Goal: Transaction & Acquisition: Book appointment/travel/reservation

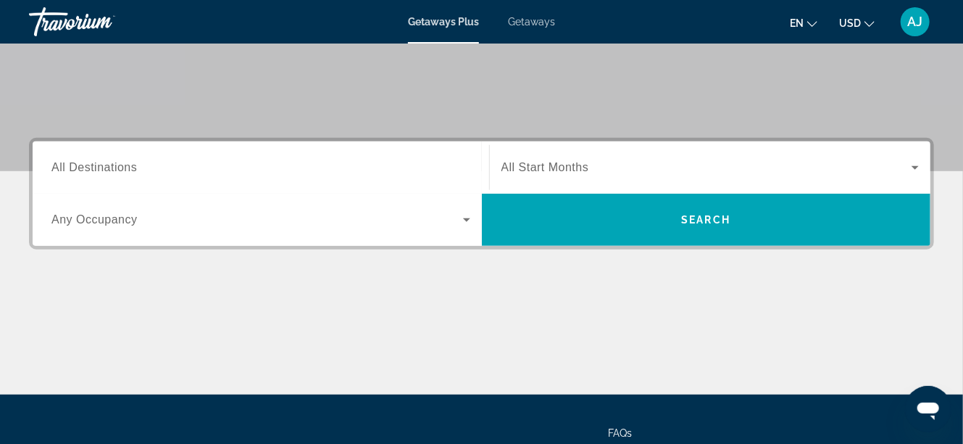
scroll to position [263, 0]
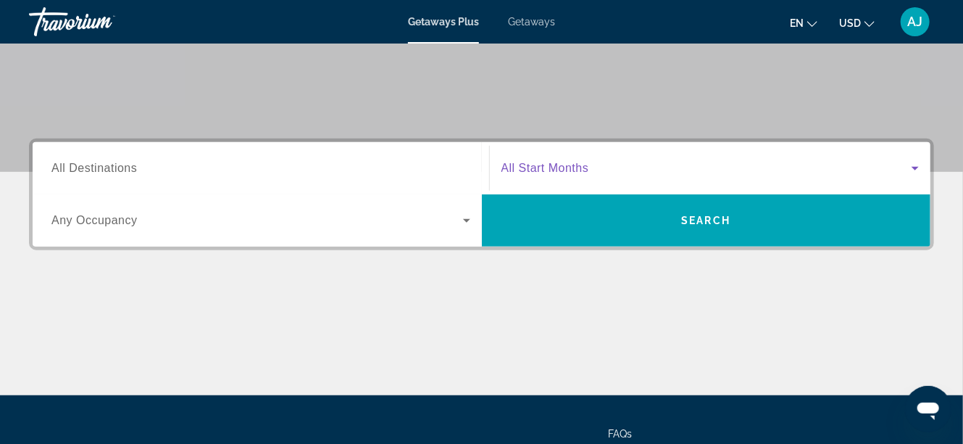
click at [913, 165] on icon "Search widget" at bounding box center [915, 167] width 17 height 17
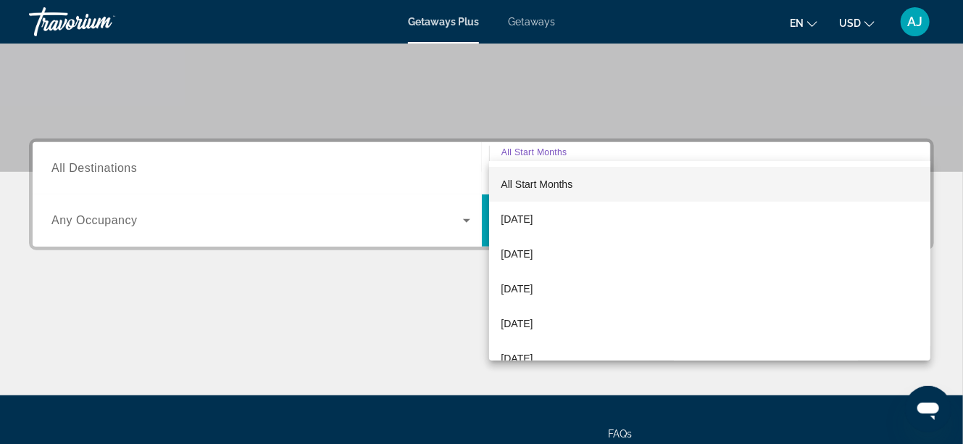
scroll to position [354, 0]
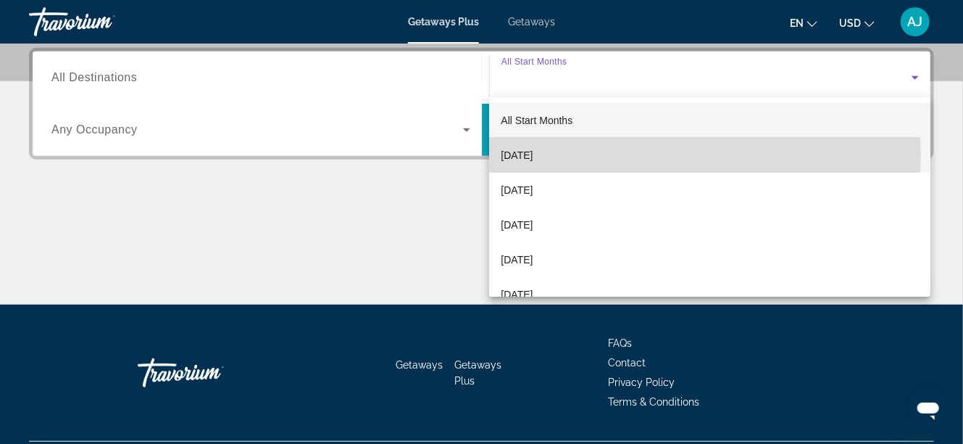
click at [533, 156] on span "[DATE]" at bounding box center [517, 154] width 32 height 17
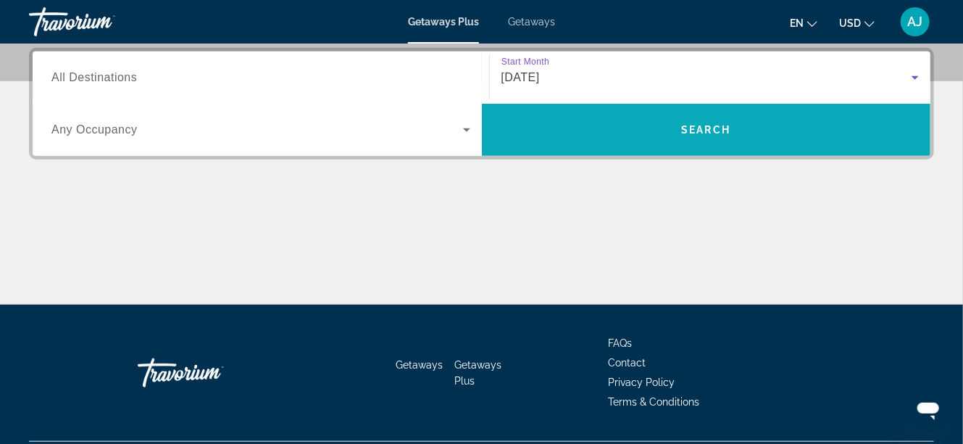
click at [709, 141] on span "Search widget" at bounding box center [706, 129] width 449 height 35
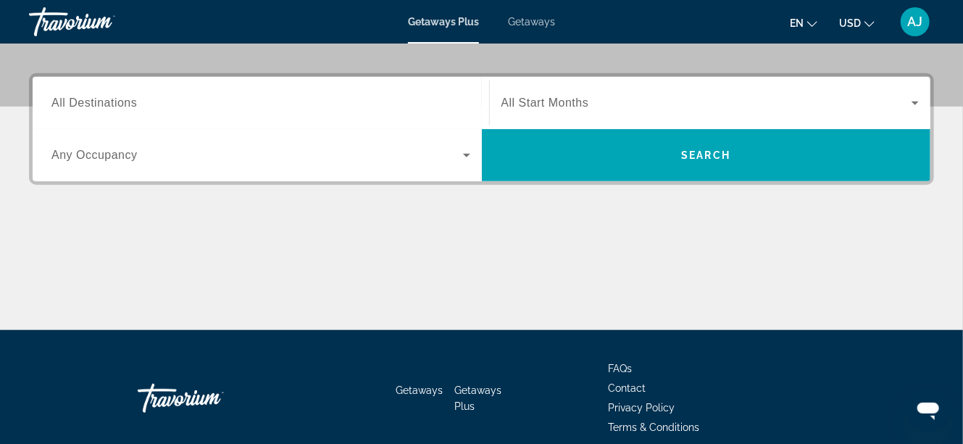
scroll to position [328, 0]
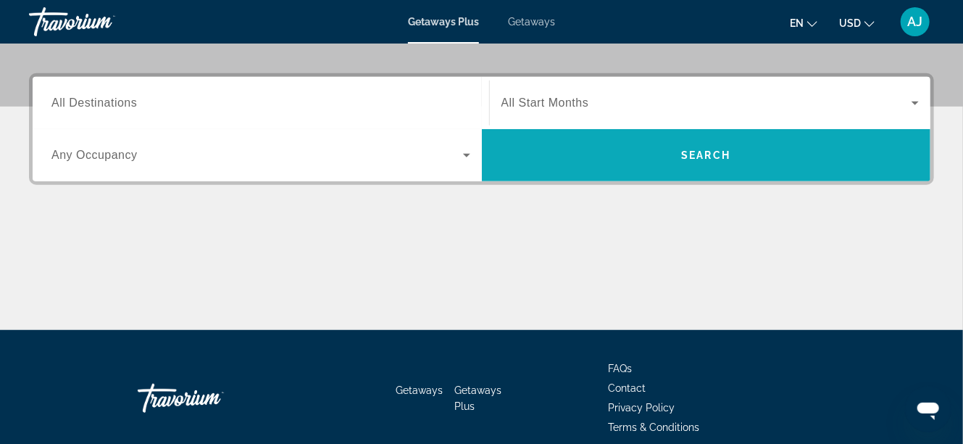
click at [602, 154] on span "Search widget" at bounding box center [706, 155] width 449 height 35
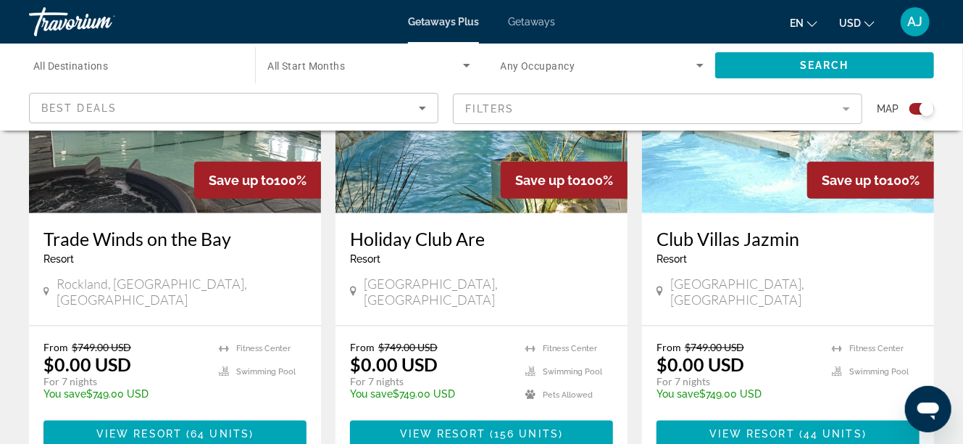
scroll to position [650, 0]
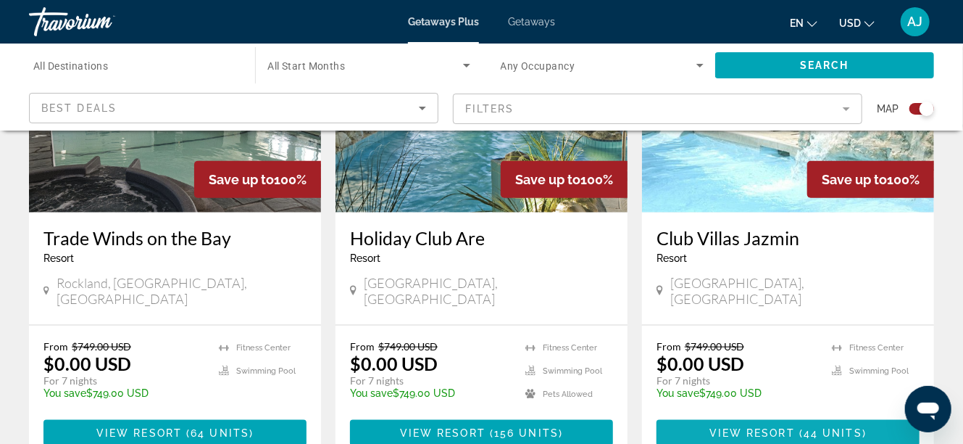
click at [805, 427] on span "44 units" at bounding box center [833, 433] width 59 height 12
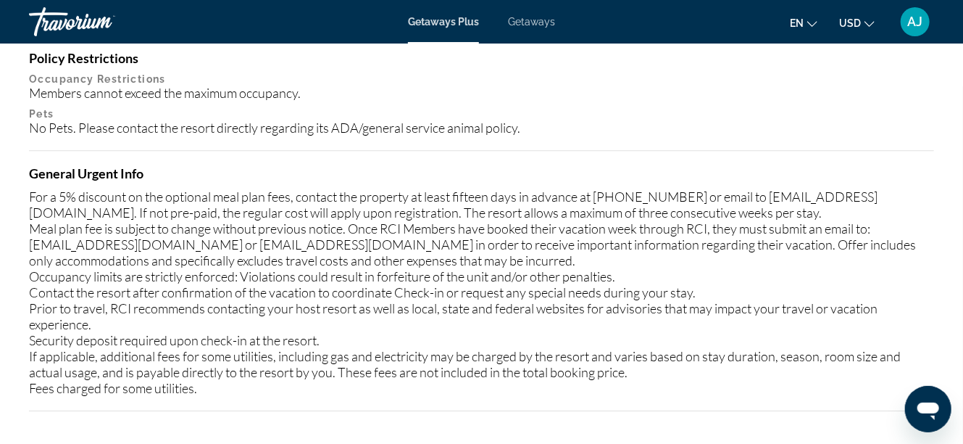
scroll to position [1920, 0]
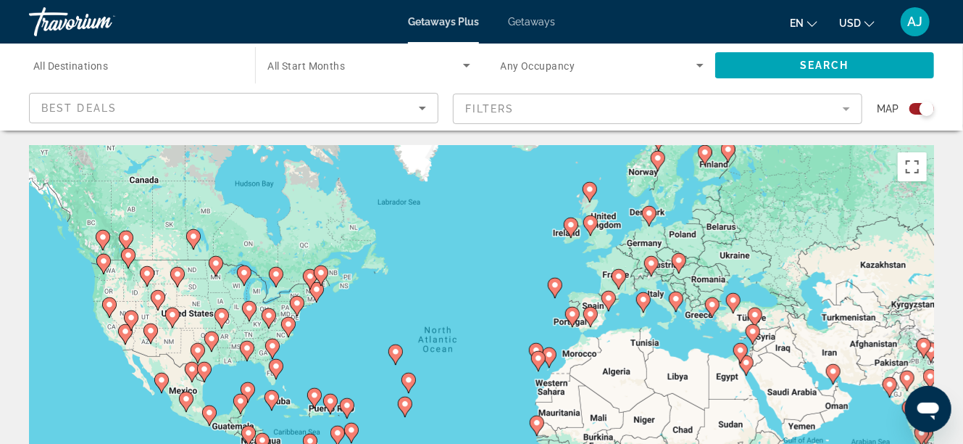
click at [851, 109] on mat-form-field "Filters" at bounding box center [658, 109] width 410 height 30
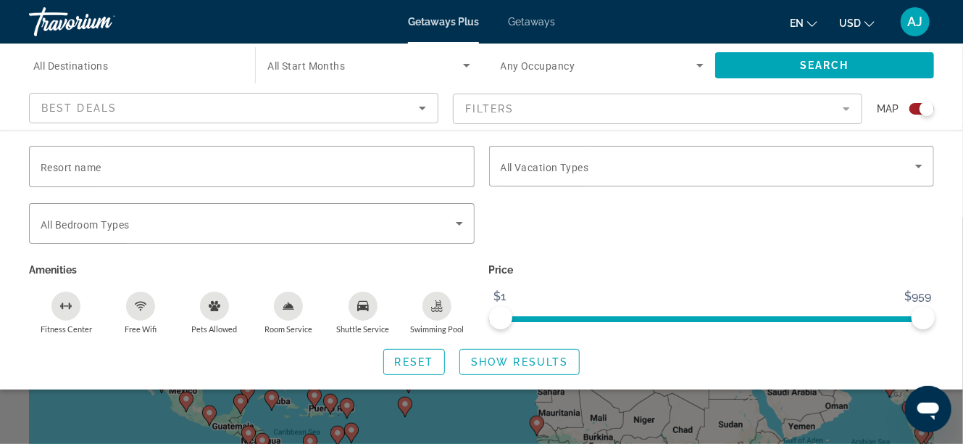
click at [293, 311] on div "Room Service" at bounding box center [288, 305] width 29 height 29
click at [847, 106] on mat-form-field "Filters" at bounding box center [658, 109] width 410 height 30
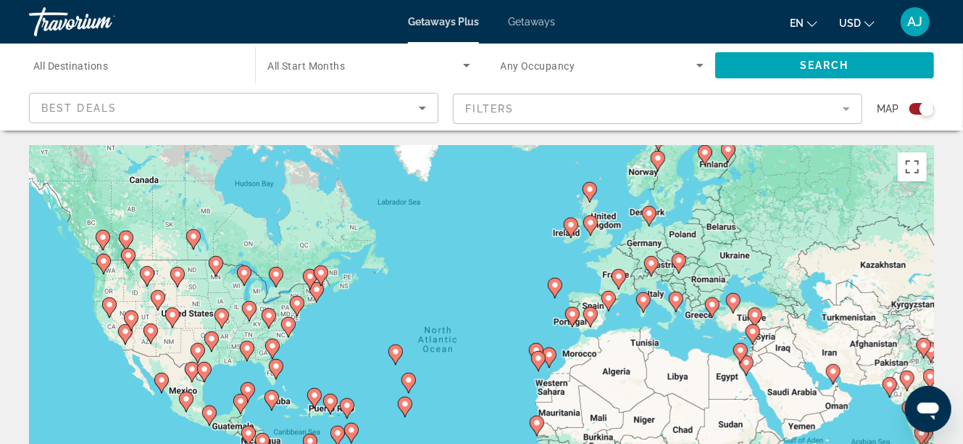
click at [847, 106] on mat-form-field "Filters" at bounding box center [658, 109] width 410 height 30
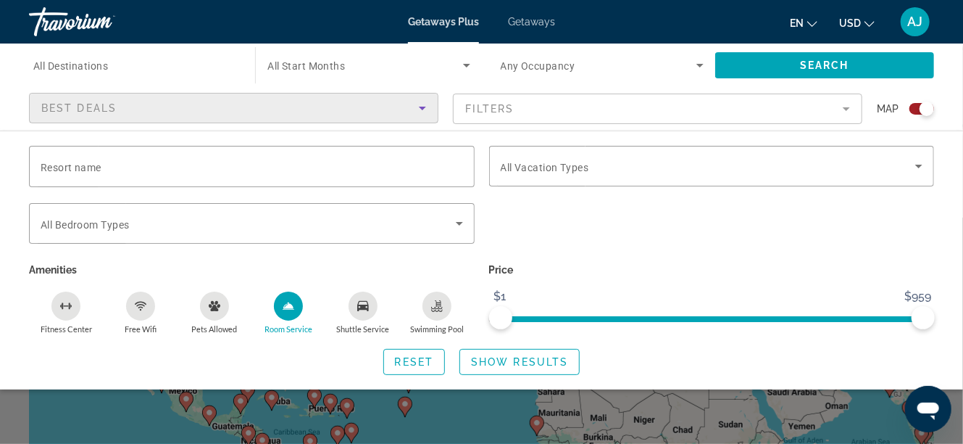
click at [420, 109] on icon "Sort by" at bounding box center [422, 107] width 17 height 17
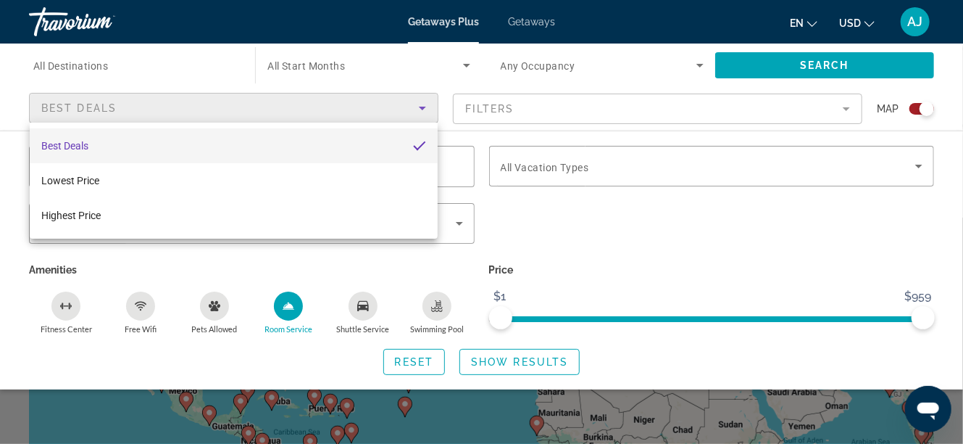
click at [420, 109] on div at bounding box center [481, 222] width 963 height 444
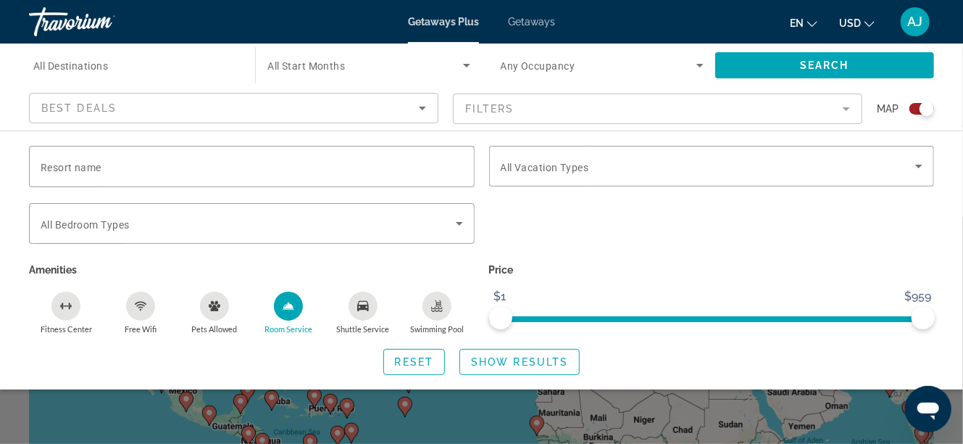
click at [467, 63] on icon "Search widget" at bounding box center [466, 65] width 17 height 17
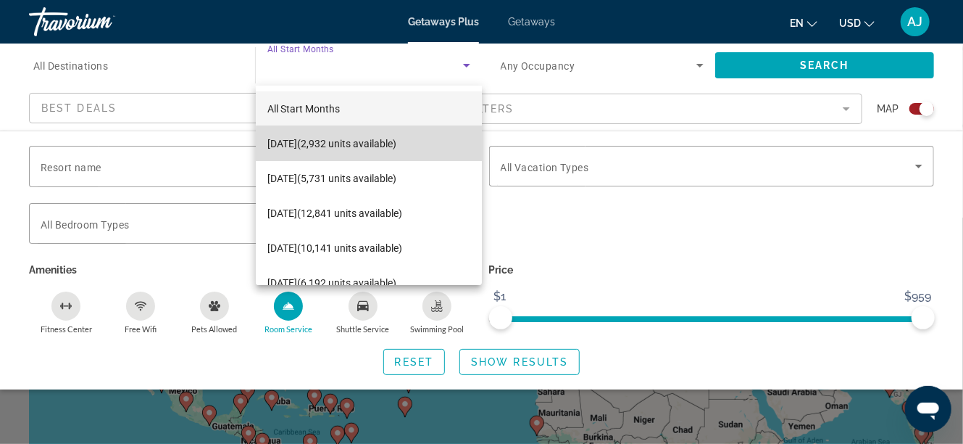
click at [397, 149] on span "September 2025 (2,932 units available)" at bounding box center [331, 143] width 129 height 17
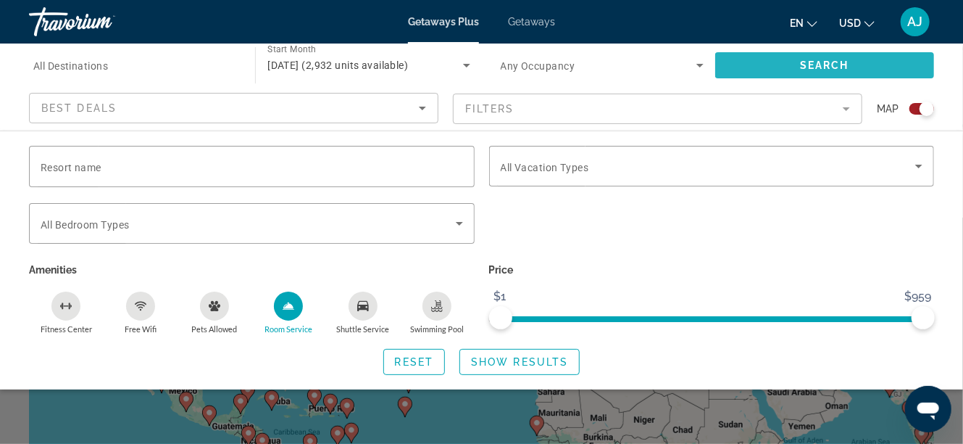
click at [812, 68] on span "Search" at bounding box center [824, 65] width 49 height 12
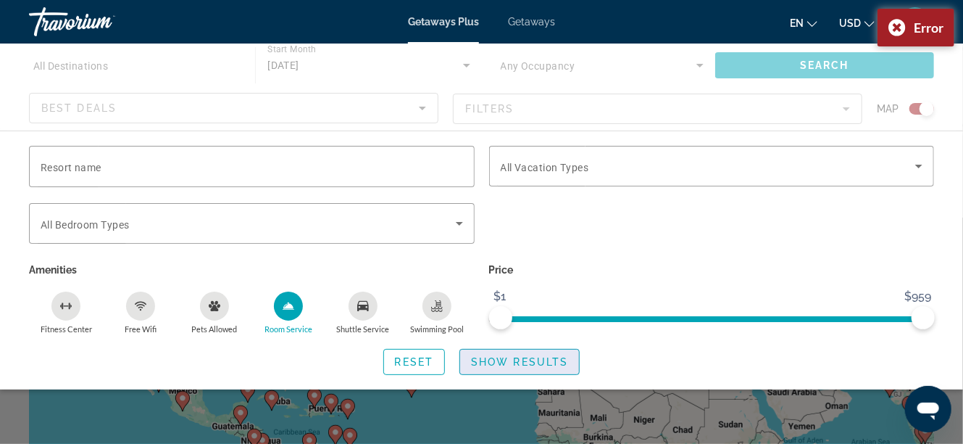
click at [539, 364] on span "Show Results" at bounding box center [519, 362] width 97 height 12
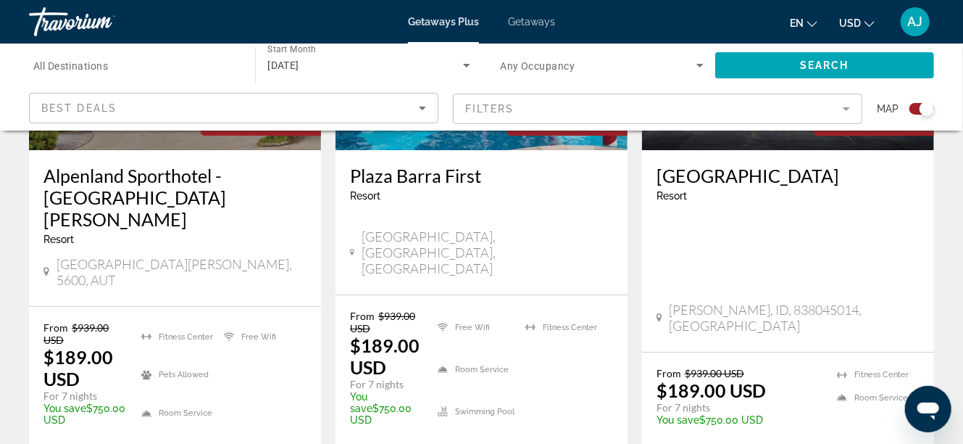
scroll to position [2327, 0]
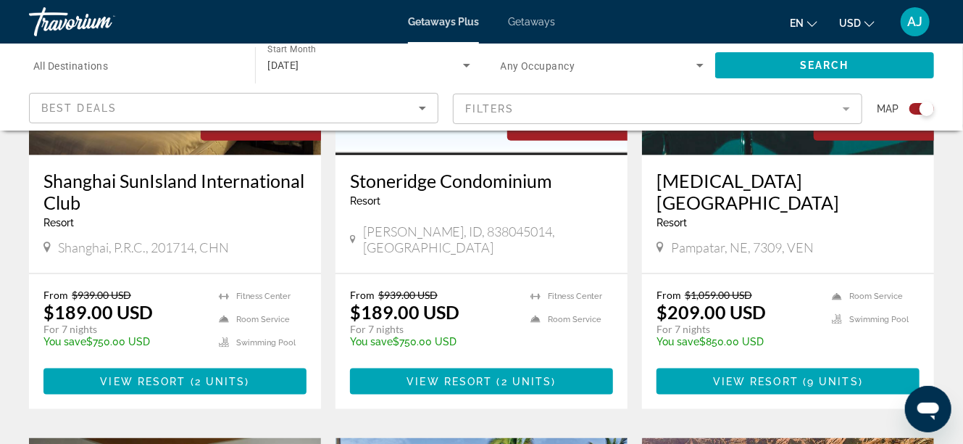
scroll to position [707, 0]
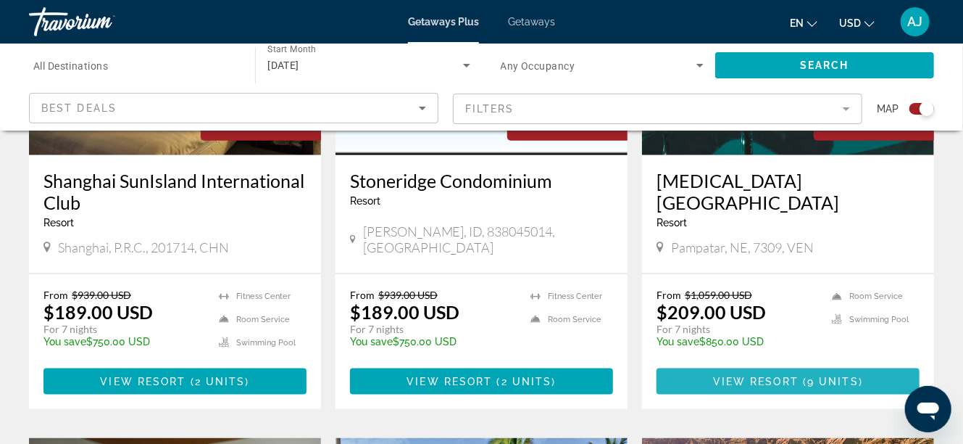
click at [808, 379] on span "9 units" at bounding box center [833, 381] width 51 height 12
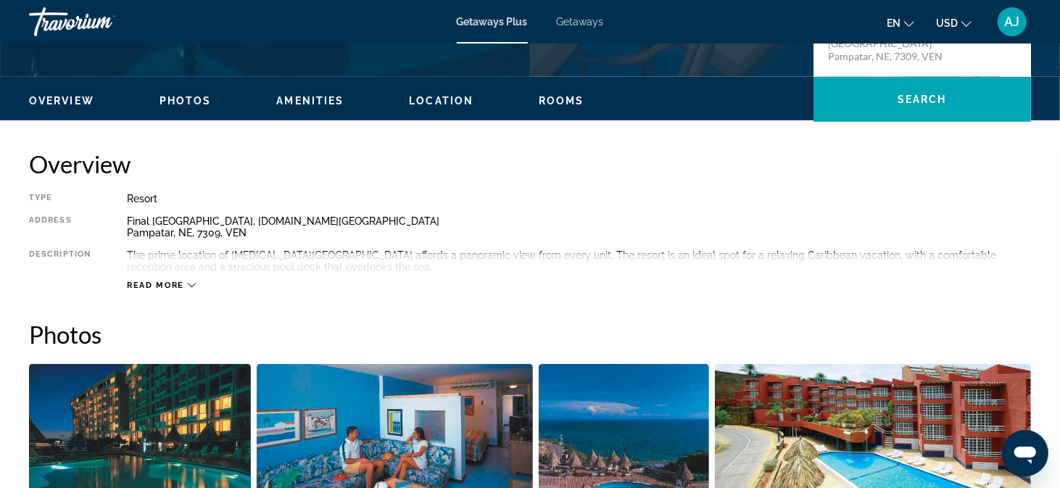
scroll to position [416, 0]
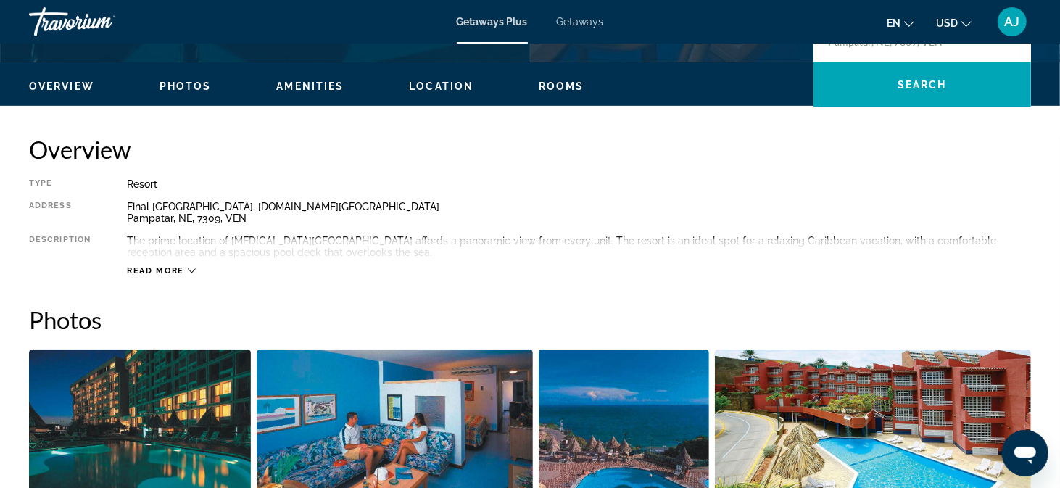
click at [176, 273] on span "Read more" at bounding box center [155, 270] width 57 height 9
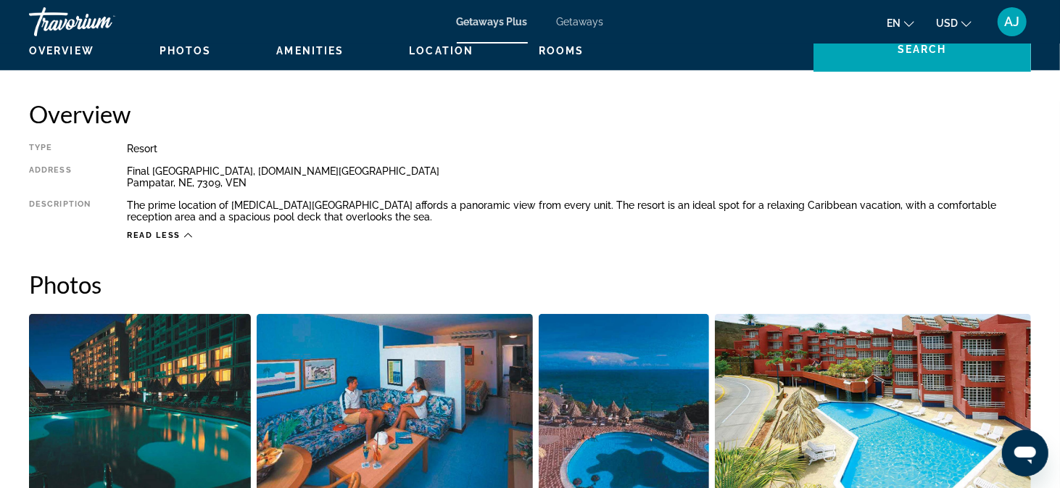
scroll to position [12, 0]
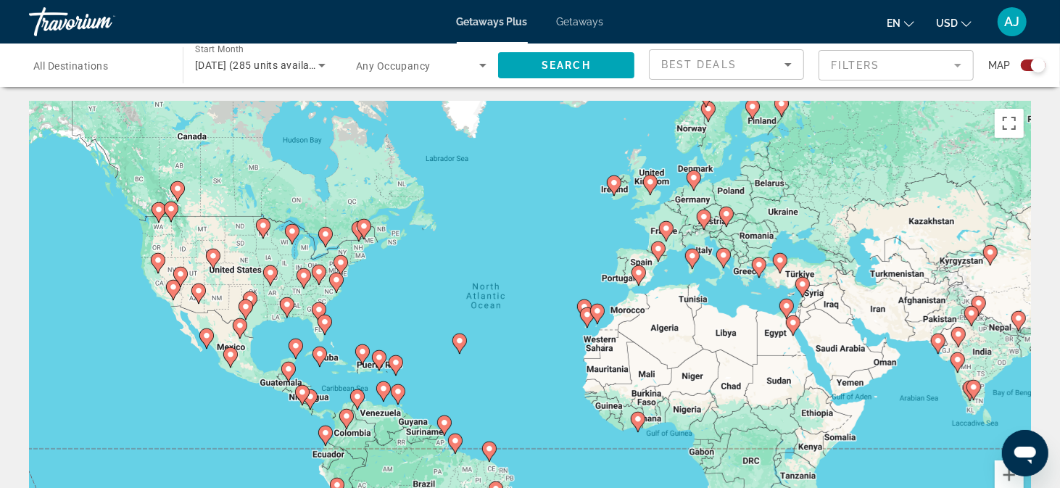
click at [639, 273] on image "Main content" at bounding box center [638, 272] width 9 height 9
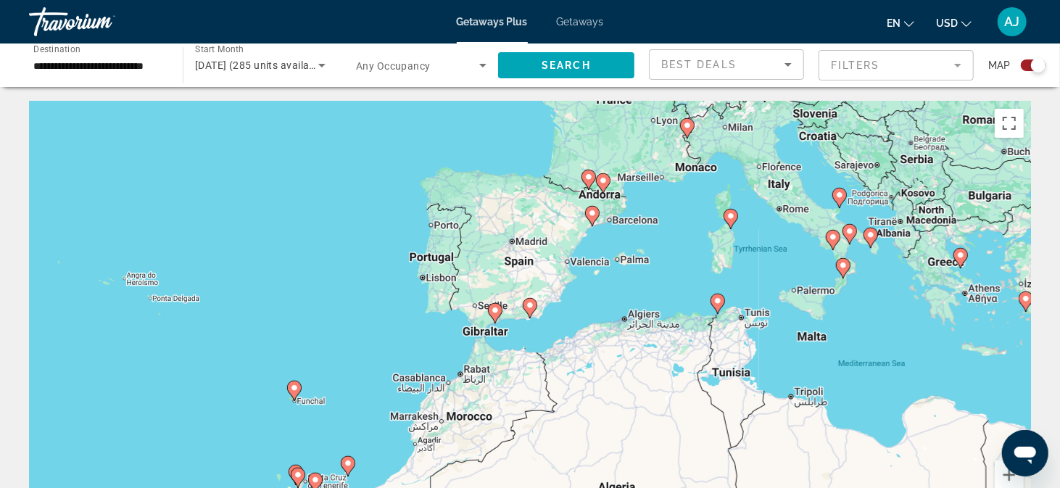
click at [963, 260] on icon "Main content" at bounding box center [960, 258] width 13 height 19
type input "**********"
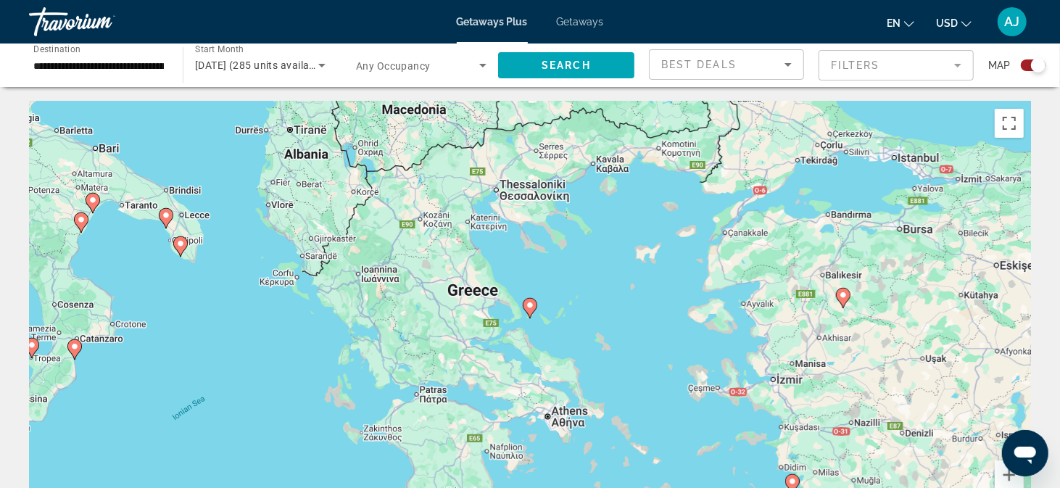
click at [532, 311] on icon "Main content" at bounding box center [529, 308] width 13 height 19
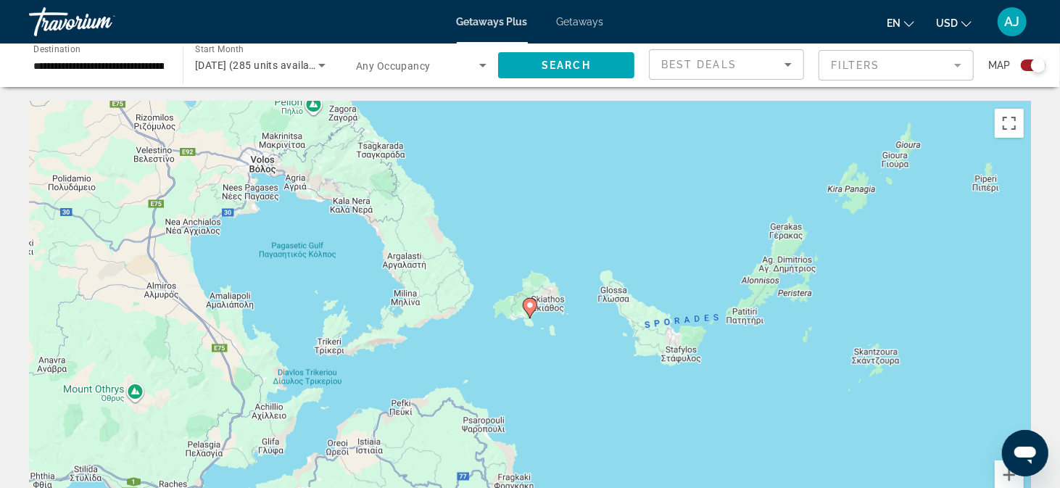
click at [531, 310] on icon "Main content" at bounding box center [529, 308] width 13 height 19
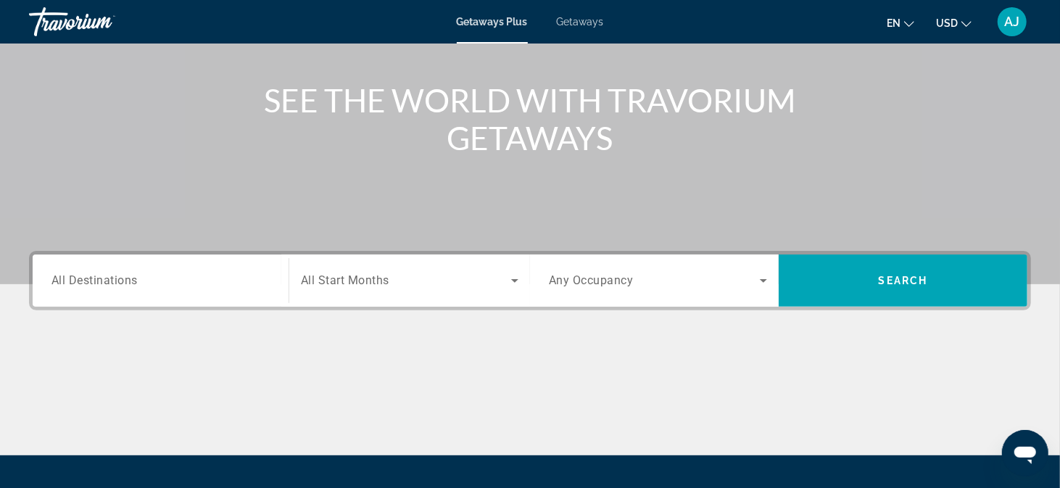
scroll to position [150, 0]
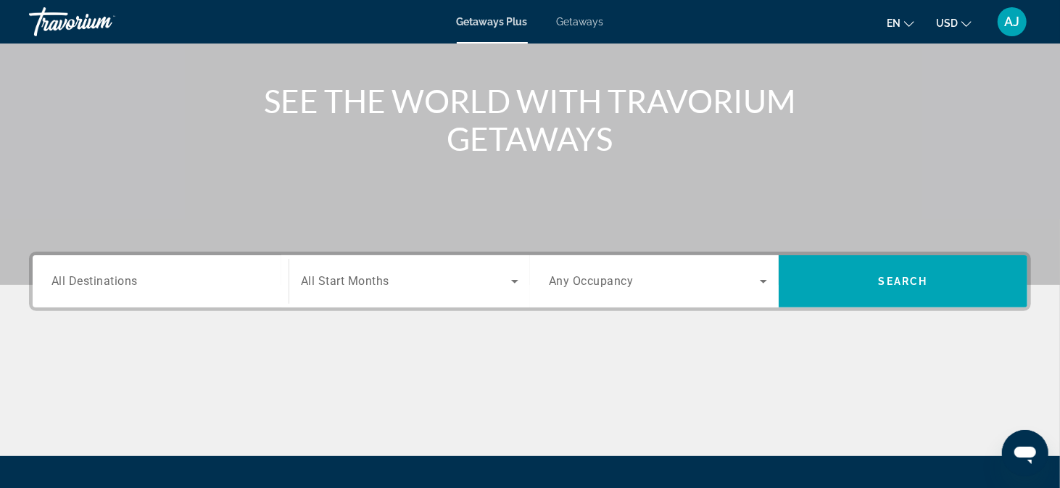
click at [517, 282] on icon "Search widget" at bounding box center [514, 281] width 17 height 17
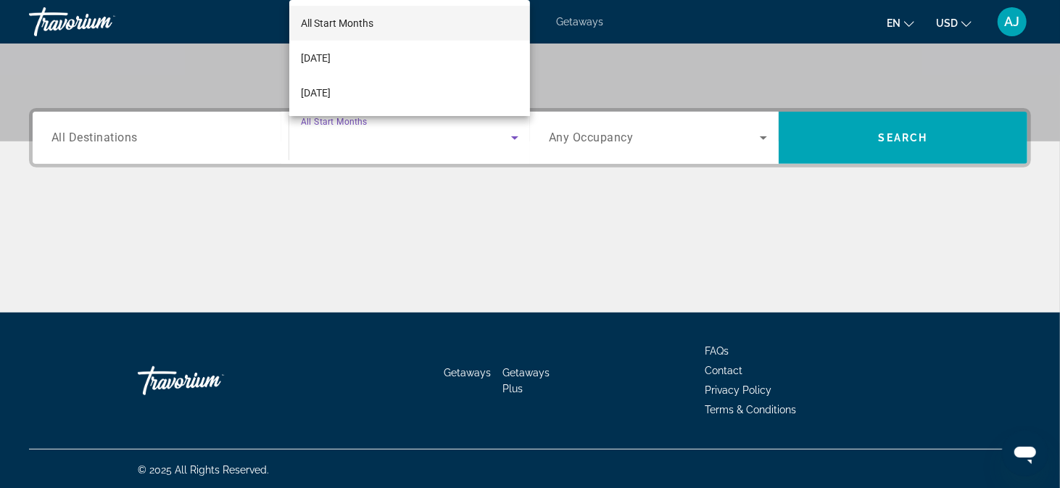
scroll to position [294, 0]
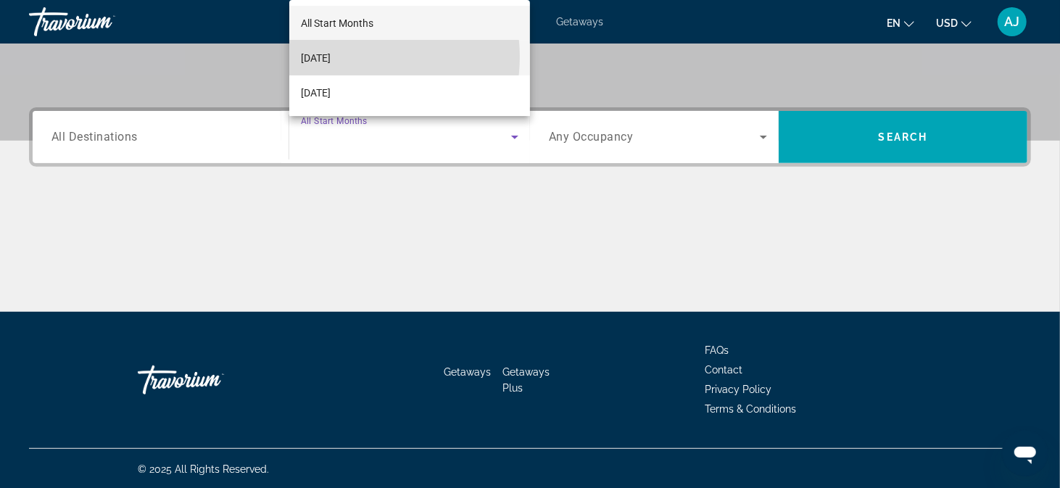
click at [331, 57] on span "September 2025" at bounding box center [316, 57] width 30 height 17
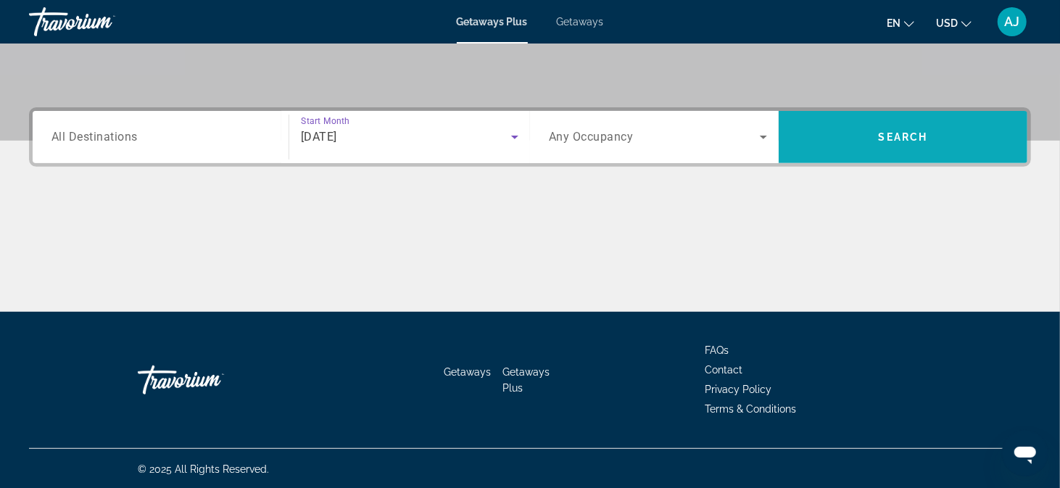
click at [894, 146] on span "Search widget" at bounding box center [903, 137] width 249 height 35
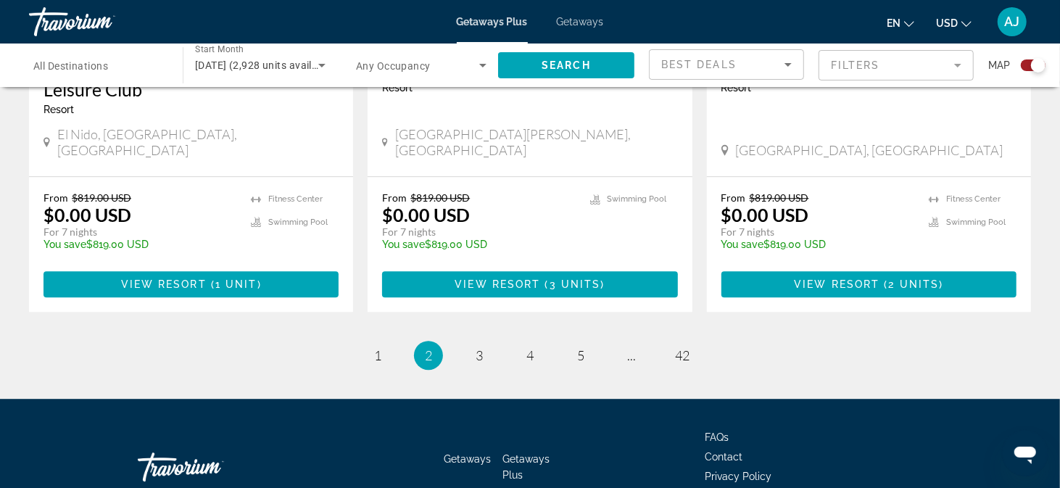
scroll to position [2349, 0]
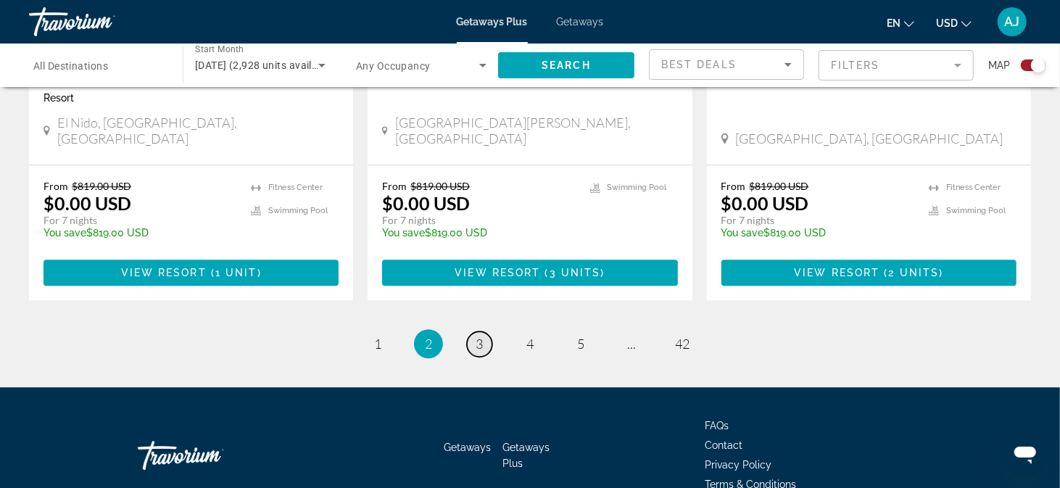
click at [476, 336] on span "3" at bounding box center [479, 344] width 7 height 16
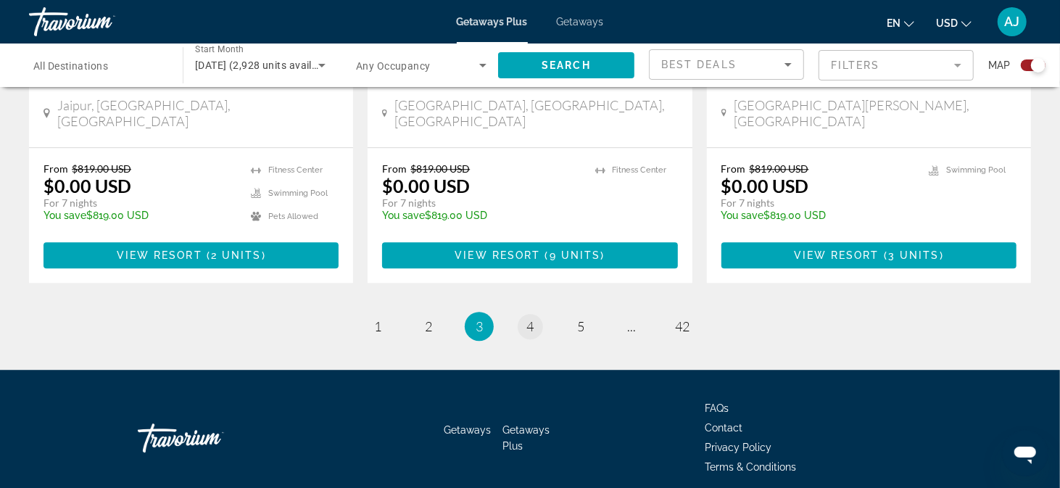
scroll to position [2317, 0]
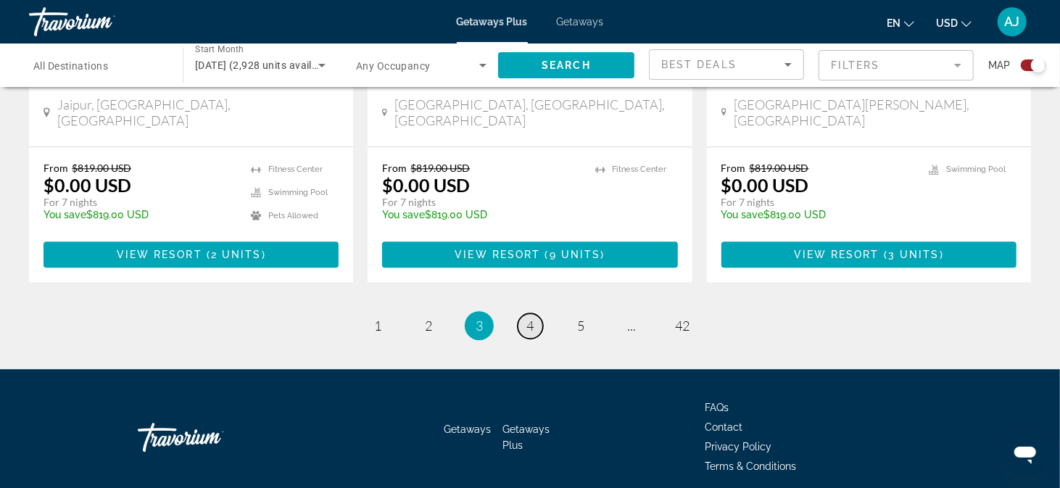
click at [527, 317] on span "4" at bounding box center [529, 325] width 7 height 16
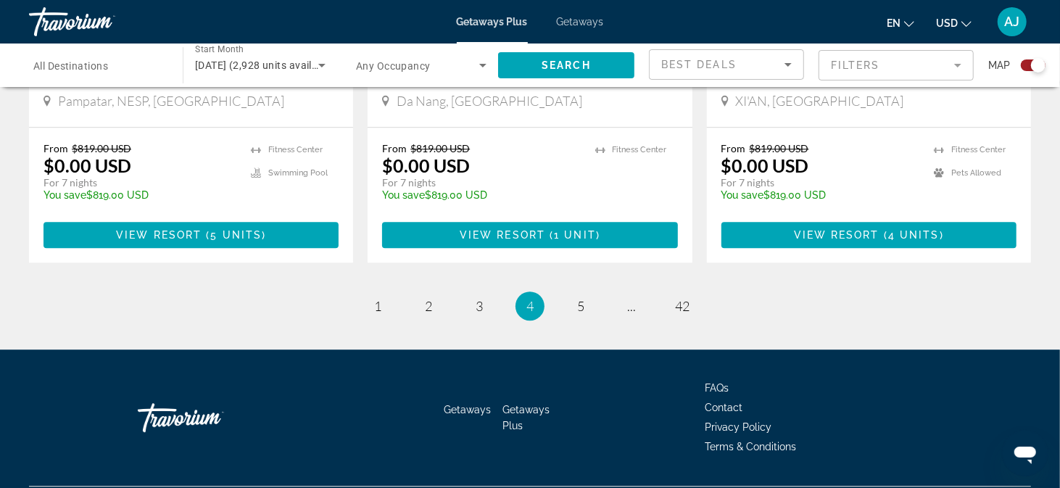
scroll to position [2349, 0]
click at [583, 298] on span "5" at bounding box center [580, 306] width 7 height 16
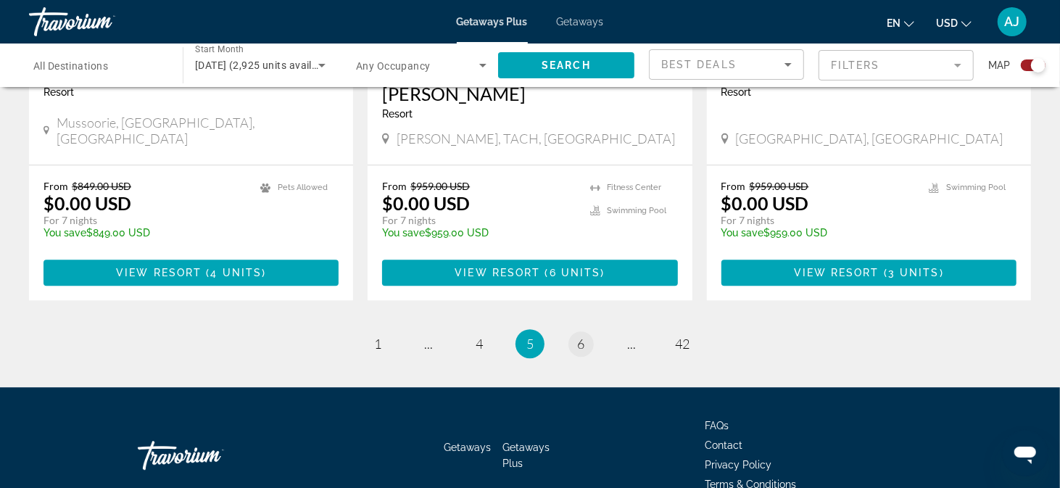
scroll to position [2317, 0]
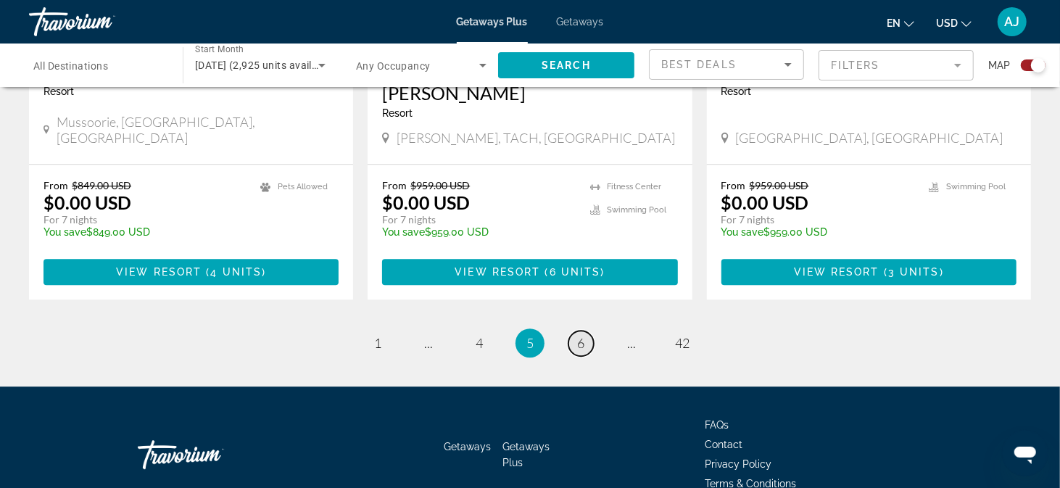
click at [573, 331] on link "page 6" at bounding box center [580, 343] width 25 height 25
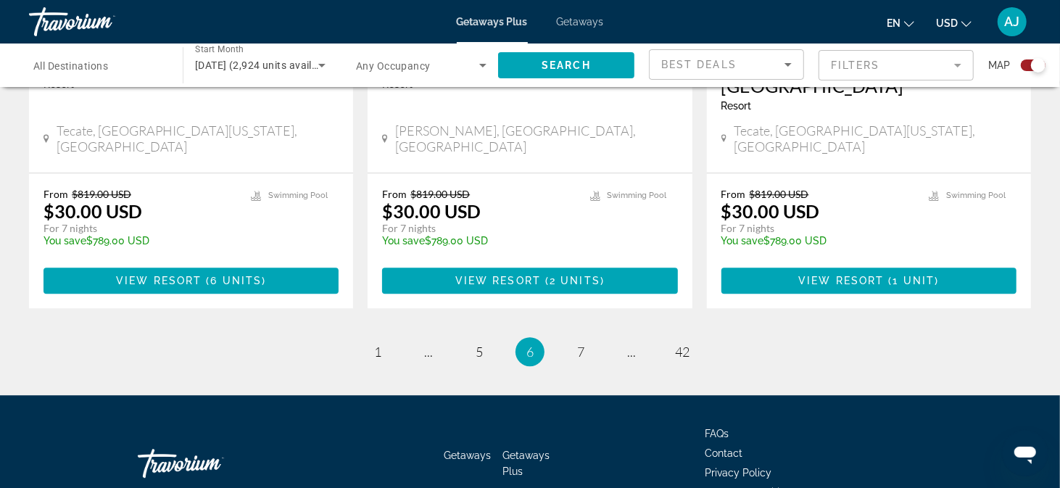
scroll to position [2349, 0]
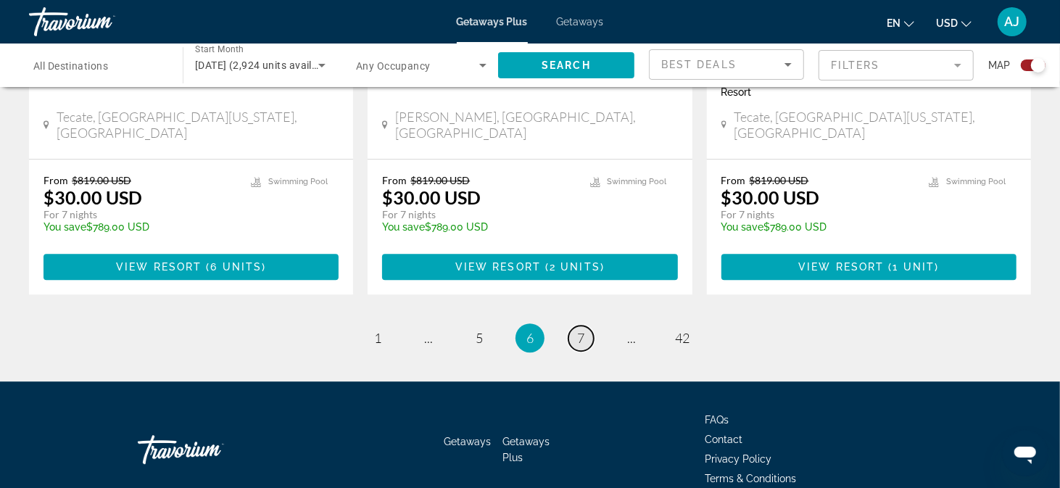
click at [578, 330] on span "7" at bounding box center [580, 338] width 7 height 16
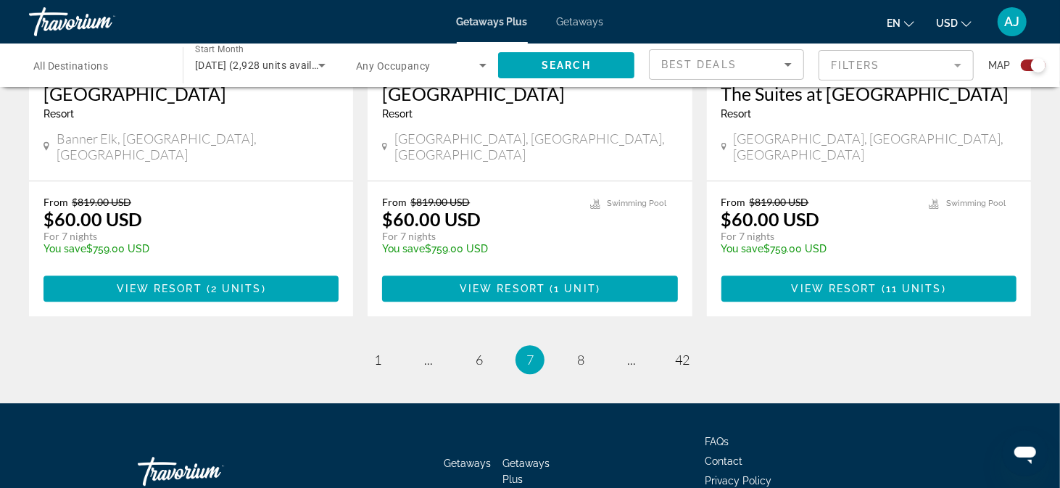
scroll to position [2305, 0]
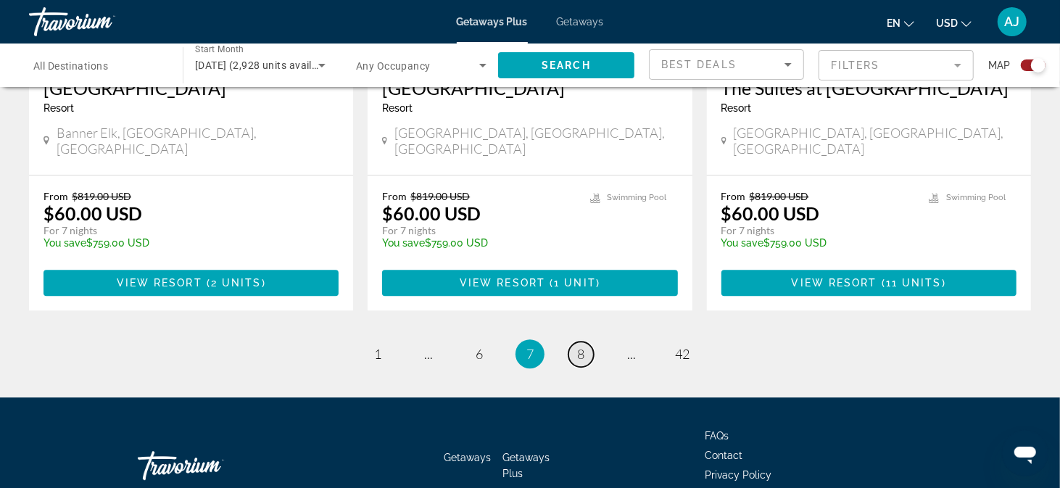
click at [577, 346] on span "8" at bounding box center [580, 354] width 7 height 16
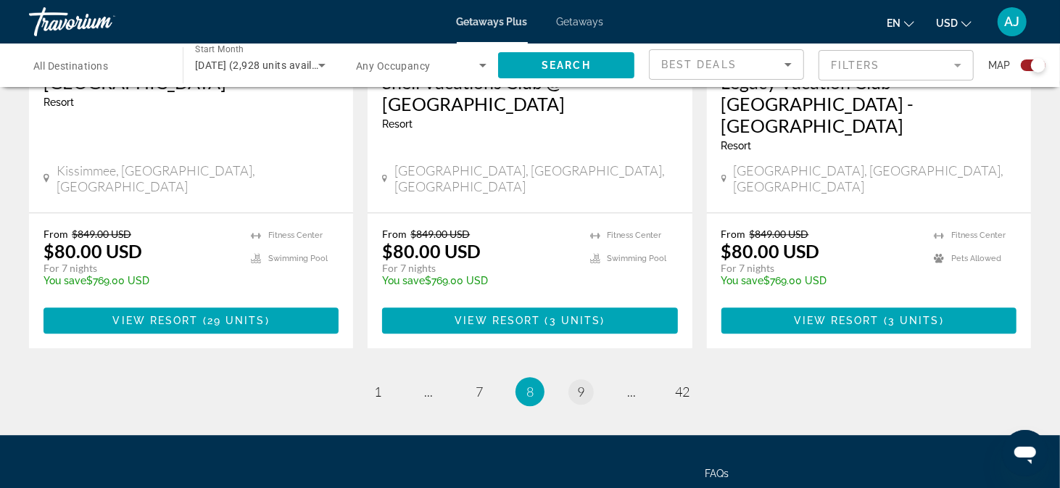
scroll to position [2314, 0]
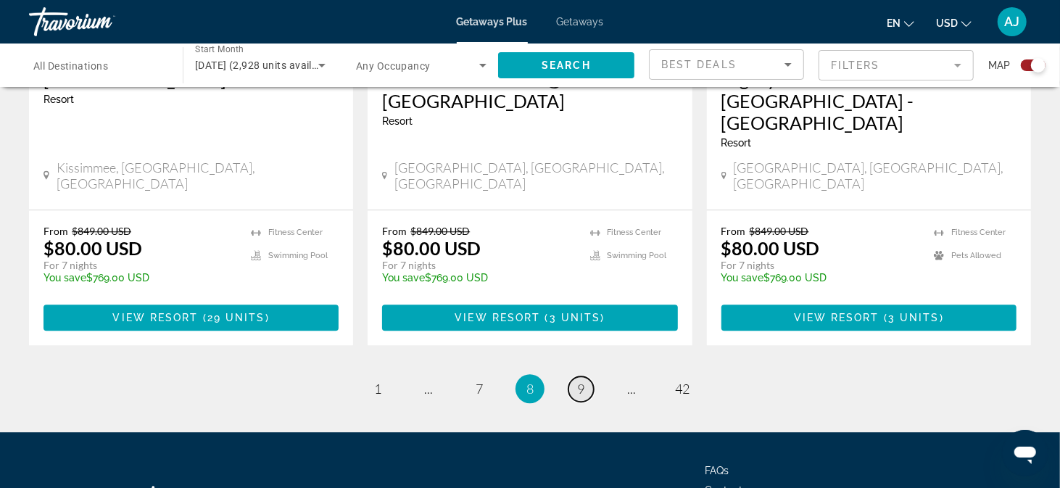
click at [580, 381] on span "9" at bounding box center [580, 389] width 7 height 16
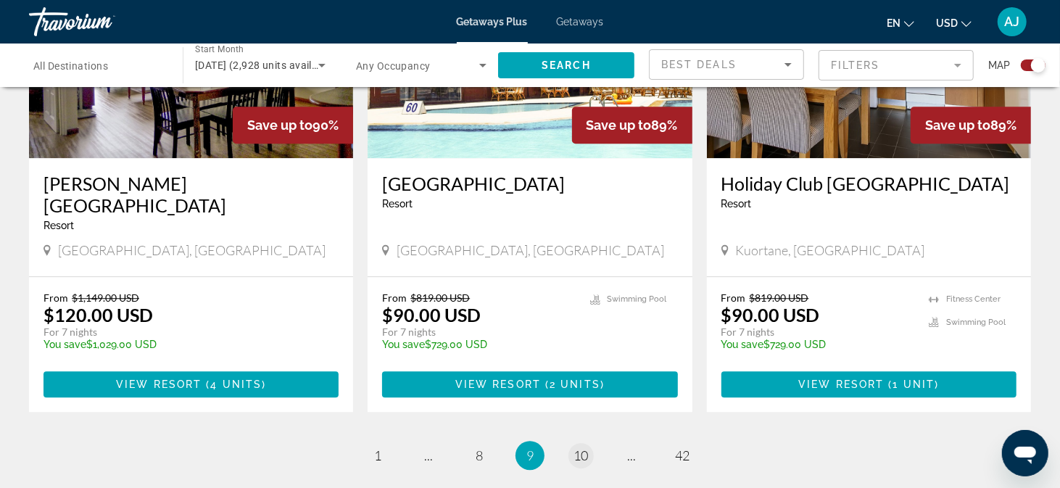
scroll to position [2276, 0]
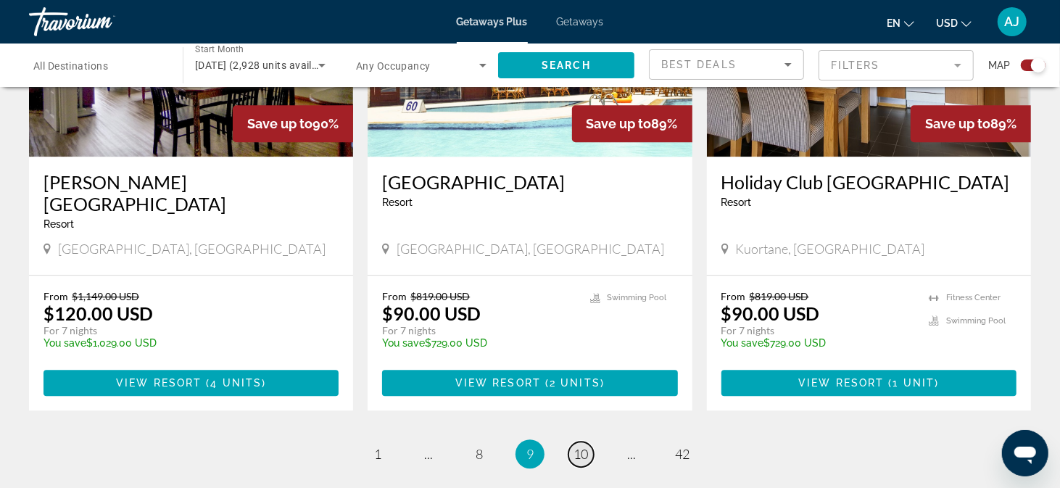
click at [578, 441] on link "page 10" at bounding box center [580, 453] width 25 height 25
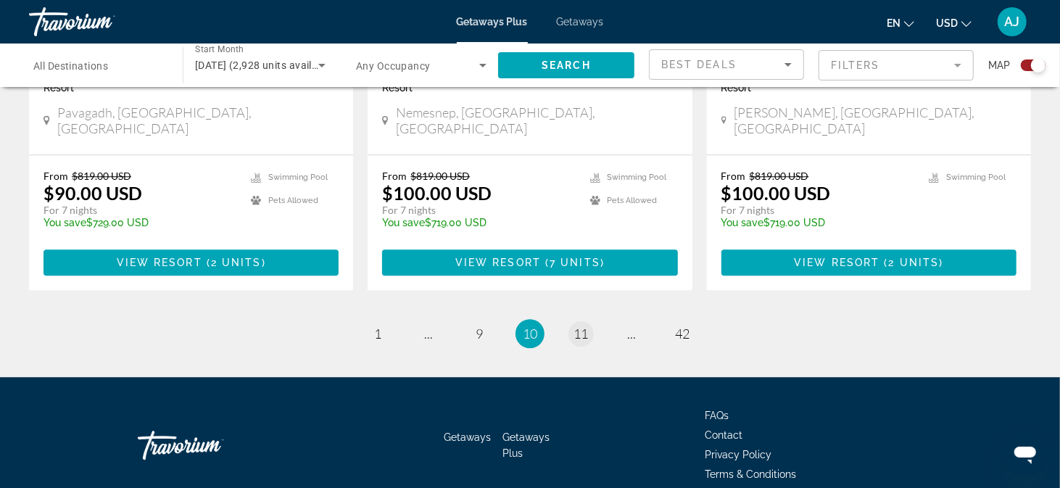
scroll to position [2293, 0]
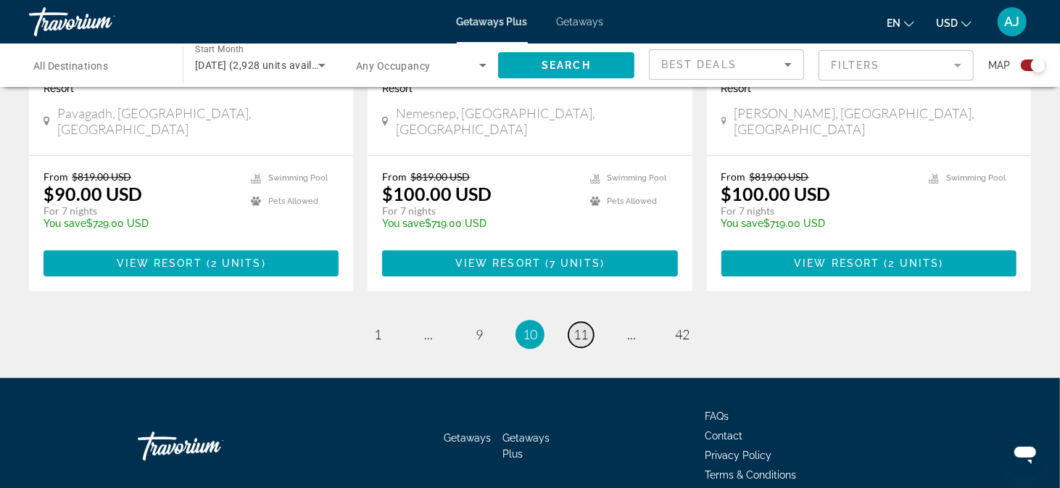
click at [576, 326] on span "11" at bounding box center [580, 334] width 14 height 16
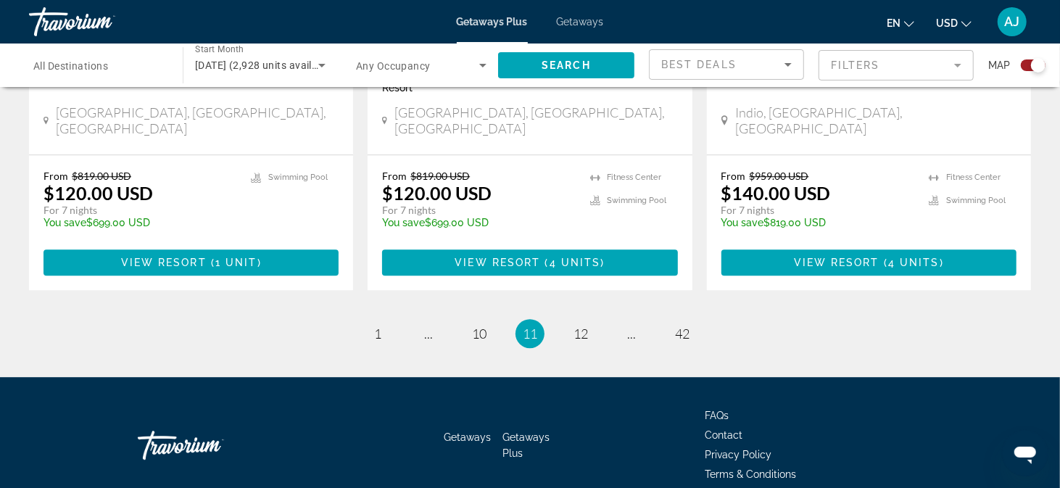
scroll to position [2370, 0]
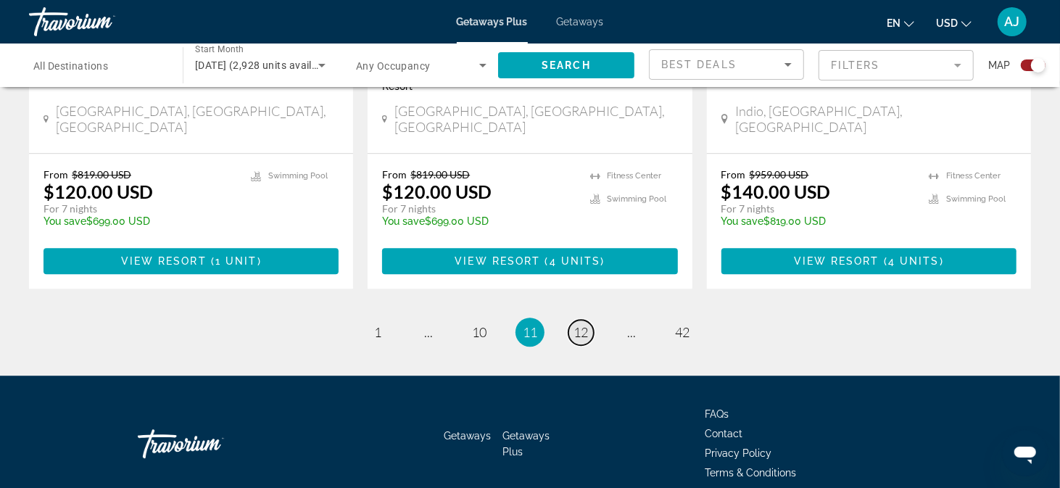
click at [577, 324] on span "12" at bounding box center [580, 332] width 14 height 16
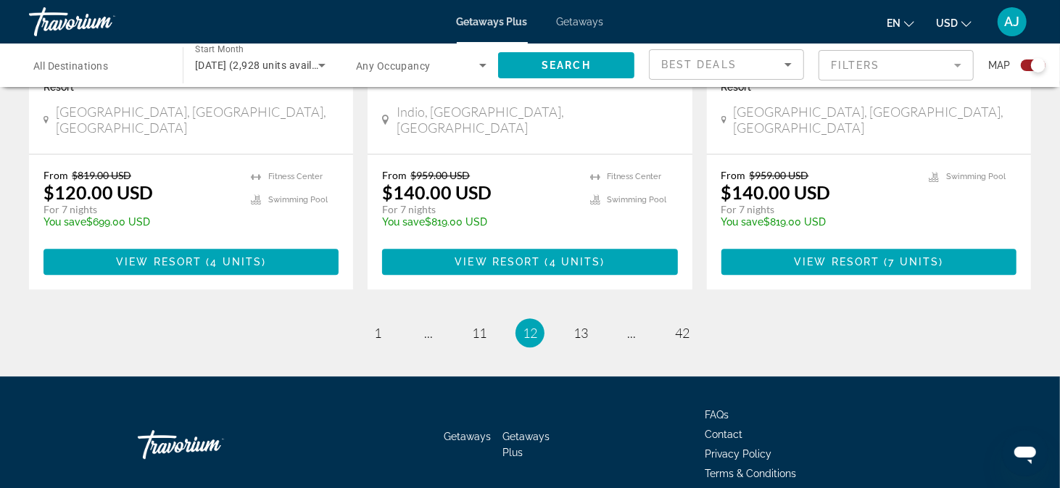
scroll to position [2370, 0]
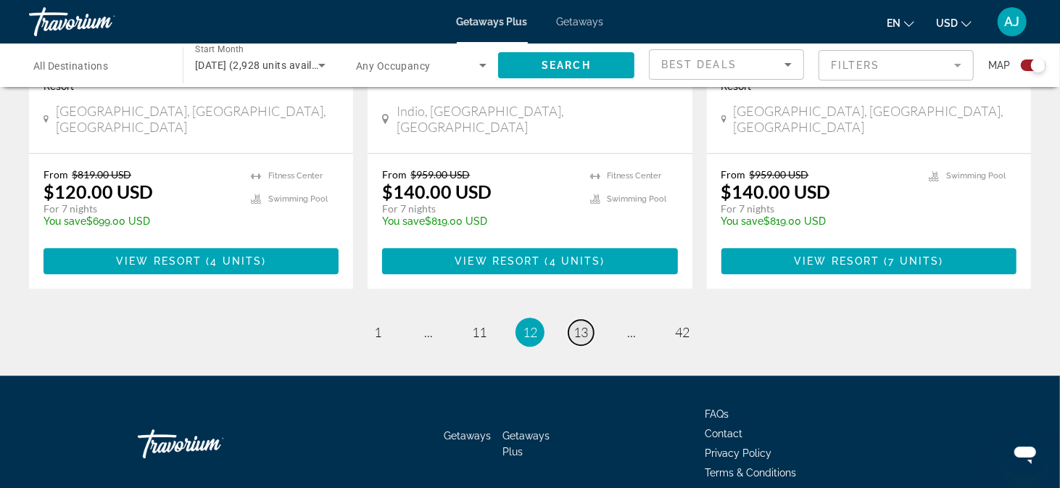
click at [577, 324] on span "13" at bounding box center [580, 332] width 14 height 16
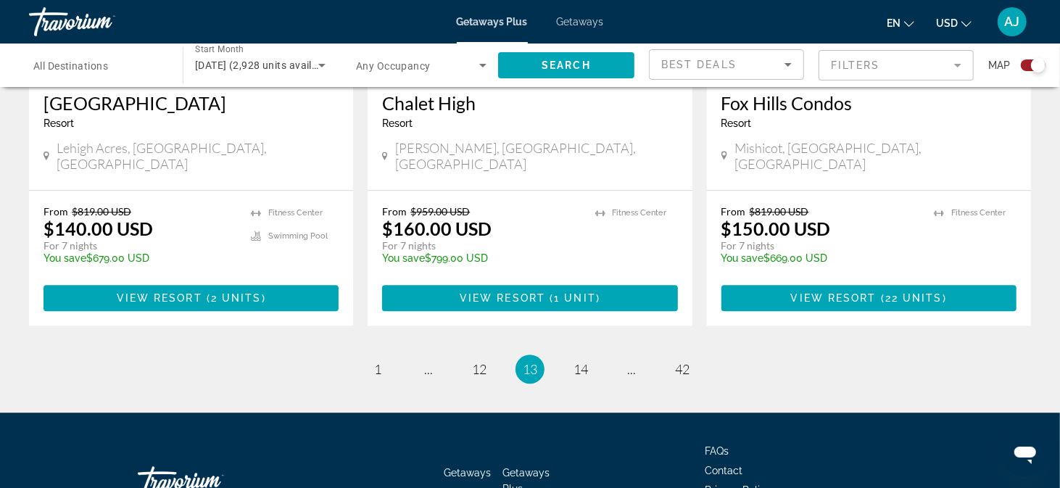
scroll to position [2305, 0]
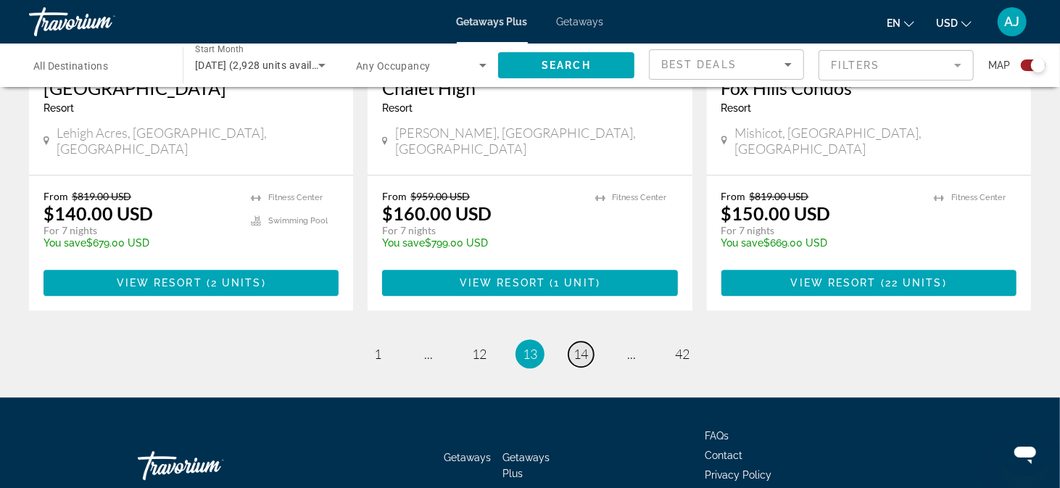
click at [573, 346] on span "14" at bounding box center [580, 354] width 14 height 16
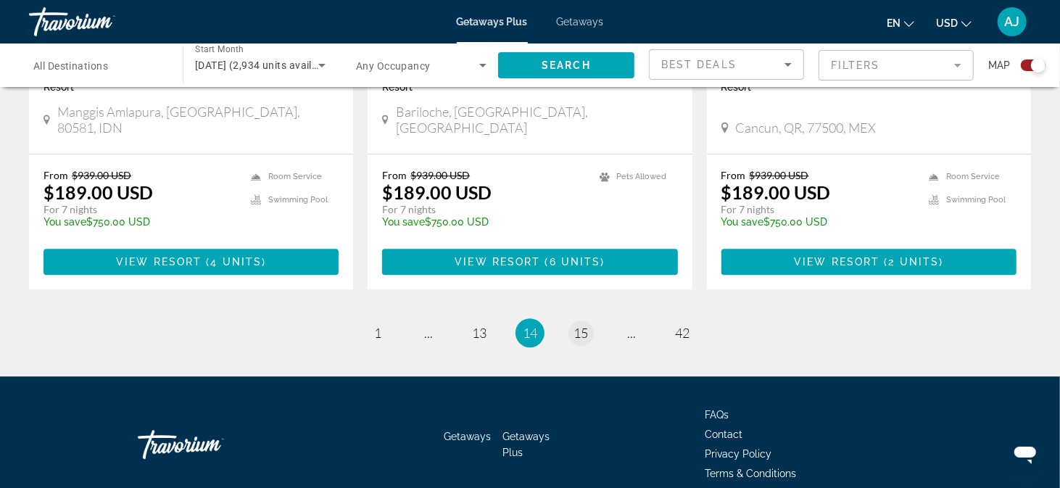
scroll to position [2349, 0]
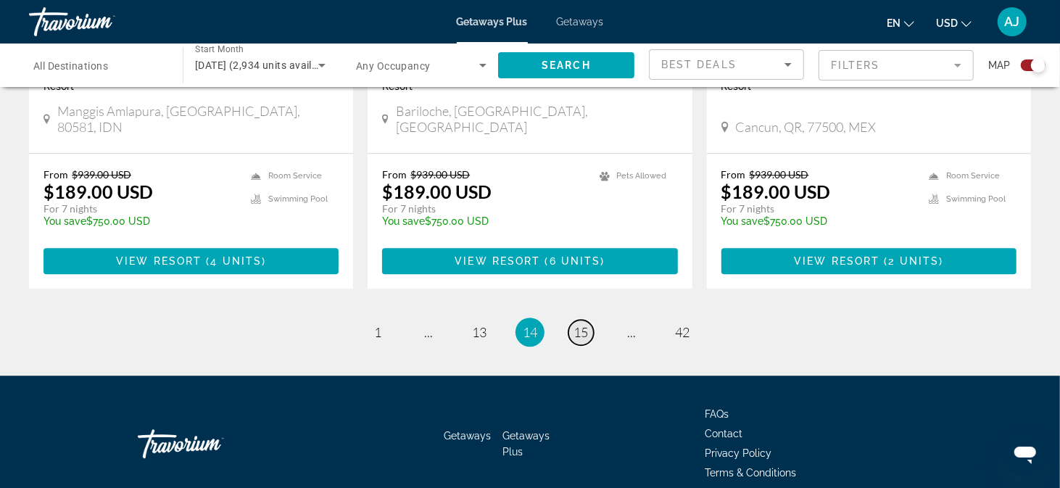
click at [576, 324] on span "15" at bounding box center [580, 332] width 14 height 16
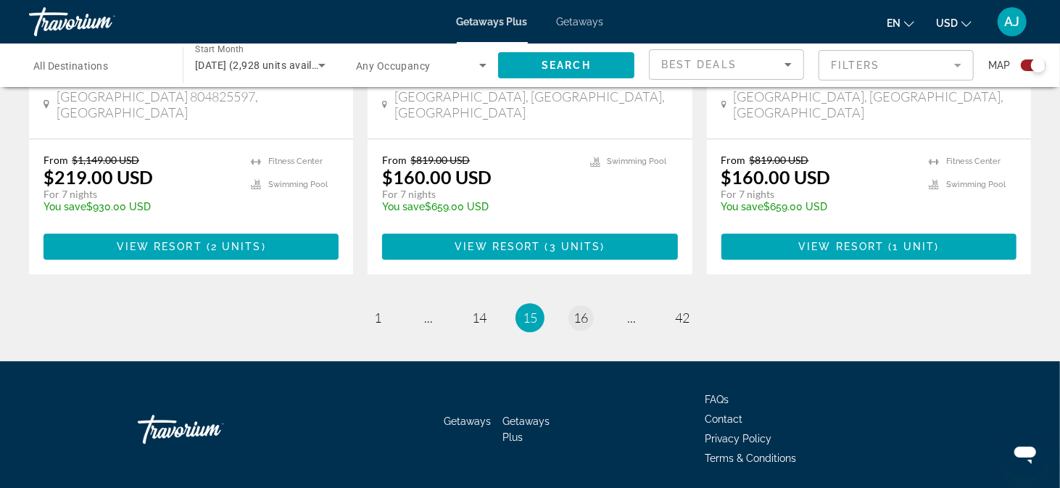
scroll to position [2305, 0]
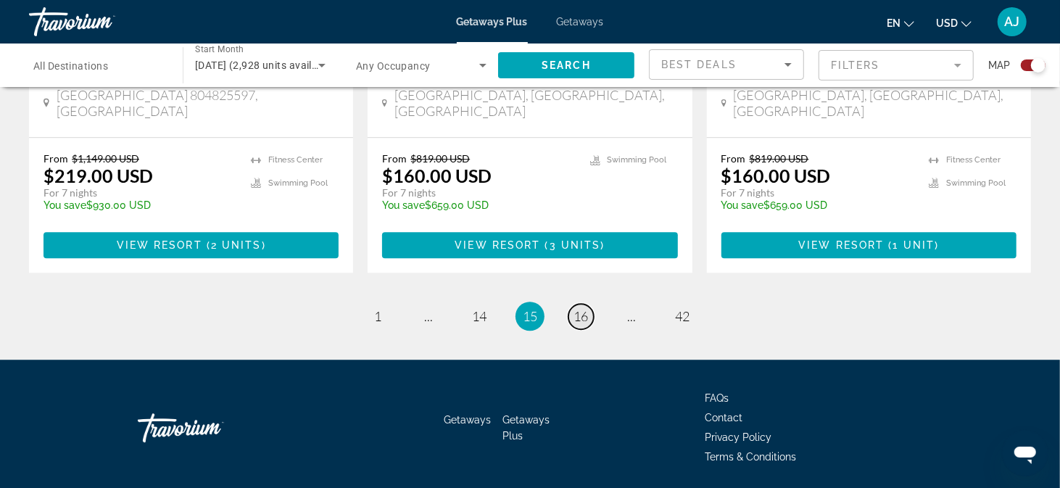
click at [582, 308] on span "16" at bounding box center [580, 316] width 14 height 16
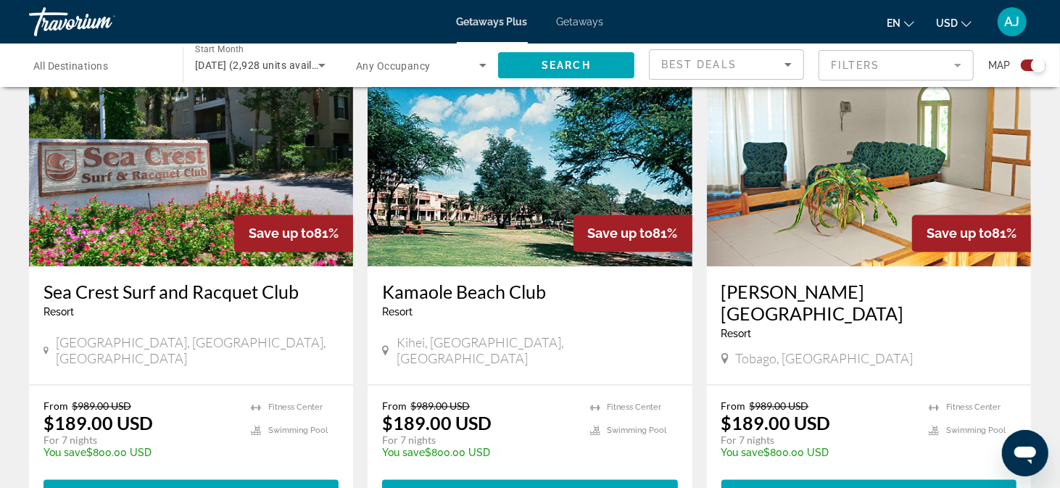
scroll to position [1593, 0]
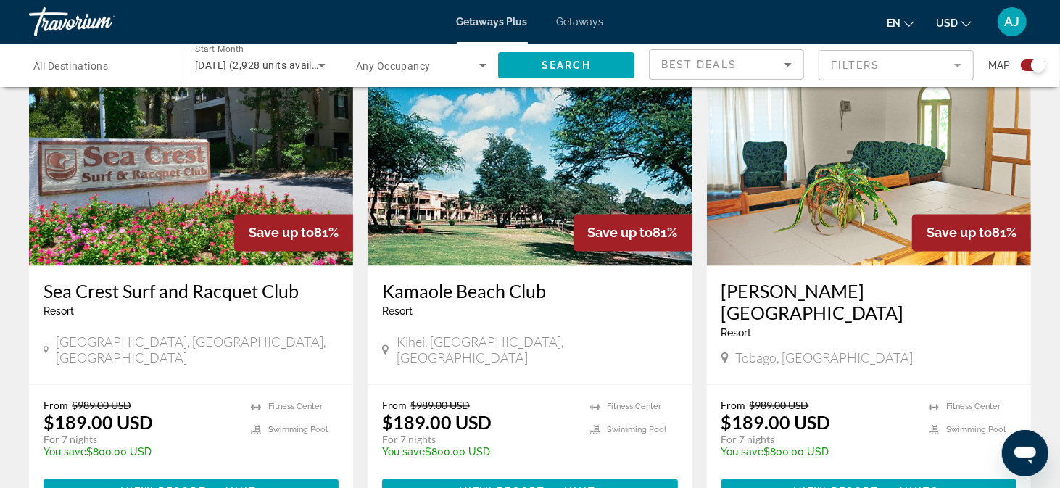
click at [270, 281] on h3 "Sea Crest Surf and Racquet Club" at bounding box center [190, 292] width 295 height 22
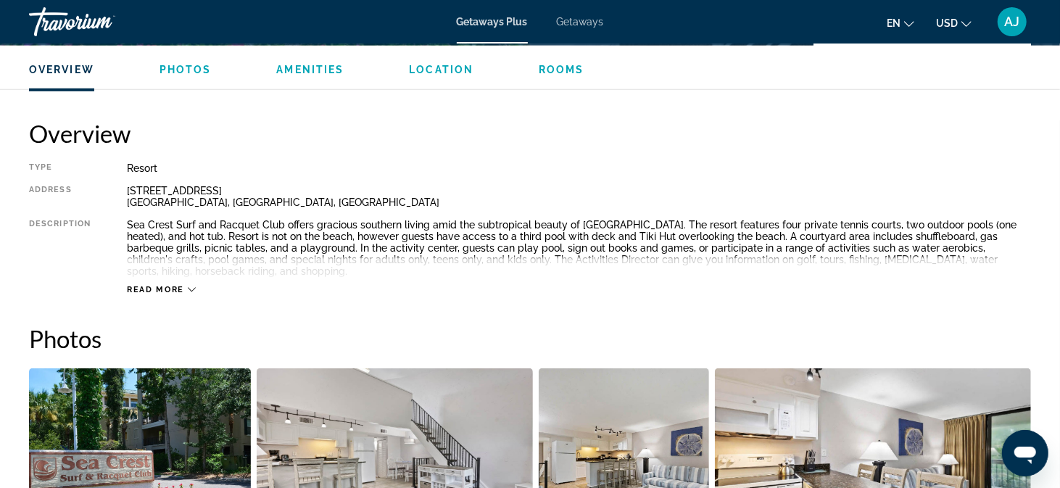
scroll to position [433, 0]
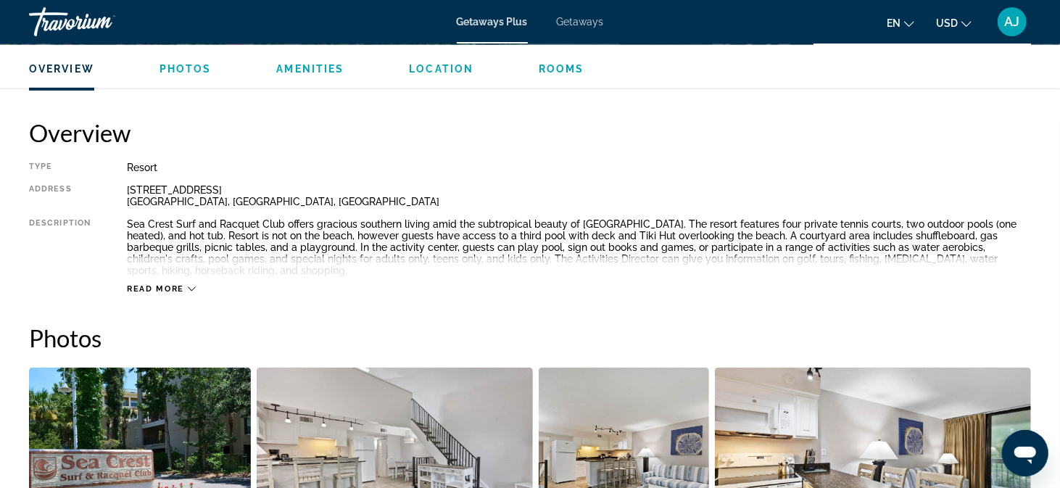
click at [194, 288] on icon "Main content" at bounding box center [192, 289] width 8 height 8
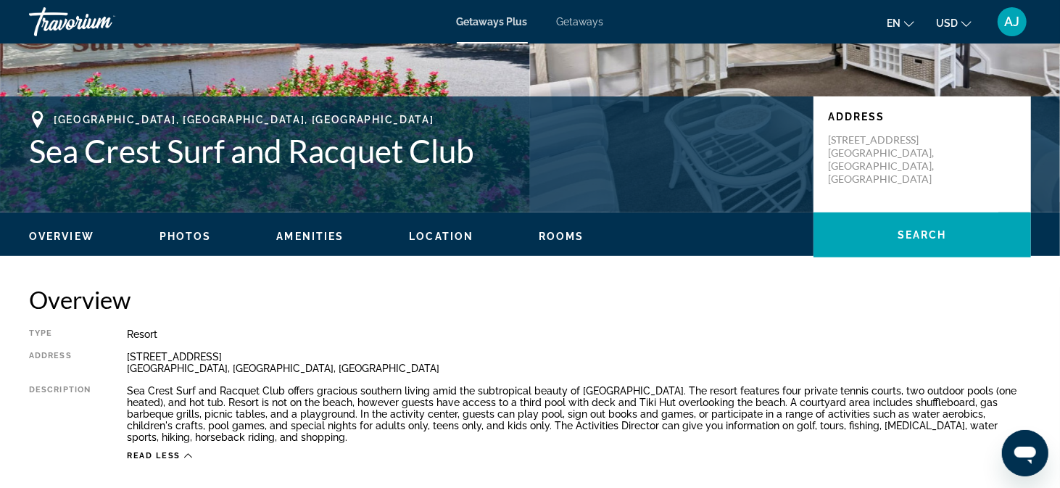
scroll to position [236, 0]
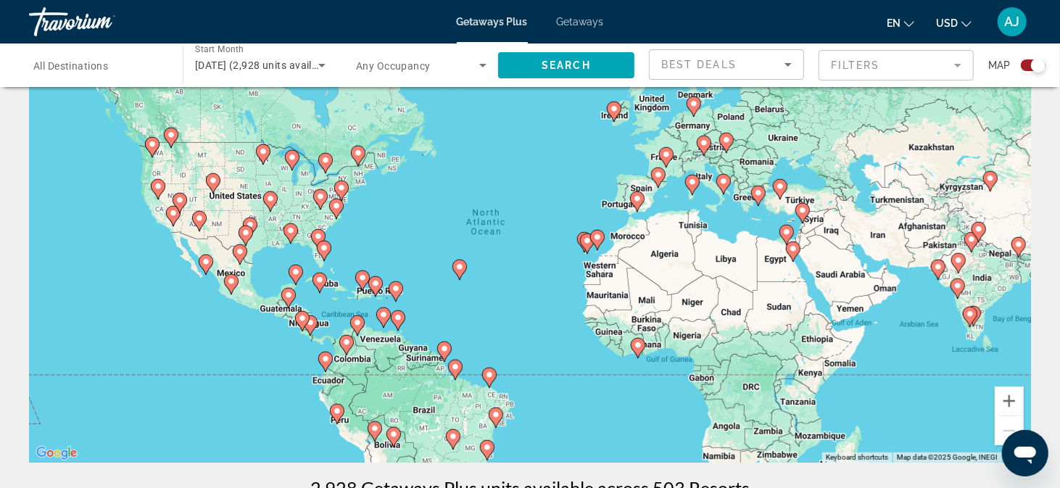
scroll to position [73, 0]
click at [70, 70] on span "All Destinations" at bounding box center [70, 66] width 75 height 12
click at [70, 70] on input "Destination All Destinations" at bounding box center [98, 65] width 130 height 17
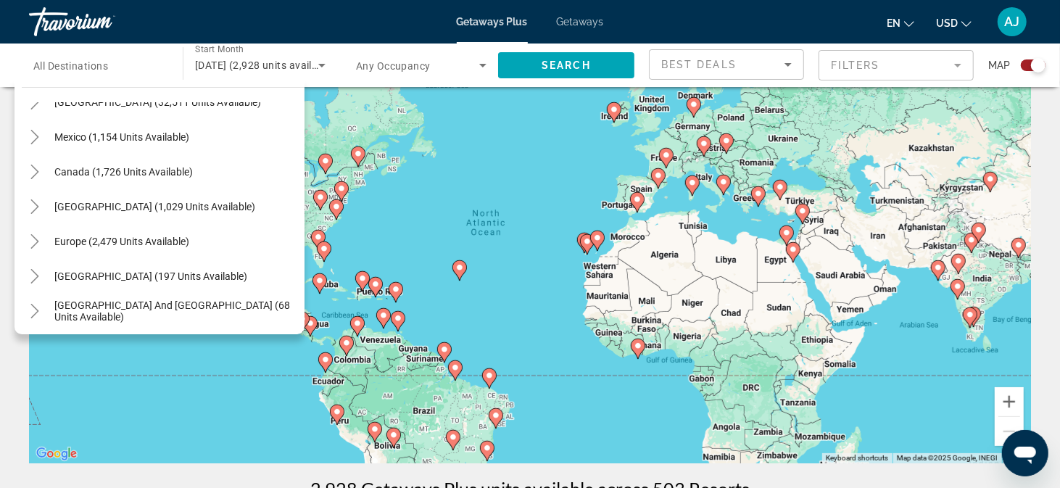
scroll to position [60, 0]
click at [178, 204] on span "Caribbean & Atlantic Islands (1,029 units available)" at bounding box center [154, 206] width 201 height 12
type input "**********"
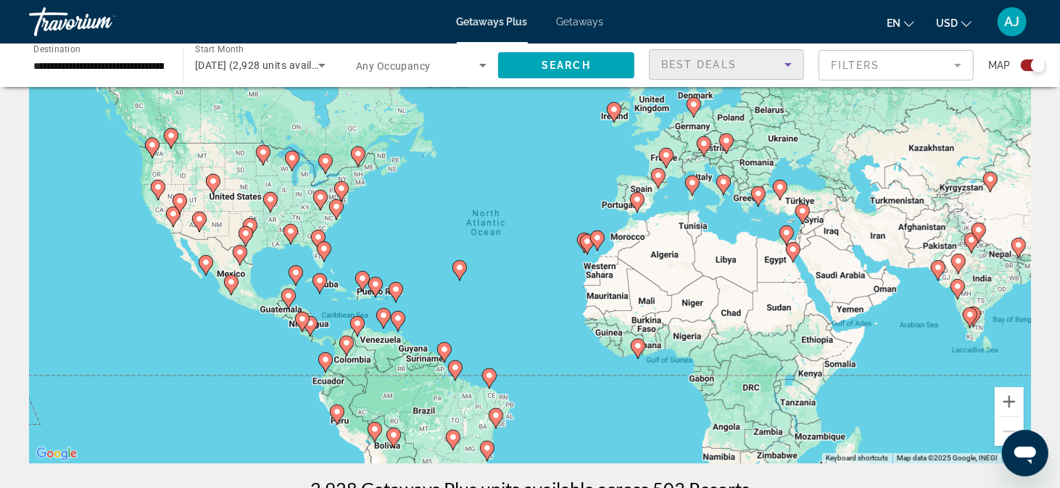
click at [791, 65] on icon "Sort by" at bounding box center [787, 64] width 17 height 17
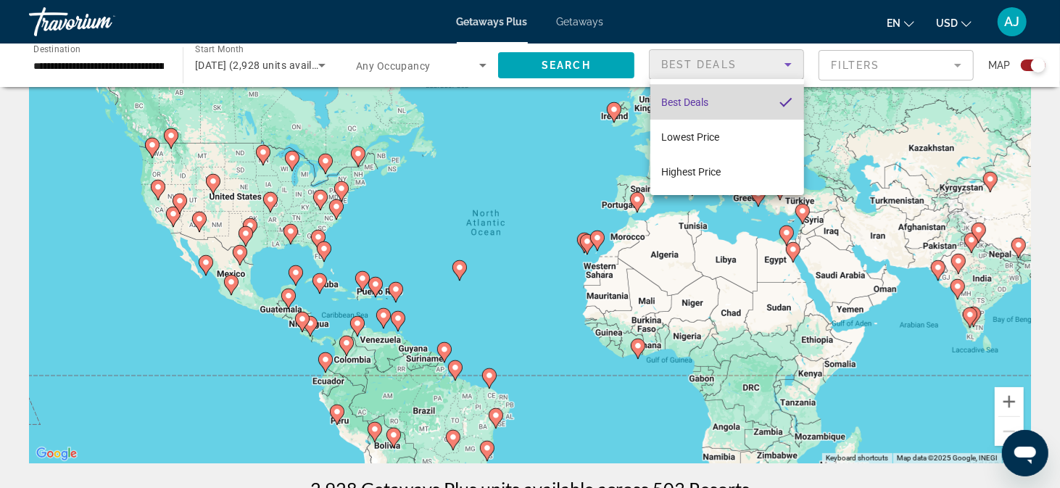
click at [731, 100] on mat-option "Best Deals" at bounding box center [727, 102] width 154 height 35
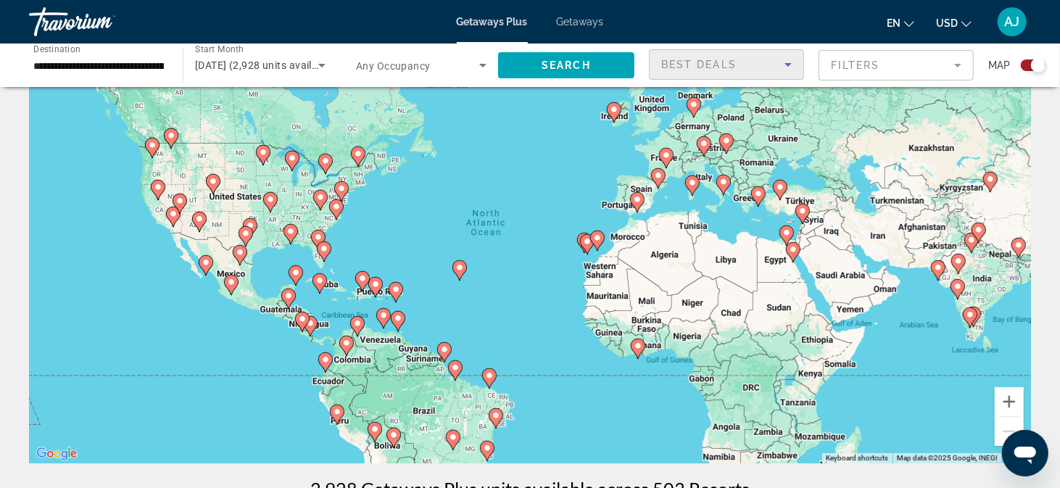
click at [787, 67] on icon "Sort by" at bounding box center [787, 64] width 17 height 17
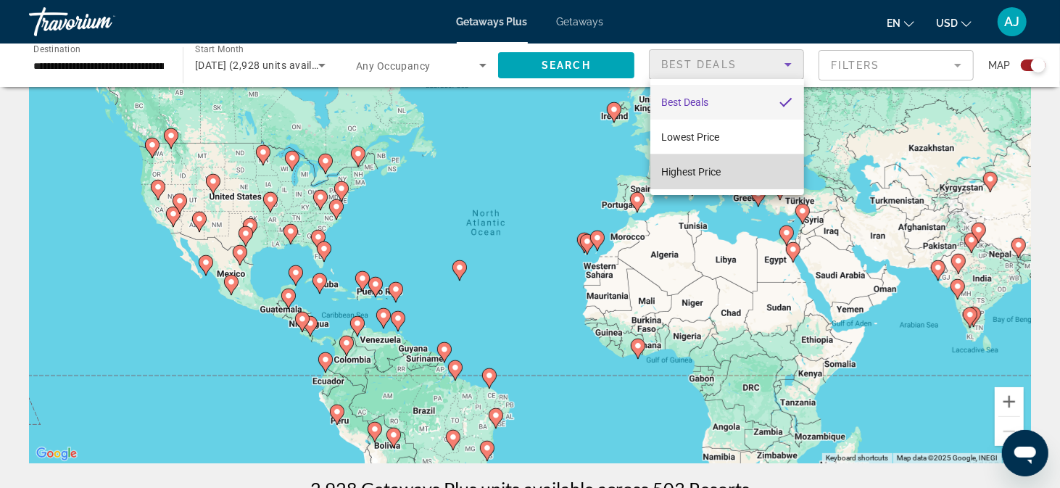
click at [708, 175] on span "Highest Price" at bounding box center [691, 172] width 59 height 12
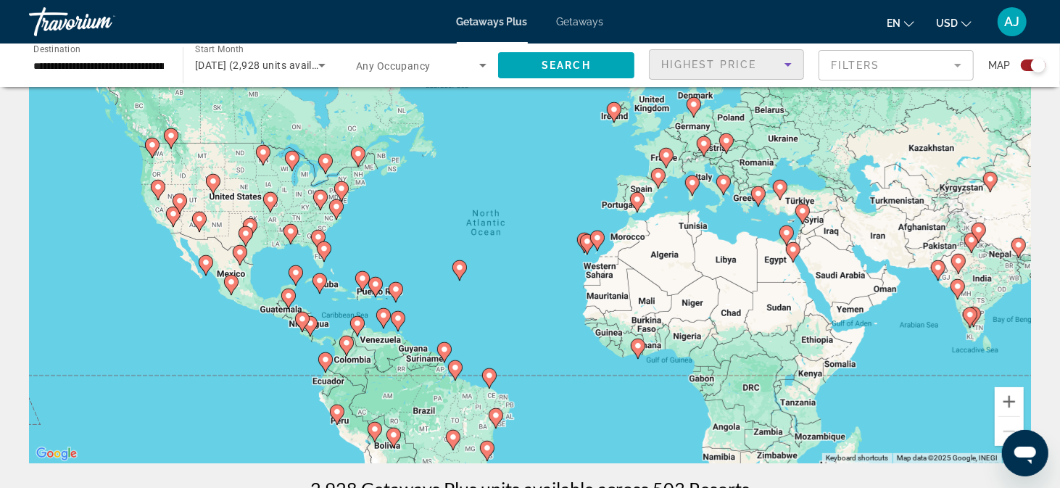
click at [961, 66] on mat-form-field "Filters" at bounding box center [895, 65] width 155 height 30
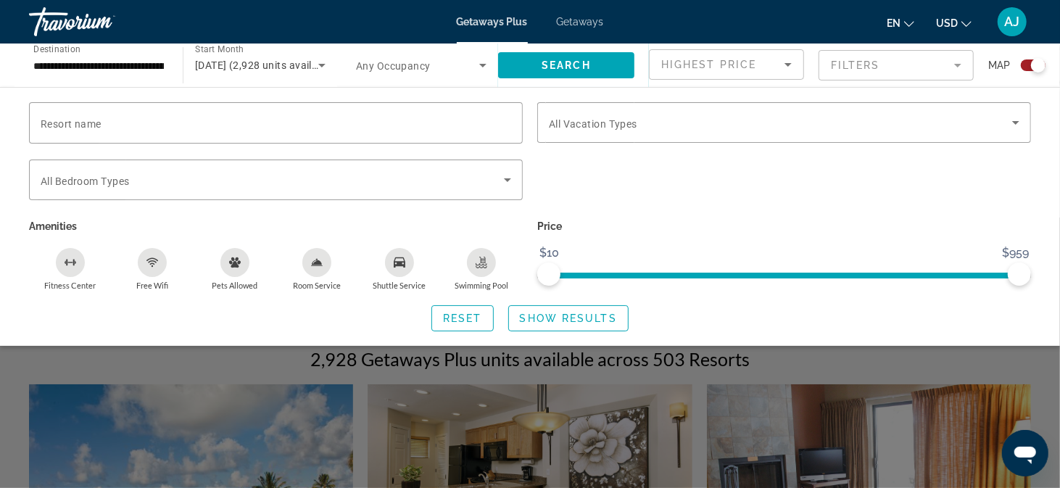
scroll to position [206, 0]
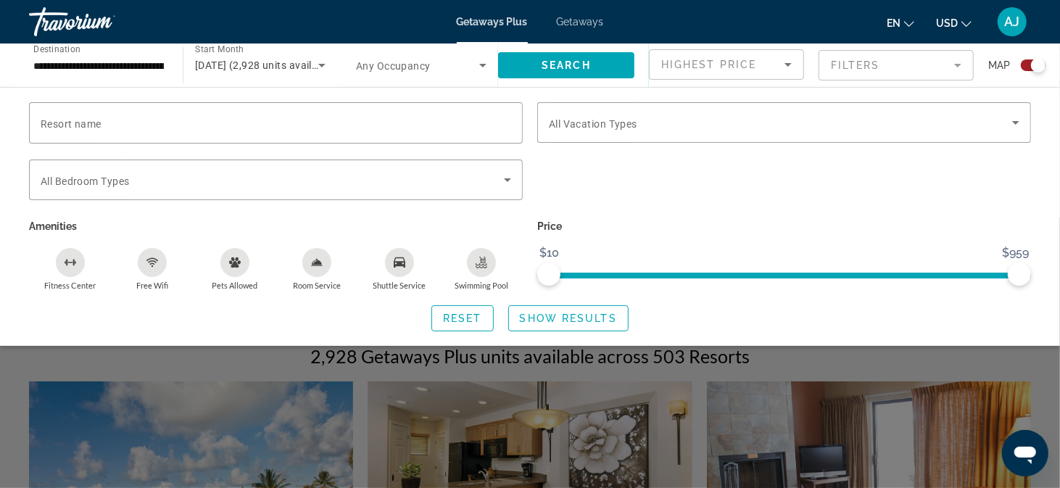
click at [751, 364] on div "Search widget" at bounding box center [530, 352] width 1060 height 270
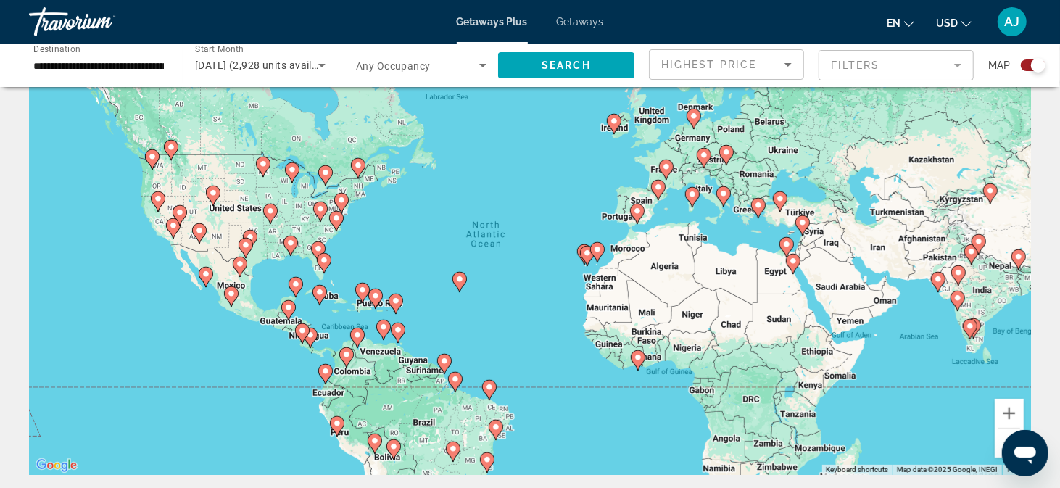
scroll to position [61, 0]
click at [481, 65] on icon "Search widget" at bounding box center [482, 66] width 7 height 4
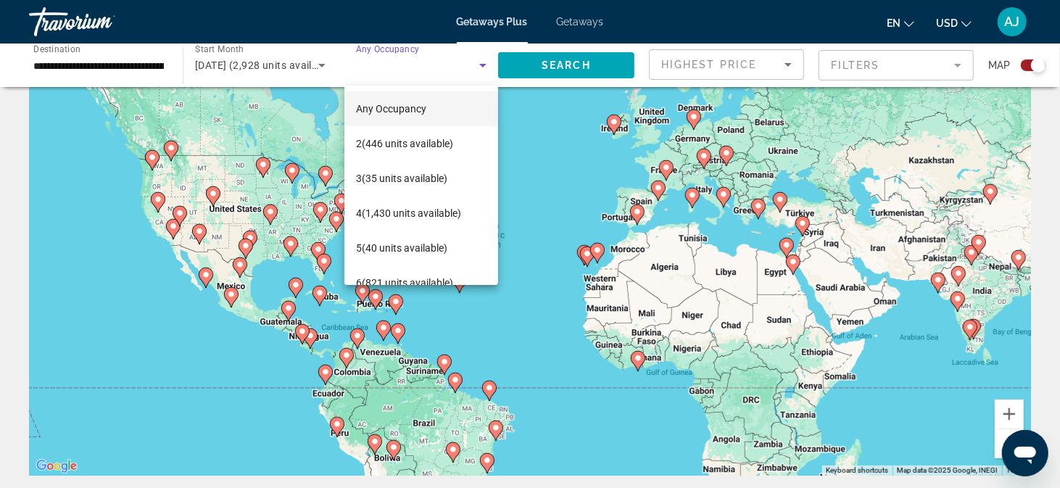
click at [481, 65] on div at bounding box center [530, 244] width 1060 height 488
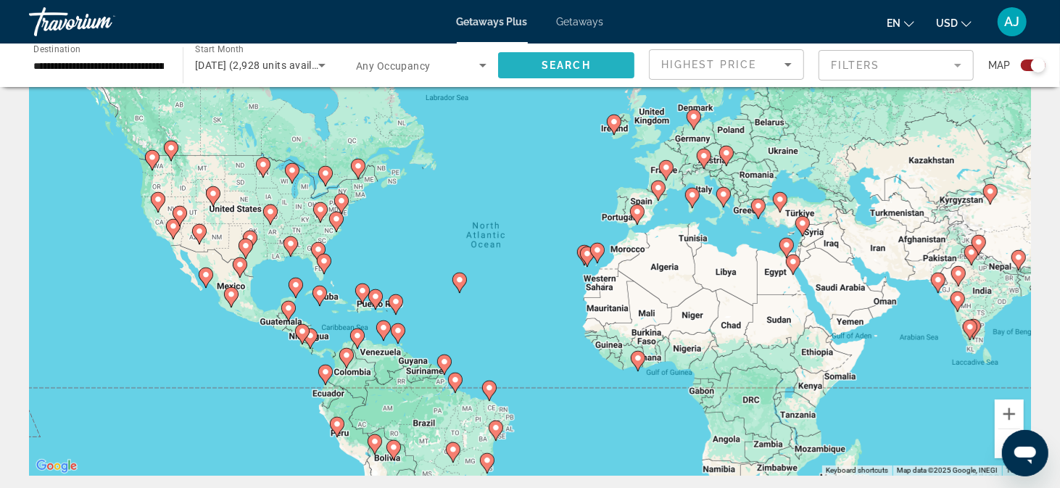
click at [544, 67] on span "Search" at bounding box center [565, 65] width 49 height 12
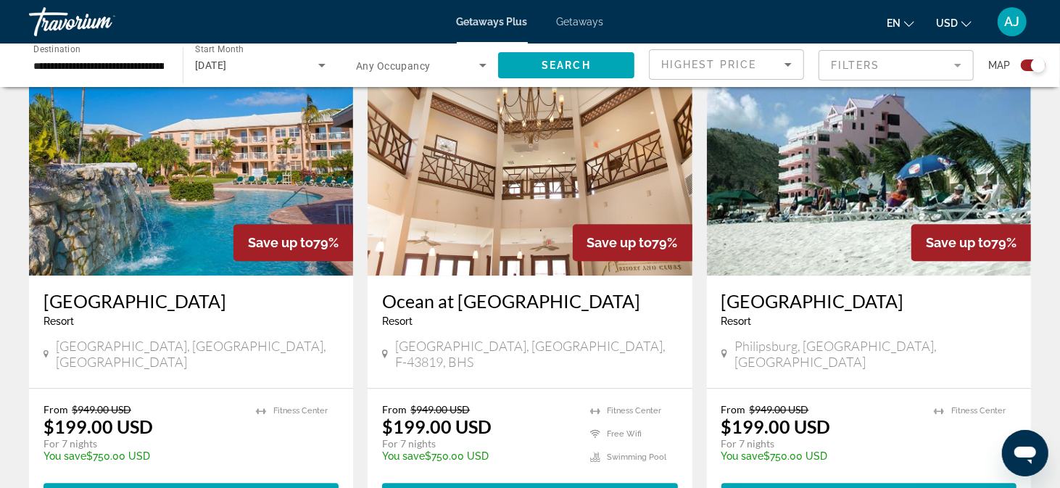
scroll to position [2151, 0]
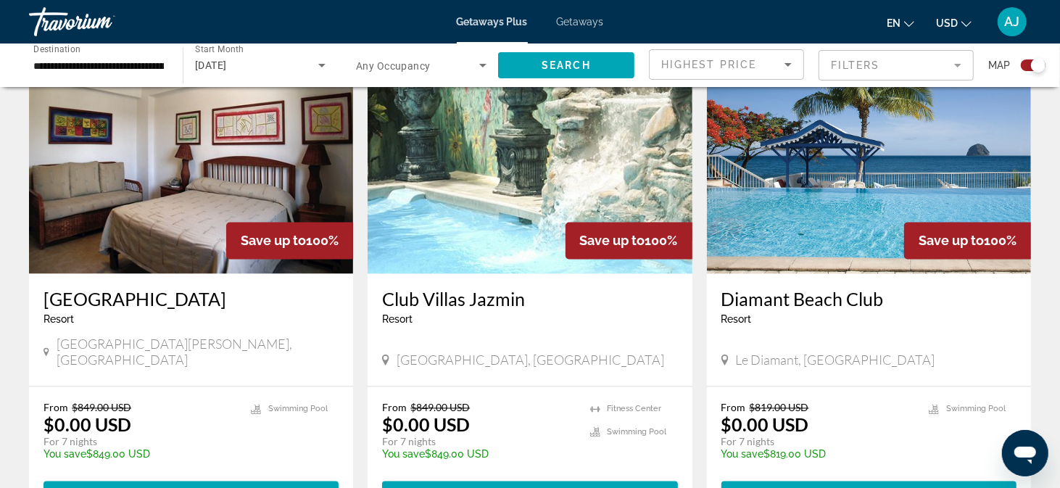
scroll to position [1527, 0]
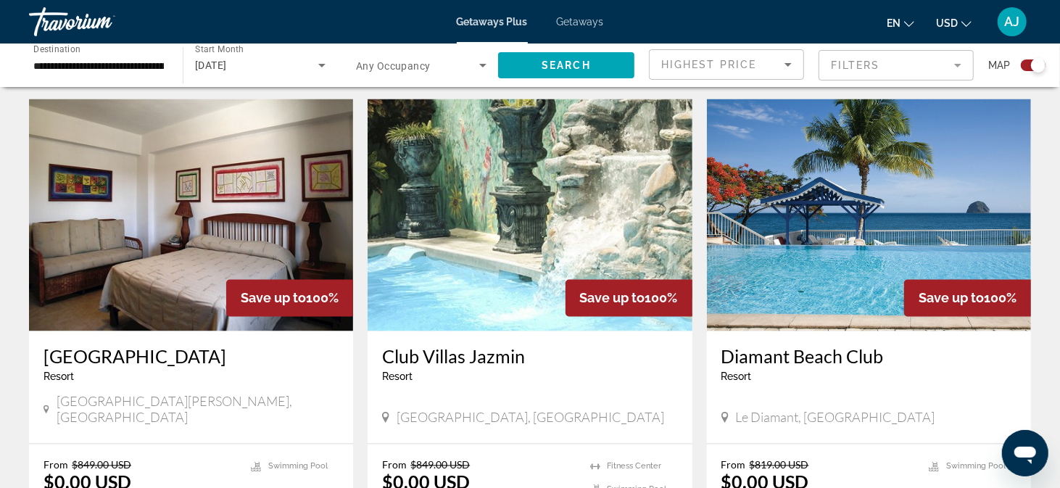
click at [507, 371] on div "Resort - This is an adults only resort" at bounding box center [529, 377] width 295 height 12
click at [503, 280] on img "Main content" at bounding box center [530, 215] width 324 height 232
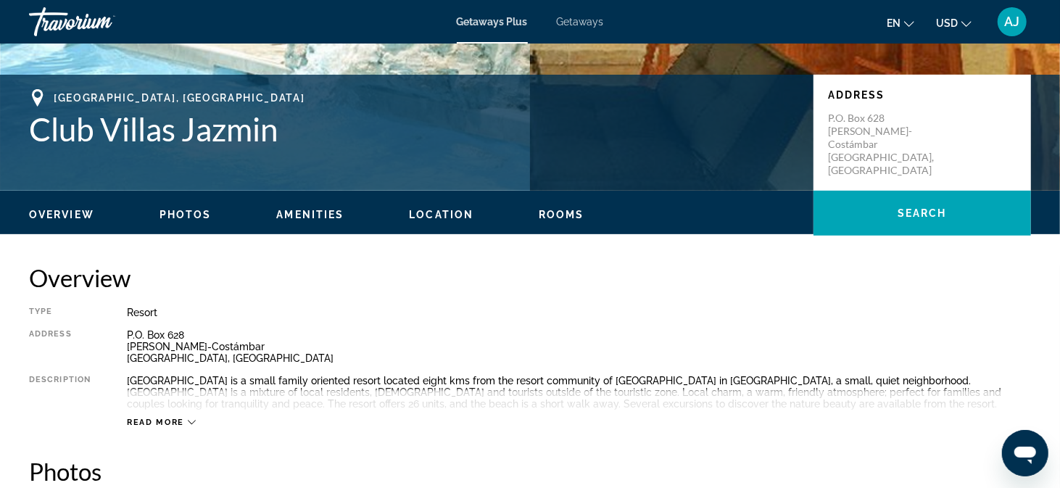
scroll to position [288, 0]
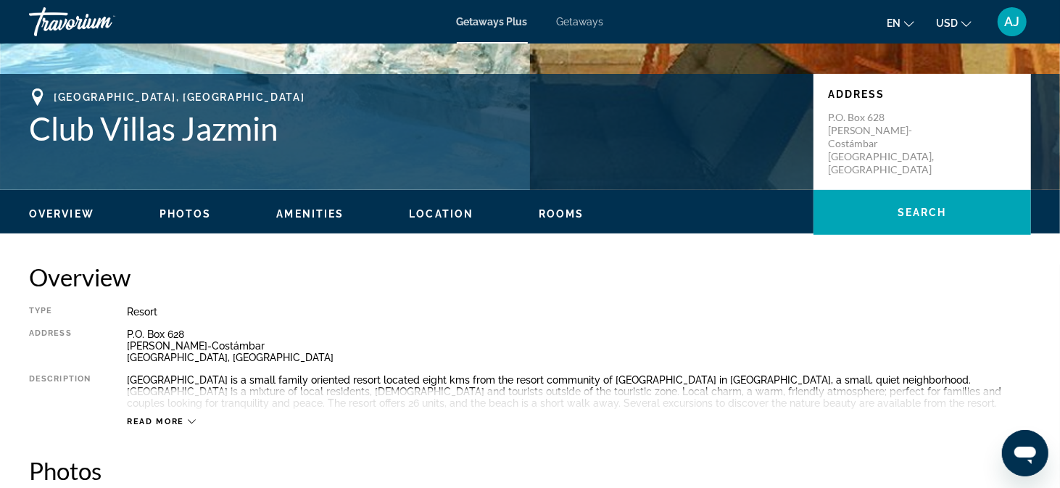
click at [191, 212] on span "Photos" at bounding box center [185, 214] width 52 height 12
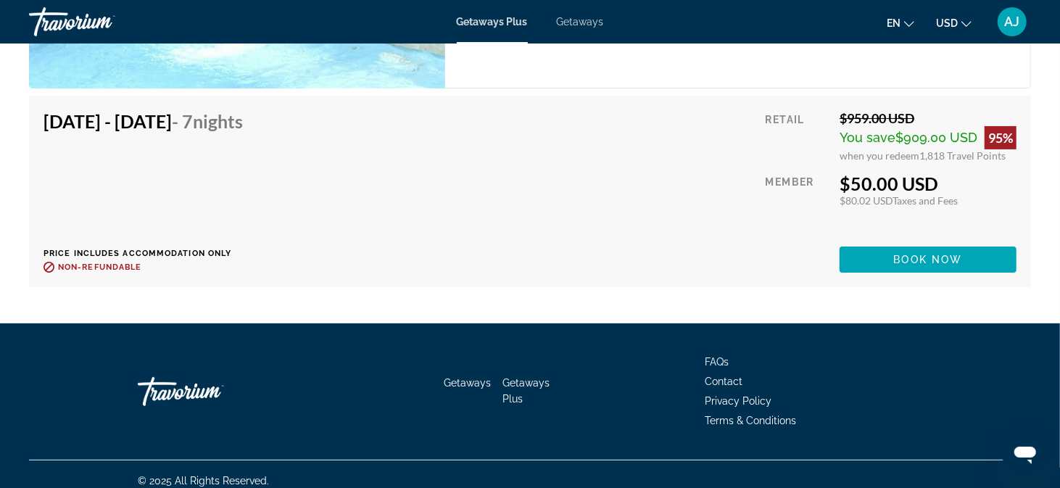
scroll to position [3592, 0]
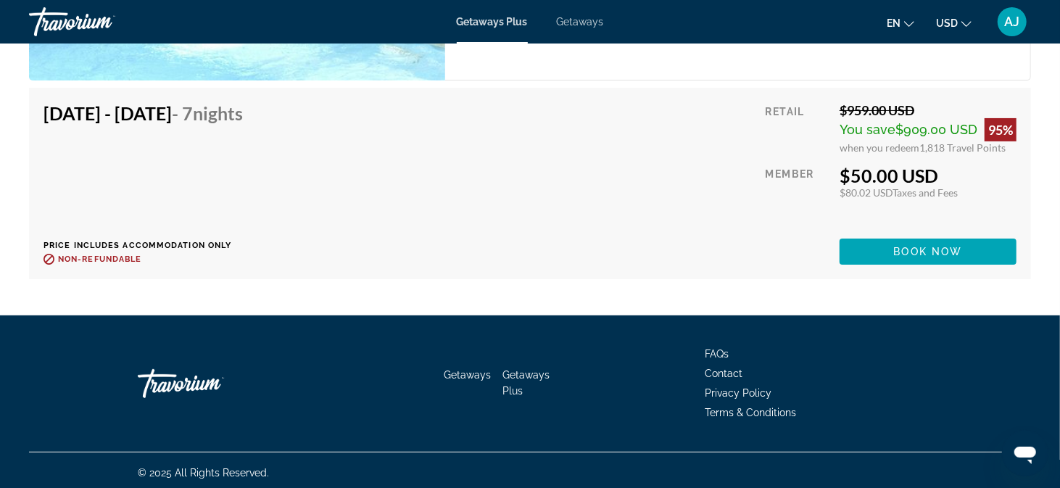
click at [517, 22] on span "Getaways Plus" at bounding box center [492, 22] width 71 height 12
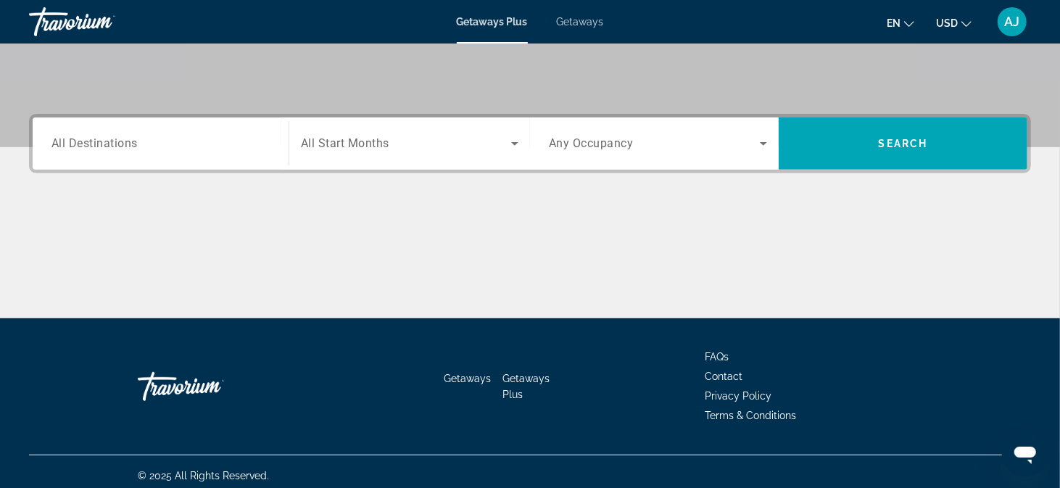
scroll to position [289, 0]
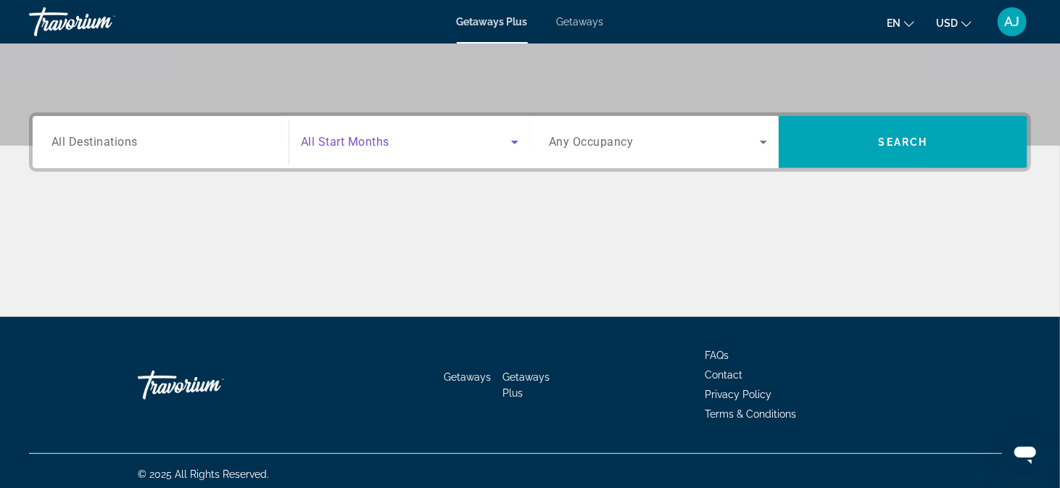
click at [511, 143] on icon "Search widget" at bounding box center [514, 141] width 17 height 17
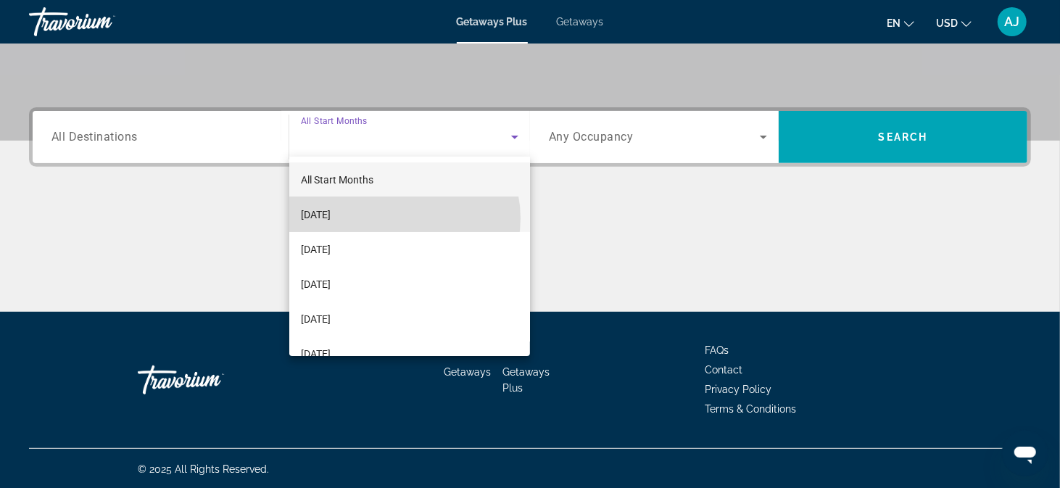
click at [399, 218] on mat-option "September 2025" at bounding box center [409, 214] width 241 height 35
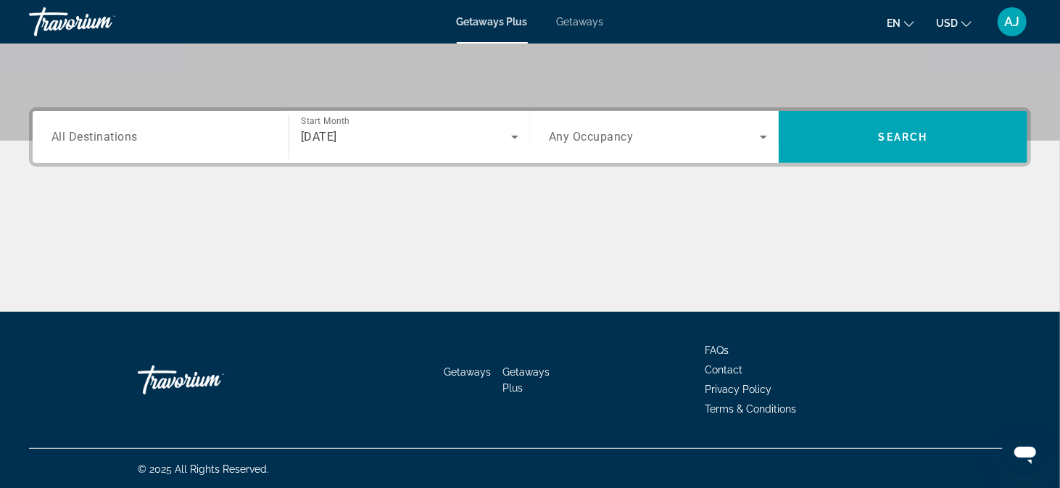
click at [224, 151] on div "Search widget" at bounding box center [160, 137] width 218 height 41
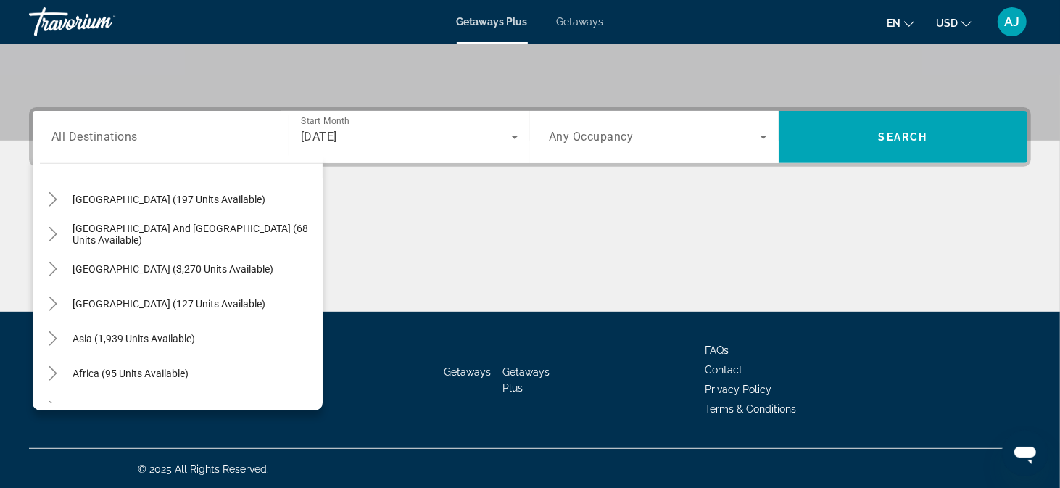
scroll to position [234, 0]
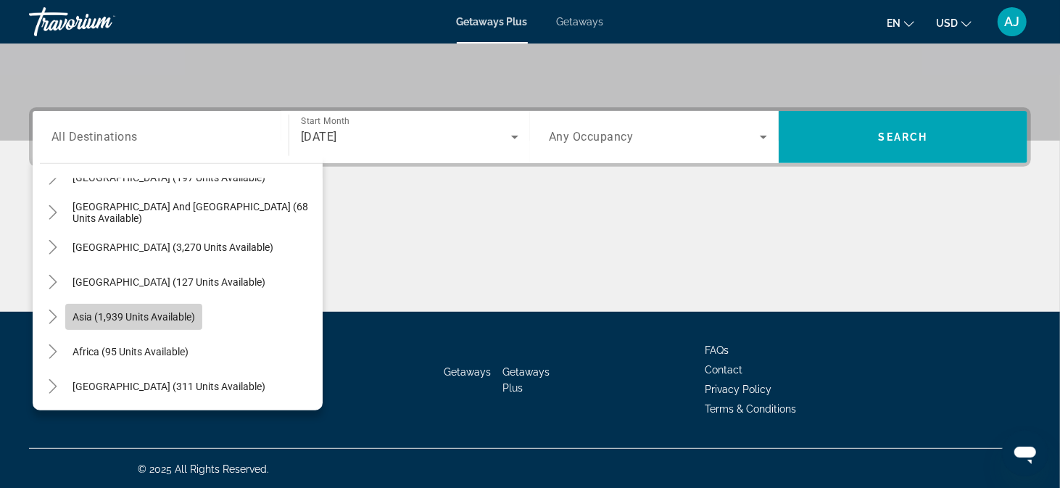
click at [146, 313] on span "Asia (1,939 units available)" at bounding box center [133, 317] width 123 height 12
type input "**********"
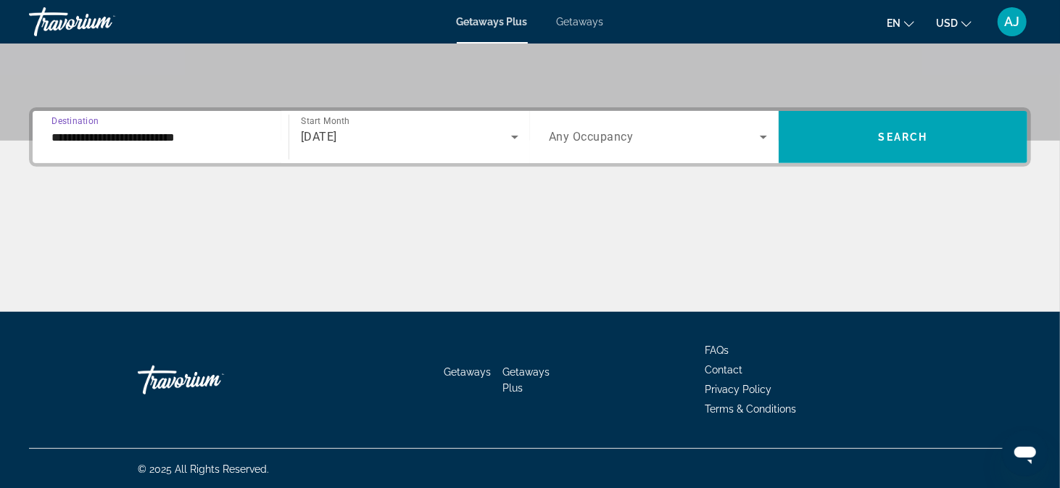
click at [512, 136] on icon "Search widget" at bounding box center [514, 138] width 7 height 4
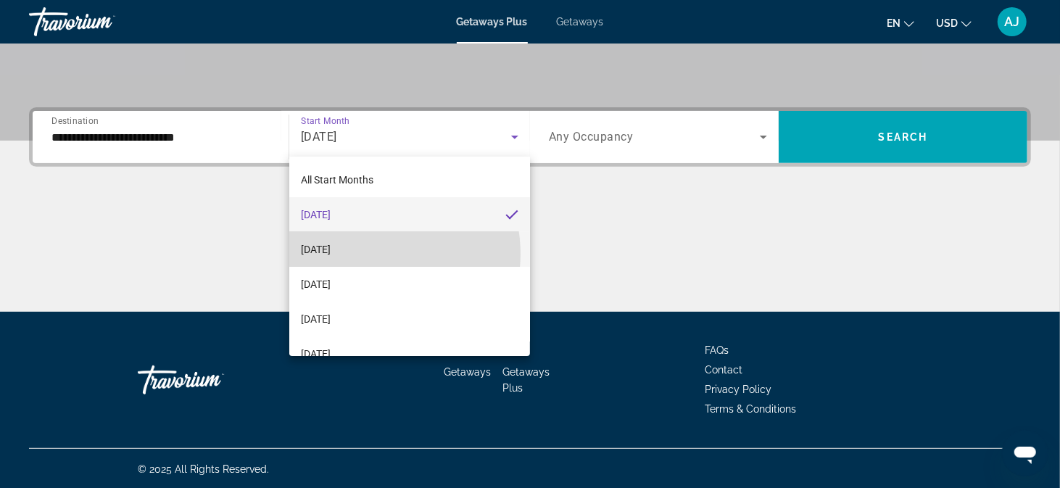
click at [368, 254] on mat-option "October 2025" at bounding box center [409, 249] width 241 height 35
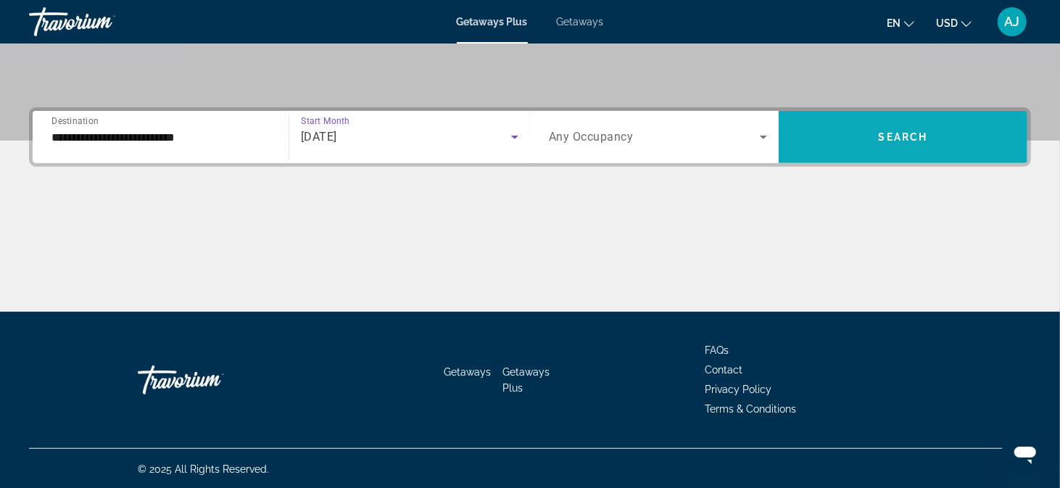
click at [924, 139] on span "Search" at bounding box center [903, 137] width 49 height 12
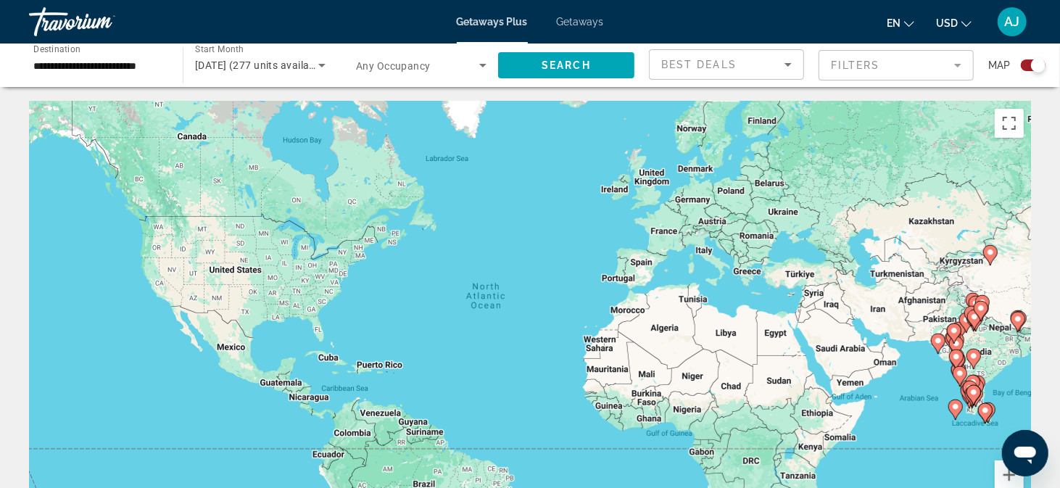
click at [973, 65] on div "Search widget" at bounding box center [1033, 65] width 25 height 12
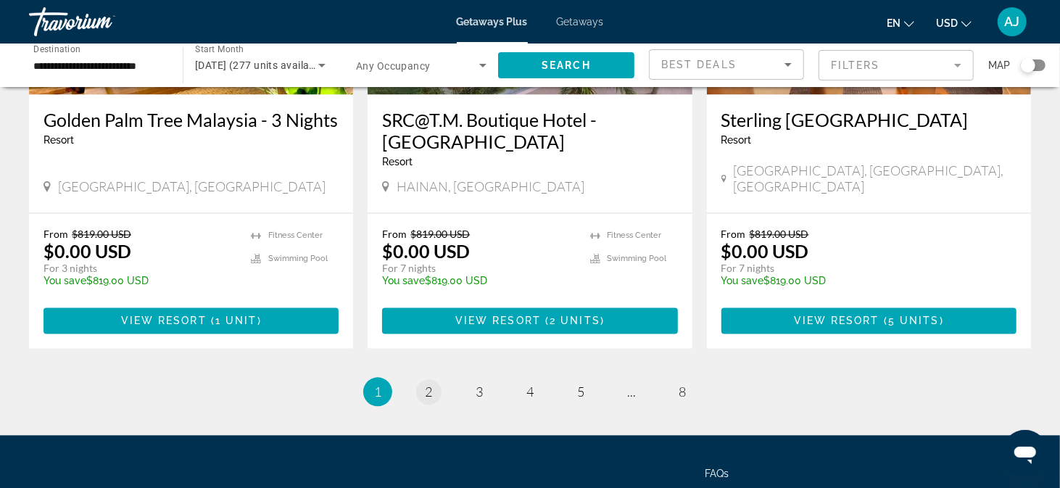
scroll to position [1809, 0]
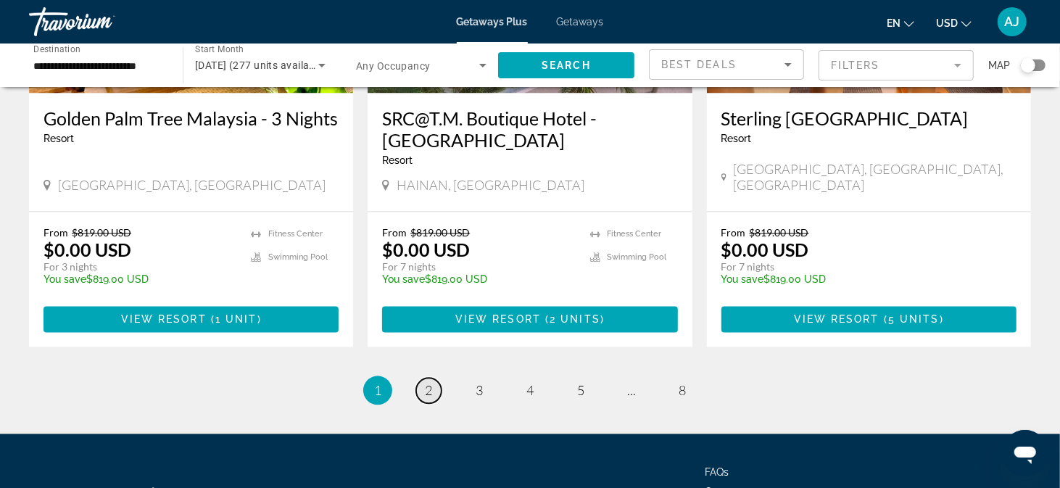
click at [432, 382] on span "2" at bounding box center [428, 390] width 7 height 16
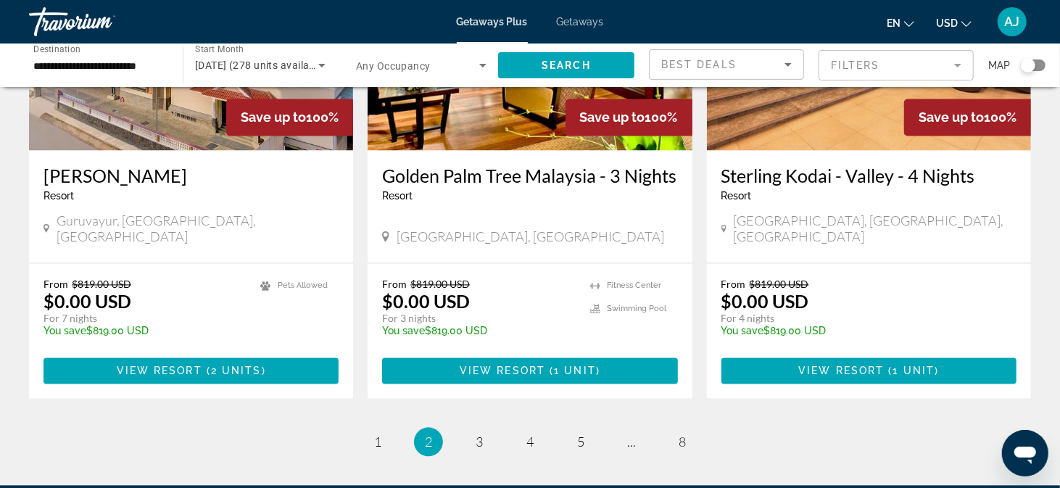
scroll to position [1738, 0]
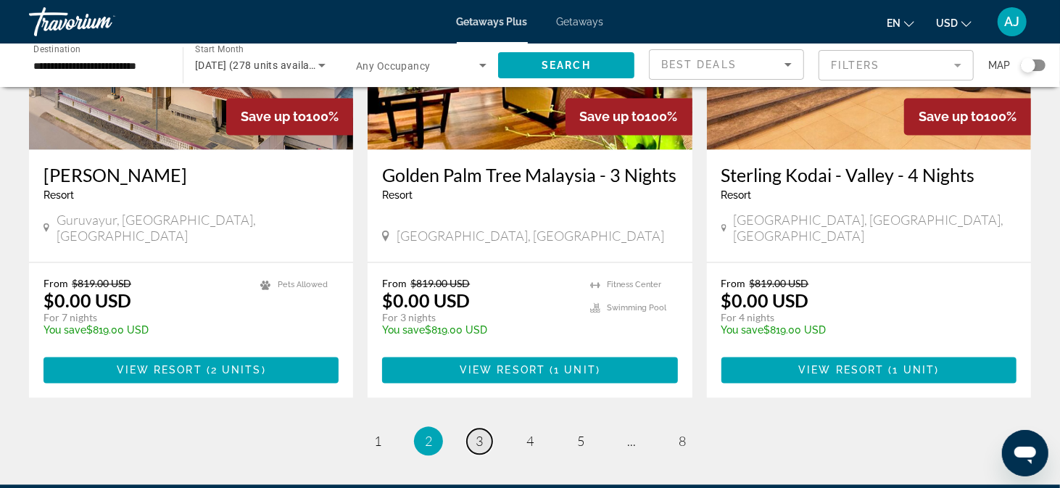
click at [479, 433] on span "3" at bounding box center [479, 441] width 7 height 16
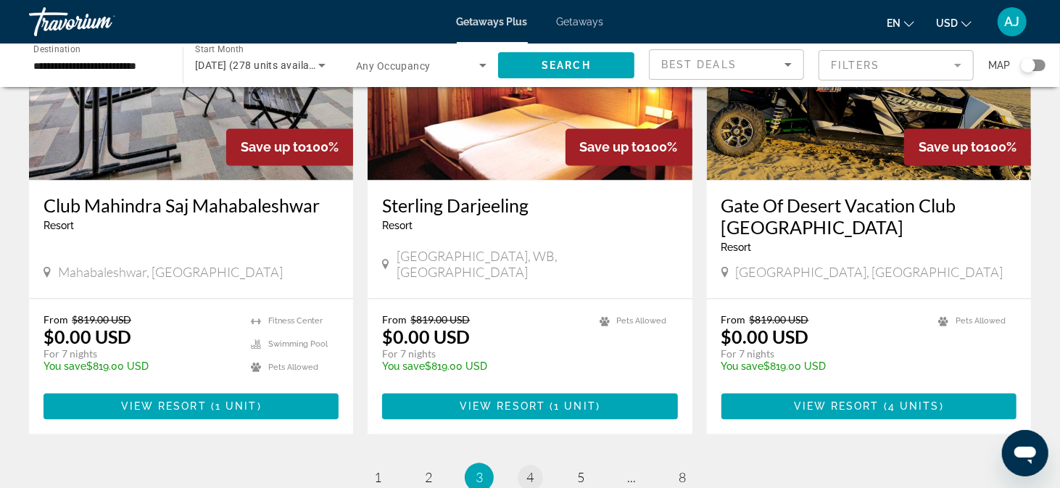
scroll to position [1739, 0]
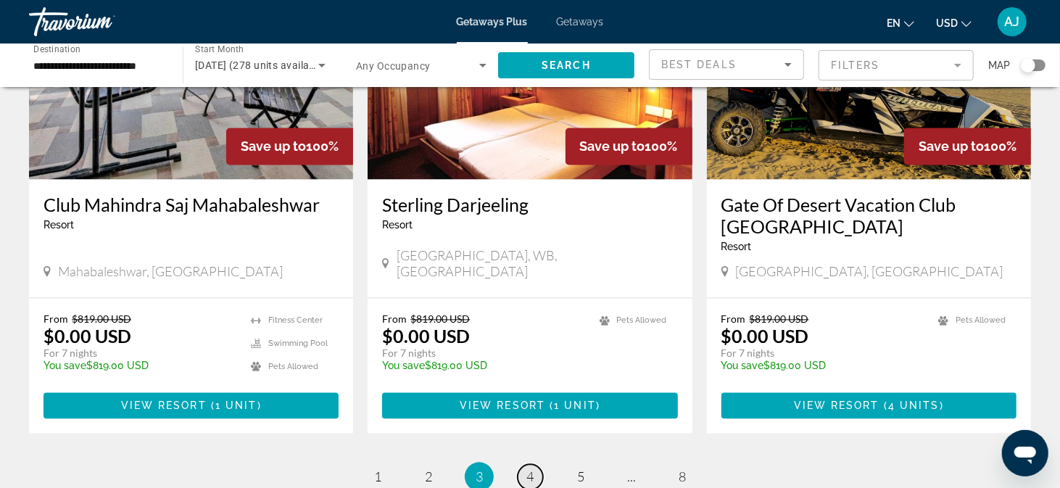
click at [532, 443] on span "4" at bounding box center [529, 476] width 7 height 16
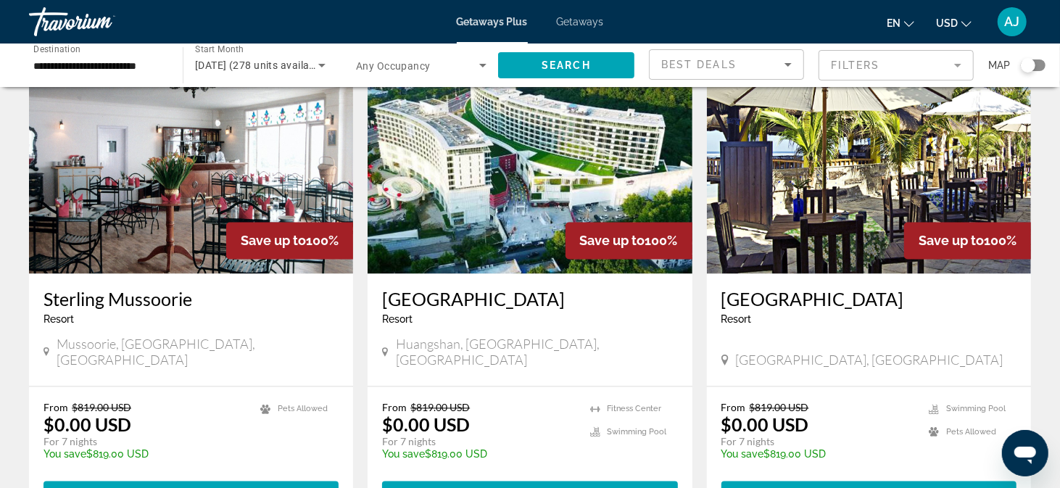
scroll to position [1666, 0]
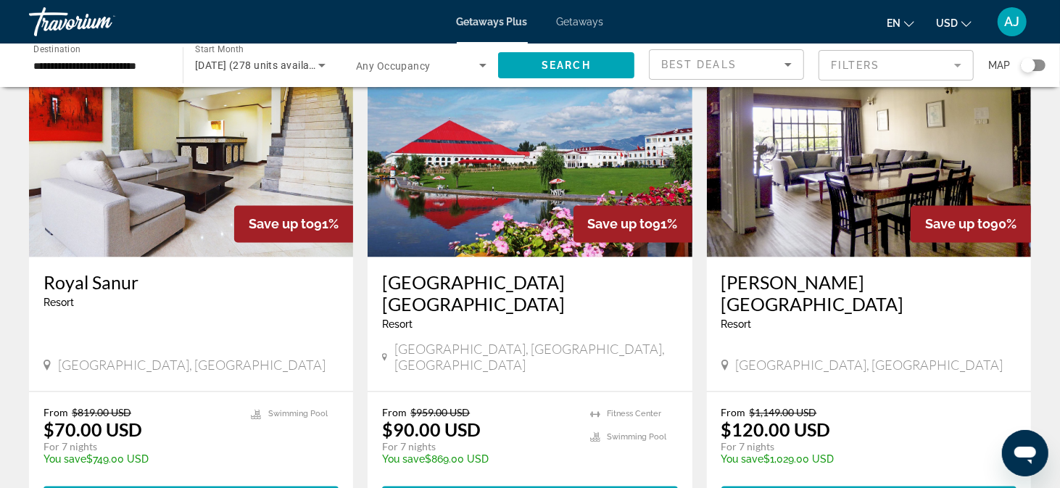
scroll to position [1667, 0]
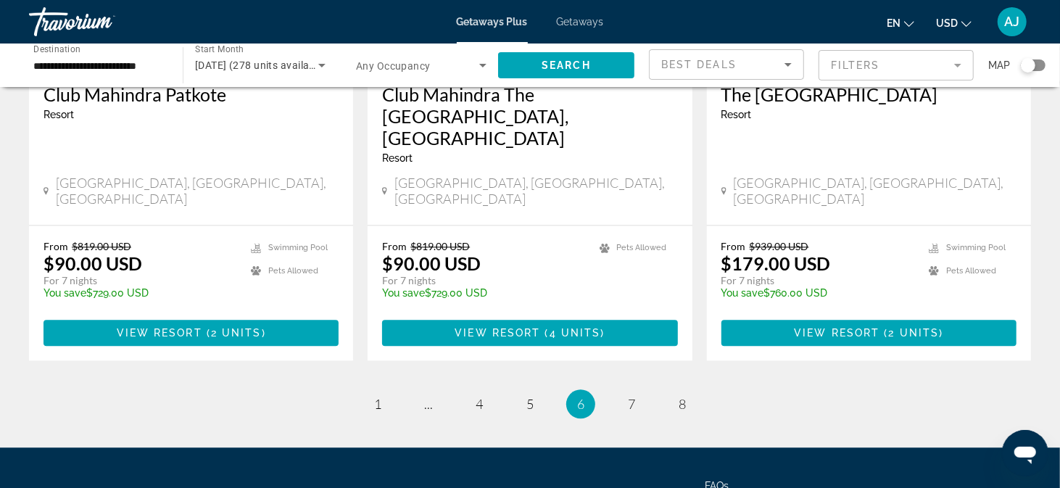
scroll to position [1899, 0]
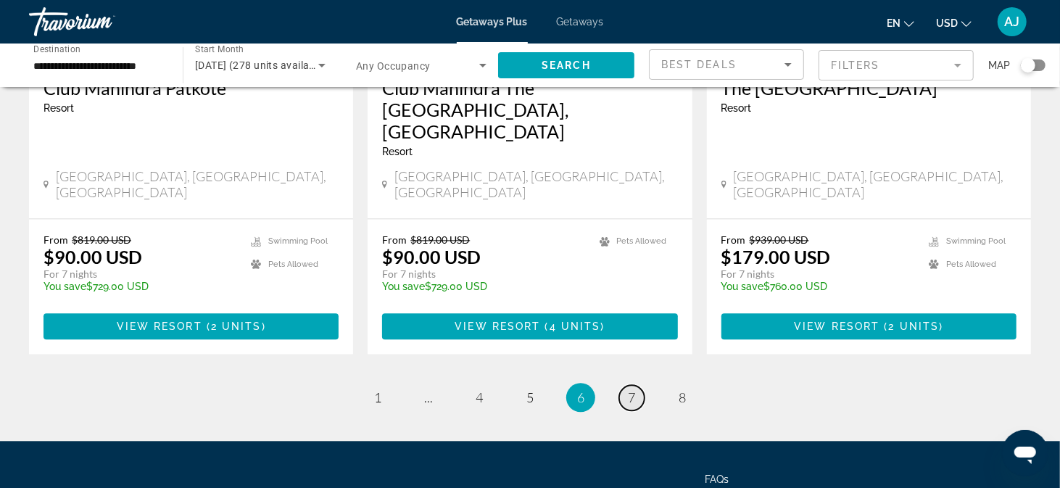
click at [628, 389] on span "7" at bounding box center [631, 397] width 7 height 16
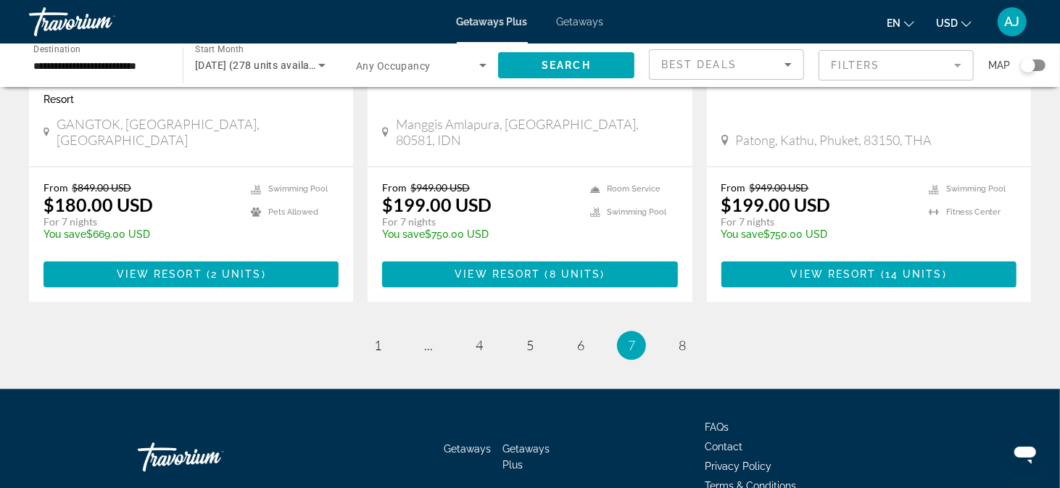
scroll to position [1899, 0]
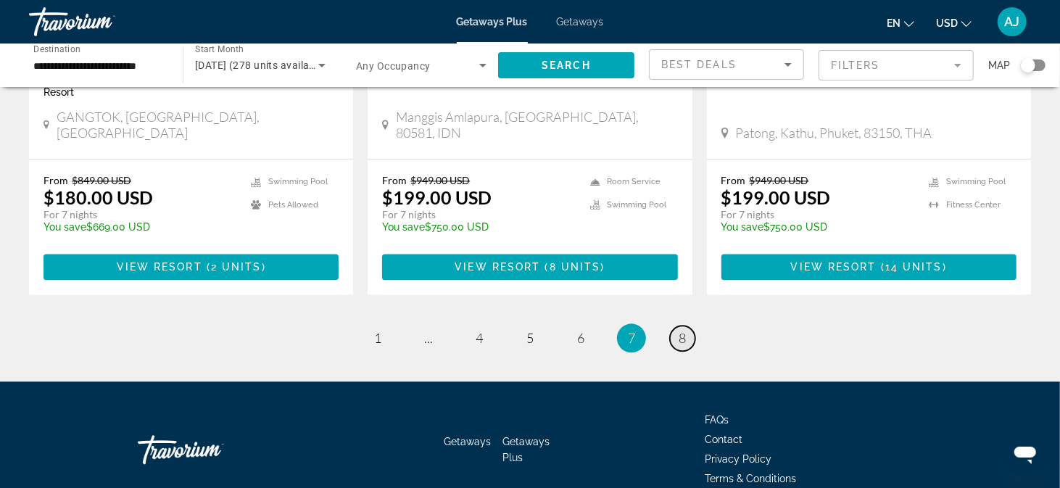
click at [684, 330] on span "8" at bounding box center [681, 338] width 7 height 16
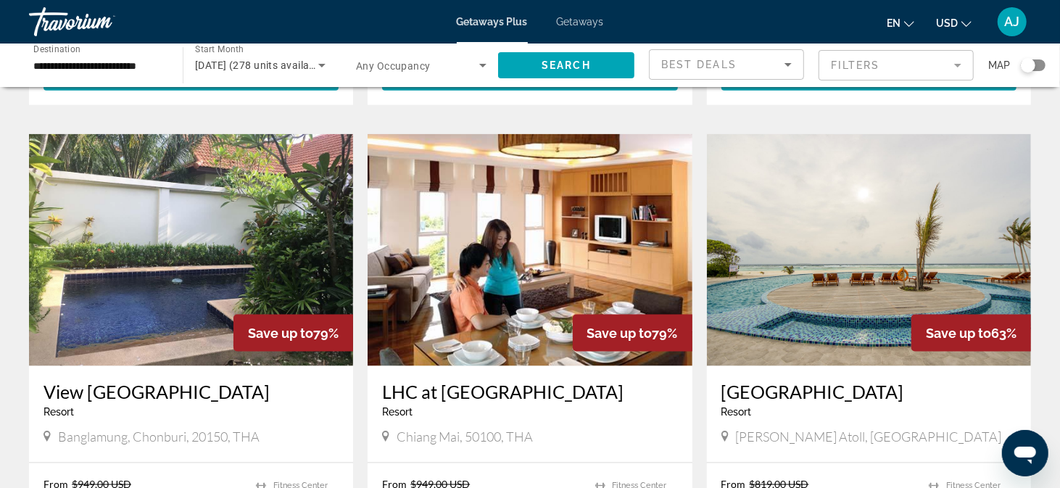
scroll to position [1126, 0]
click at [468, 381] on h3 "LHC at Twin Peaks Residence" at bounding box center [529, 392] width 295 height 22
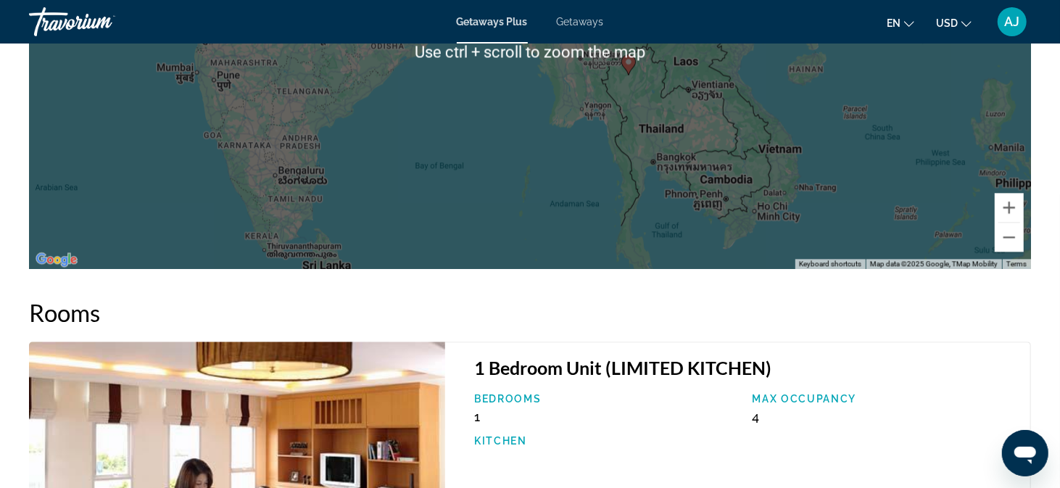
scroll to position [2016, 0]
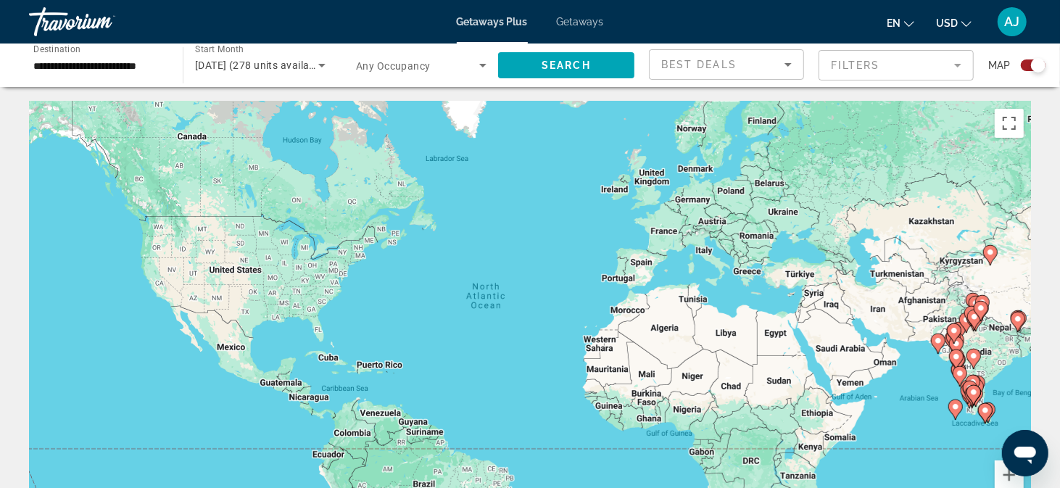
click at [54, 65] on input "**********" at bounding box center [98, 65] width 130 height 17
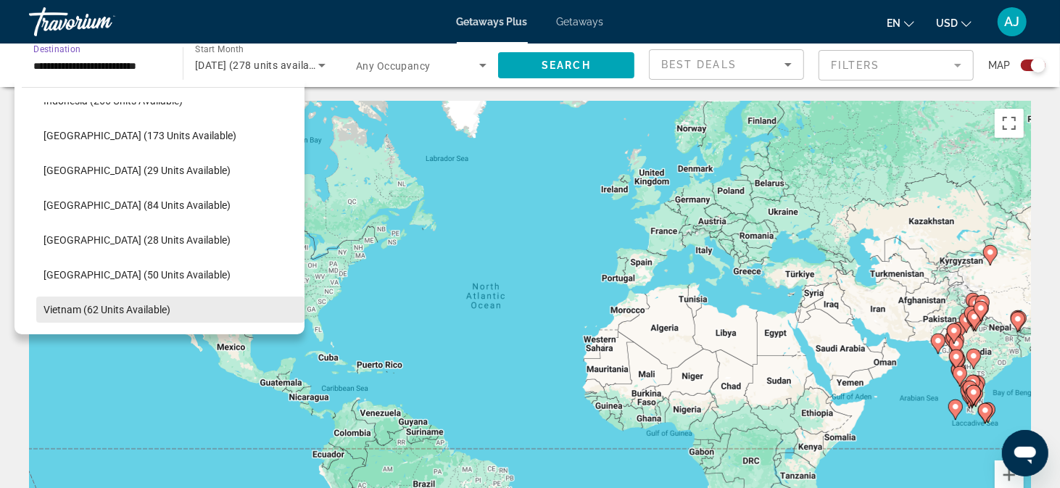
scroll to position [549, 0]
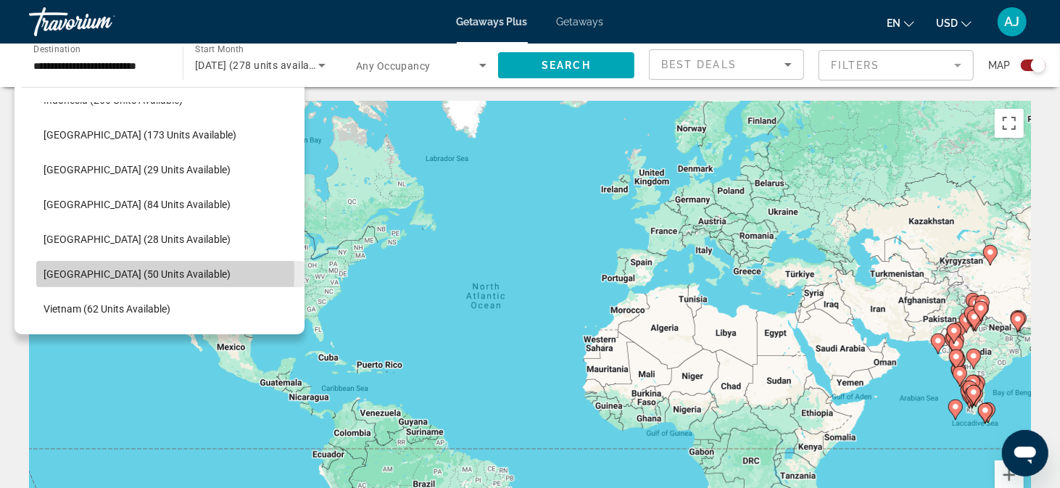
click at [147, 273] on span "Thailand (50 units available)" at bounding box center [136, 274] width 187 height 12
type input "**********"
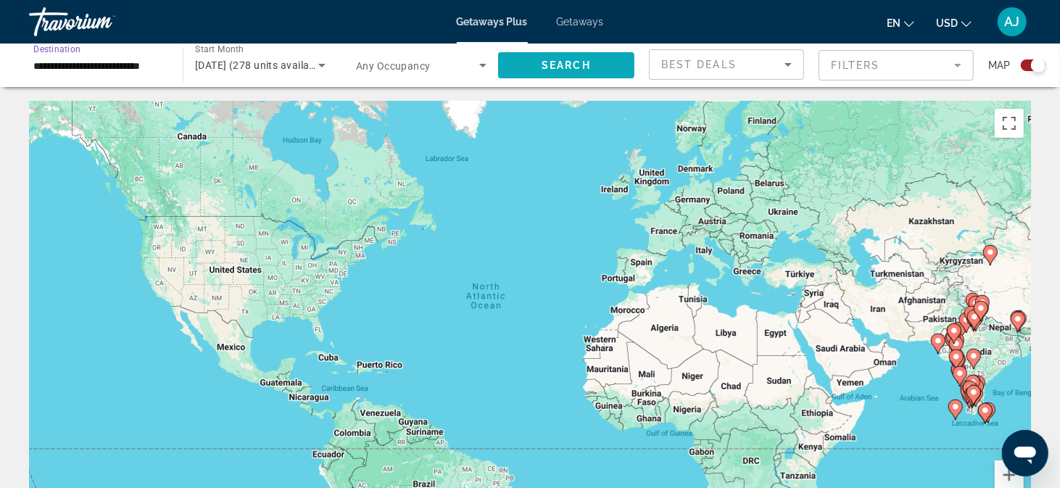
click at [599, 66] on span "Search widget" at bounding box center [566, 65] width 136 height 35
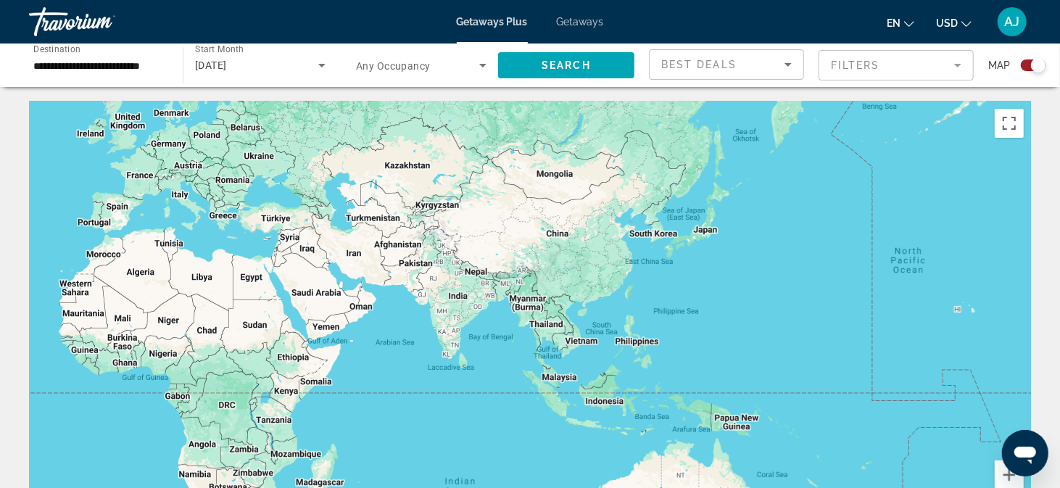
drag, startPoint x: 743, startPoint y: 366, endPoint x: 217, endPoint y: 310, distance: 528.5
click at [217, 310] on div "Main content" at bounding box center [530, 318] width 1002 height 435
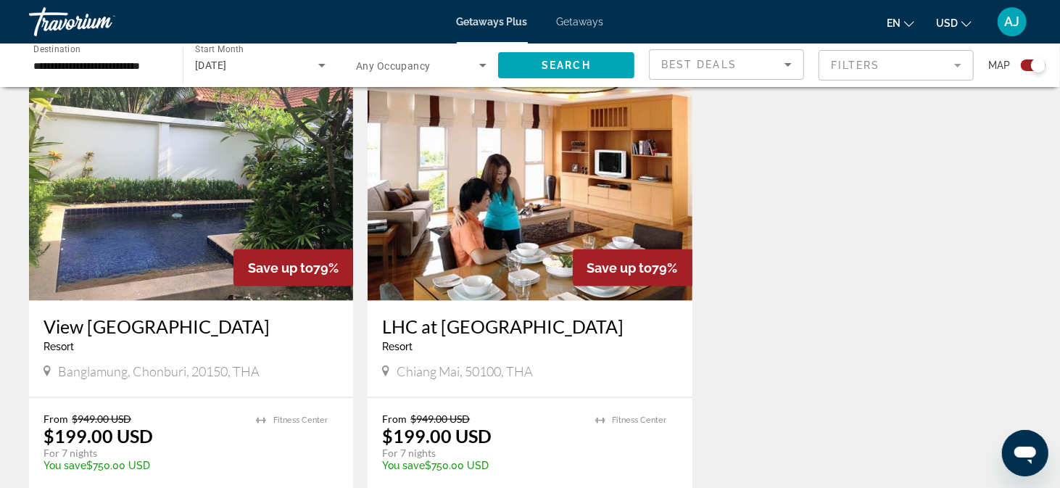
scroll to position [1032, 0]
click at [156, 248] on img "Main content" at bounding box center [191, 186] width 324 height 232
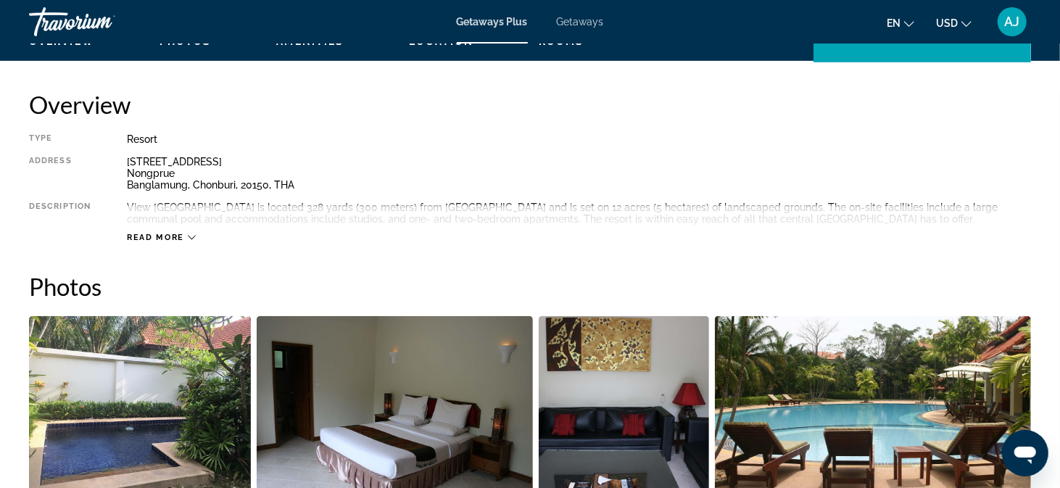
scroll to position [460, 0]
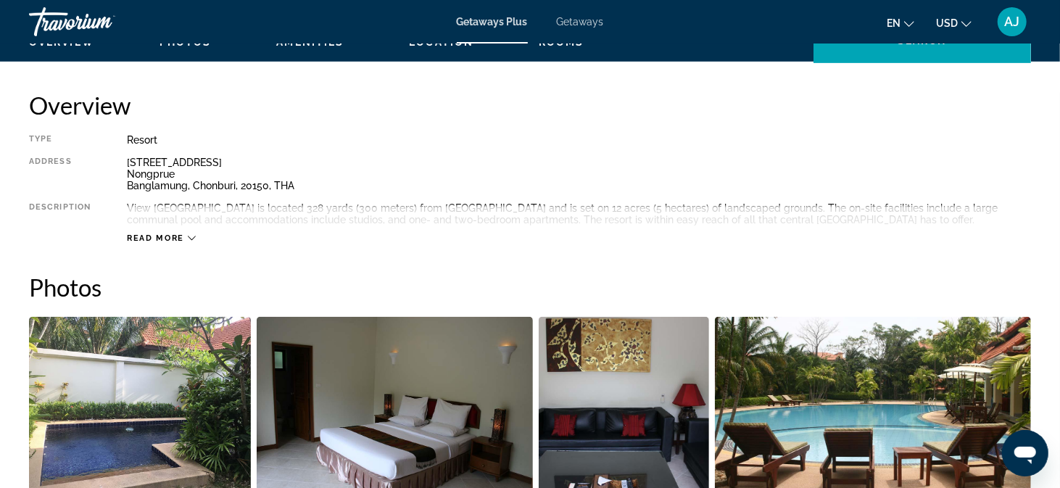
click at [190, 236] on icon "Main content" at bounding box center [192, 238] width 8 height 8
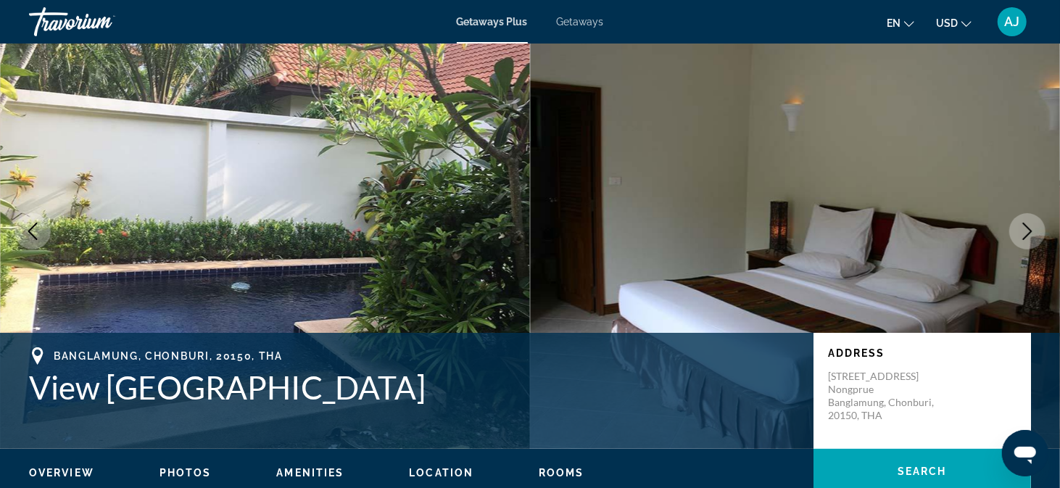
scroll to position [0, 0]
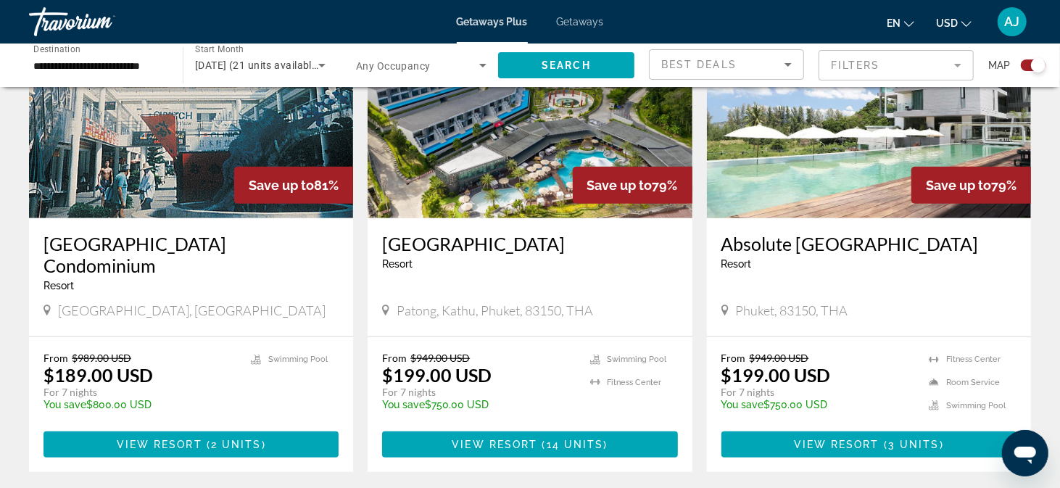
scroll to position [602, 0]
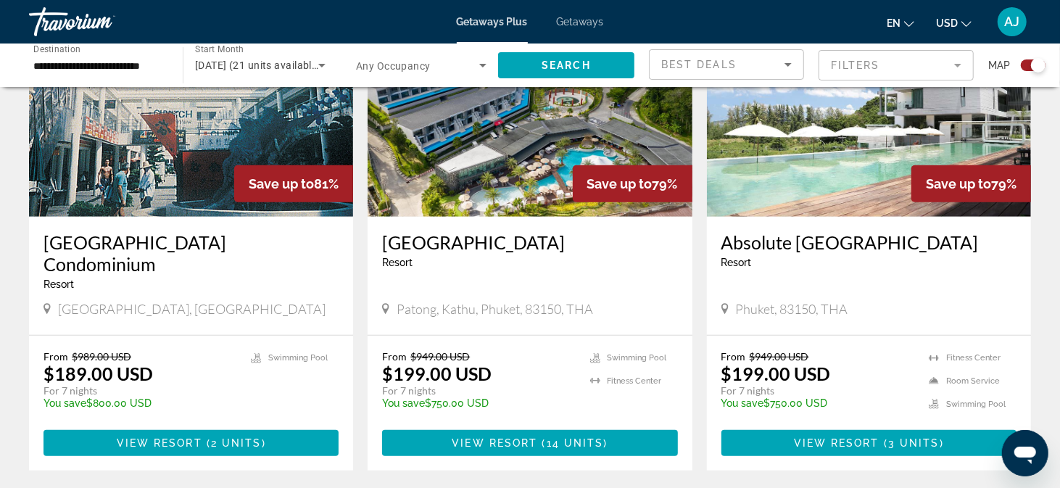
click at [973, 269] on div "← Move left → Move right ↑ Move up ↓ Move down + Zoom in - Zoom out Home Jump l…" at bounding box center [530, 260] width 1060 height 1522
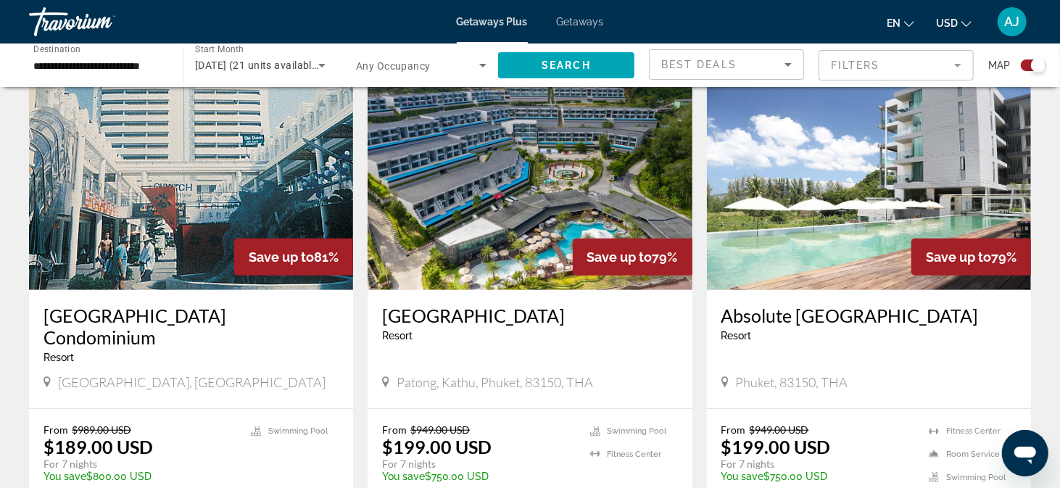
scroll to position [529, 0]
click at [850, 310] on h3 "Absolute Twin Sands Resort & Spa" at bounding box center [868, 315] width 295 height 22
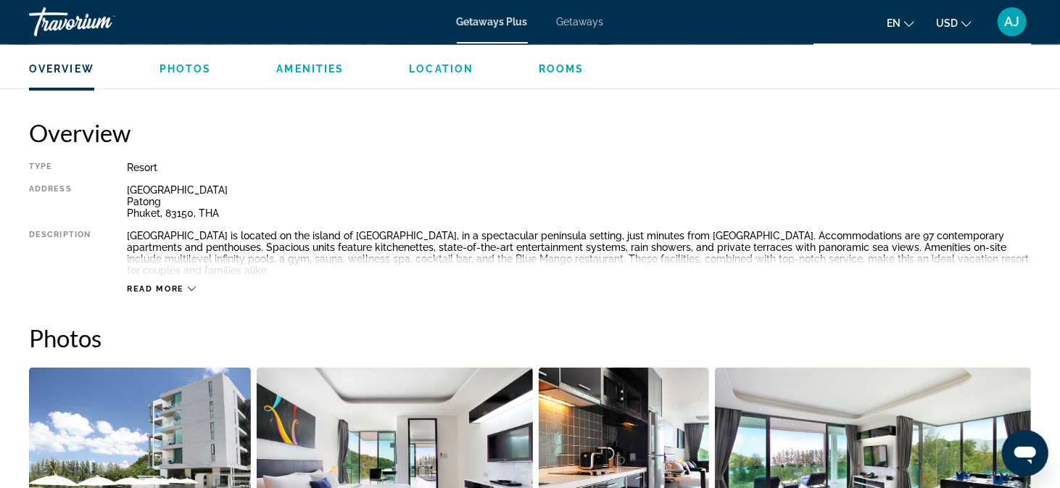
scroll to position [434, 0]
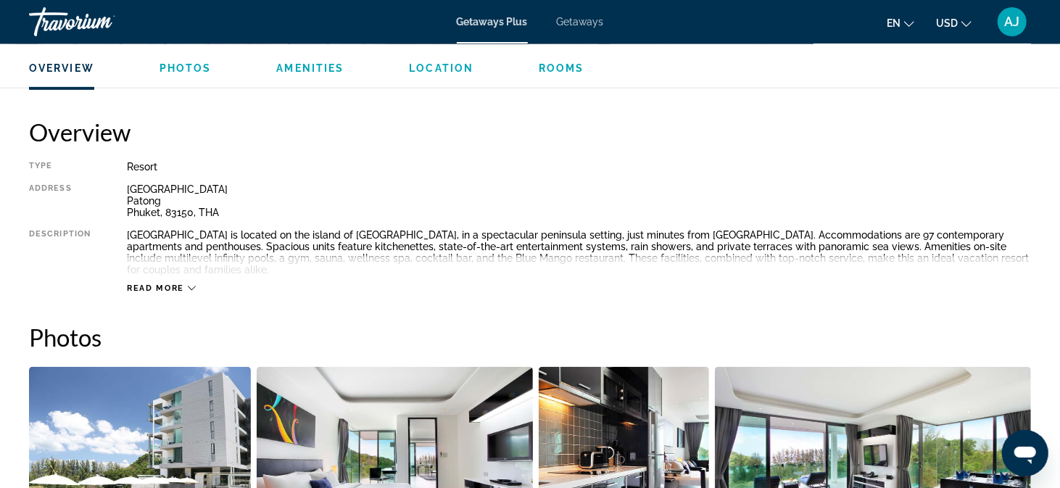
click at [191, 286] on icon "Main content" at bounding box center [192, 288] width 8 height 8
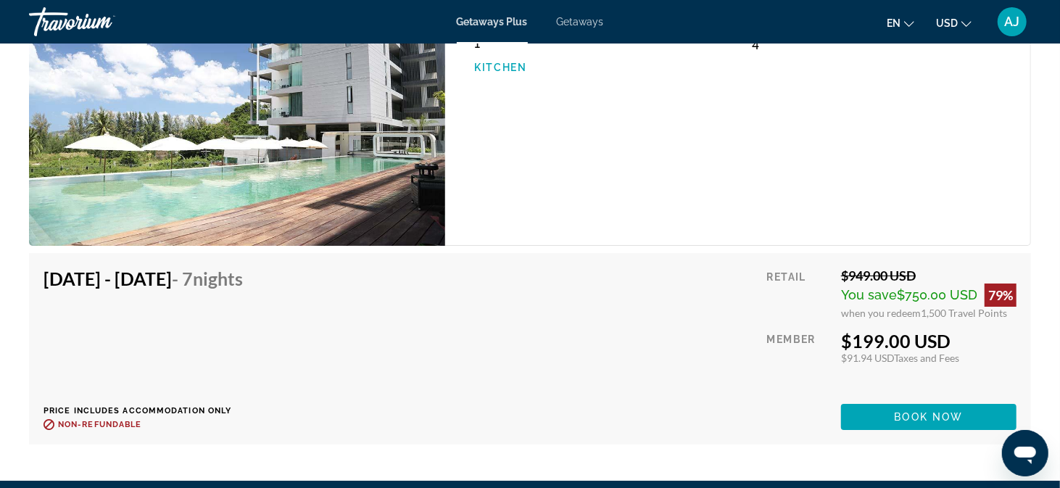
scroll to position [3113, 0]
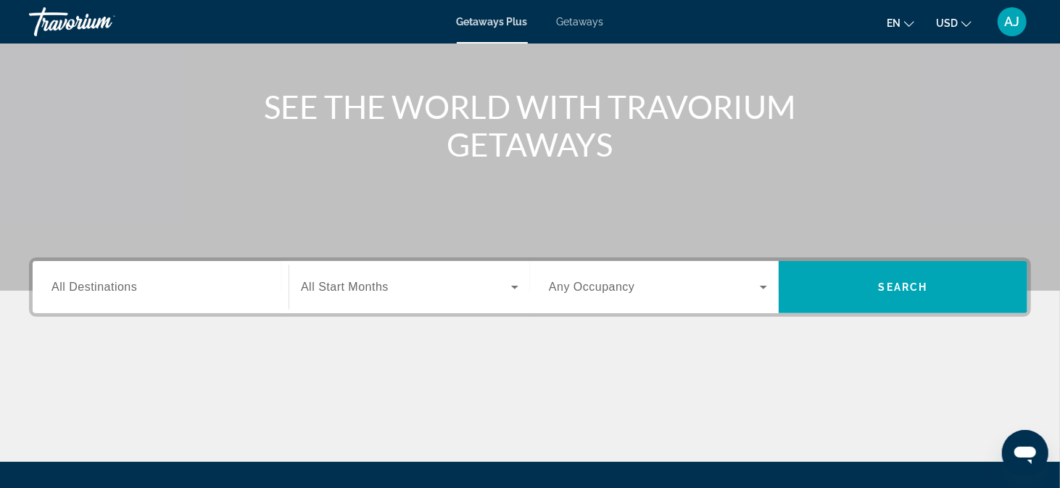
scroll to position [145, 0]
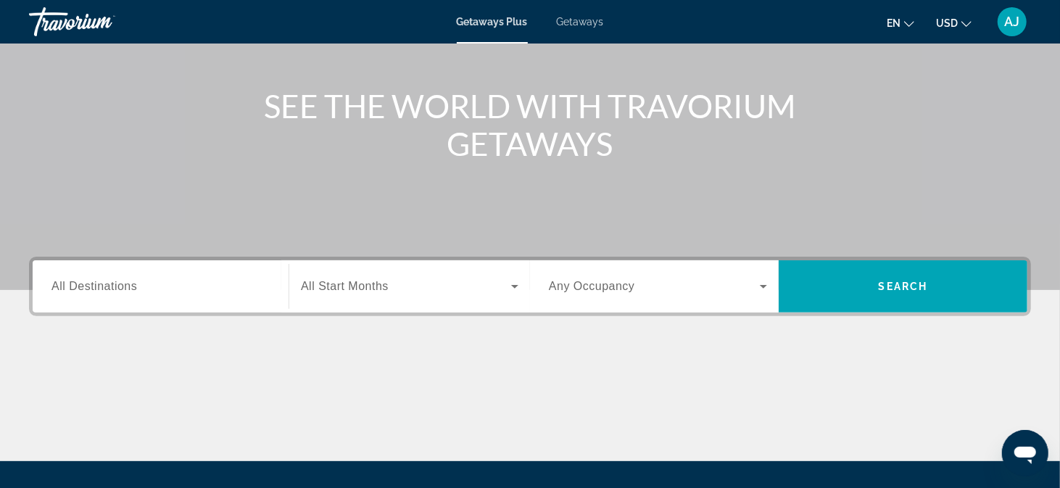
click at [512, 284] on icon "Search widget" at bounding box center [514, 286] width 17 height 17
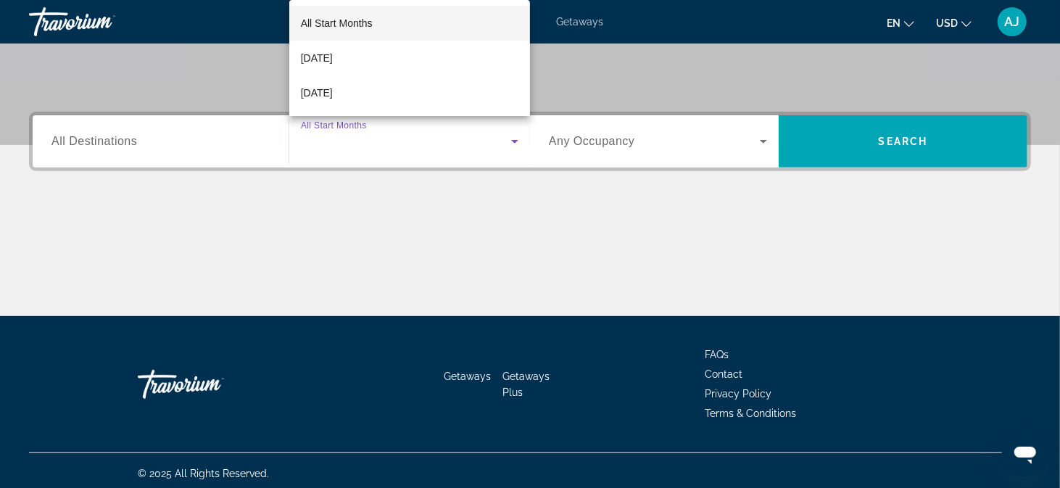
scroll to position [294, 0]
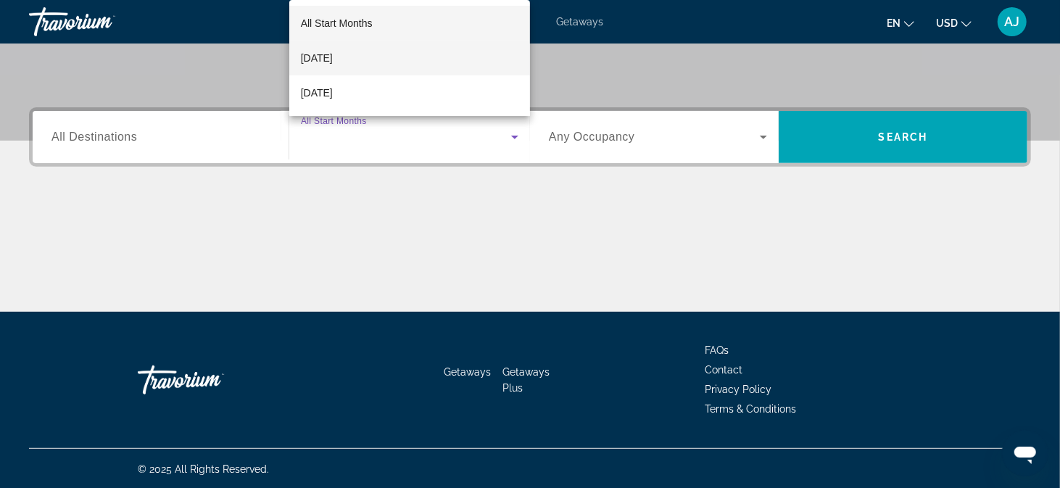
click at [333, 62] on span "September 2025" at bounding box center [317, 57] width 32 height 17
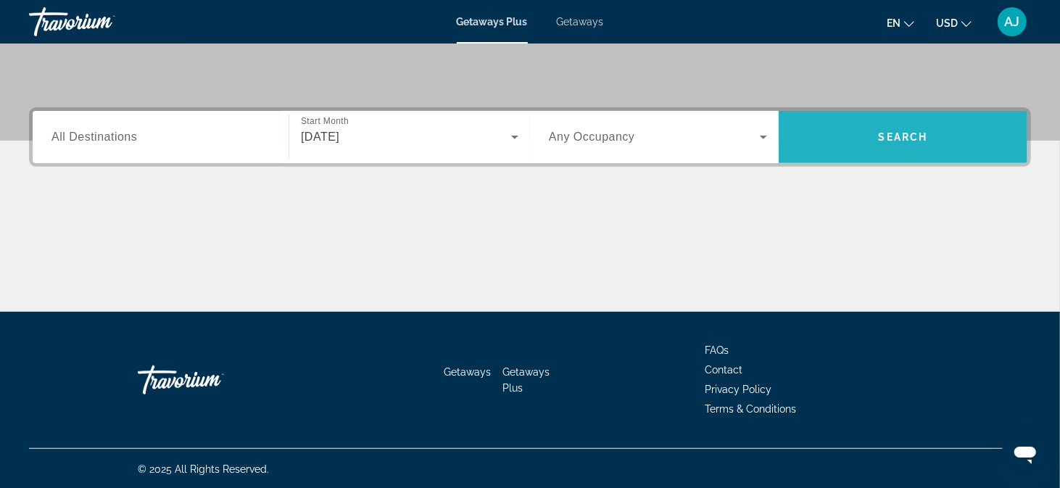
click at [889, 137] on span "Search" at bounding box center [903, 137] width 49 height 12
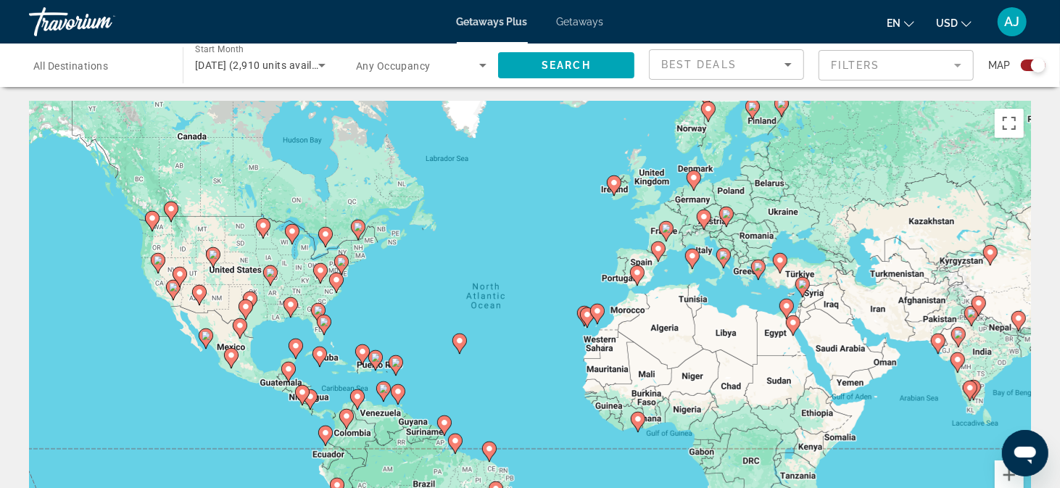
click at [792, 65] on icon "Sort by" at bounding box center [787, 64] width 17 height 17
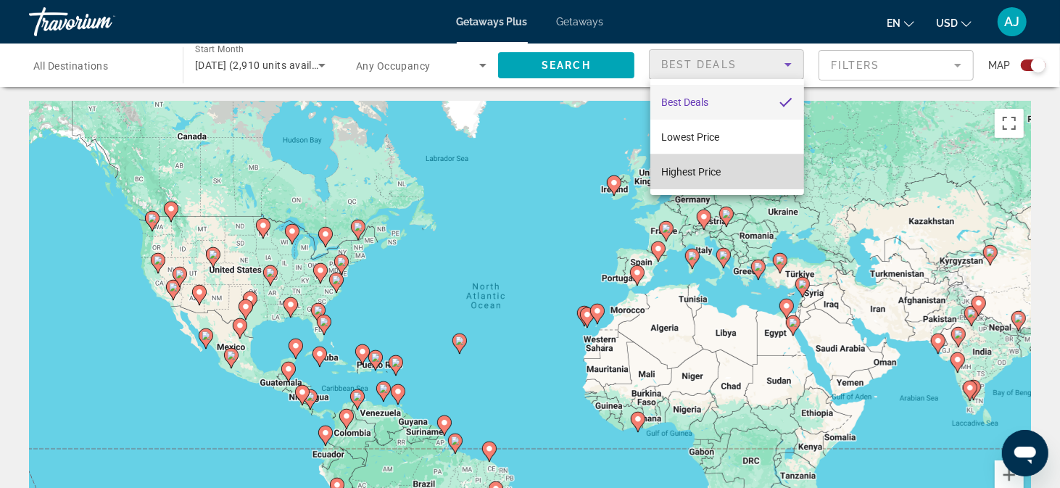
click at [695, 171] on span "Highest Price" at bounding box center [691, 172] width 59 height 12
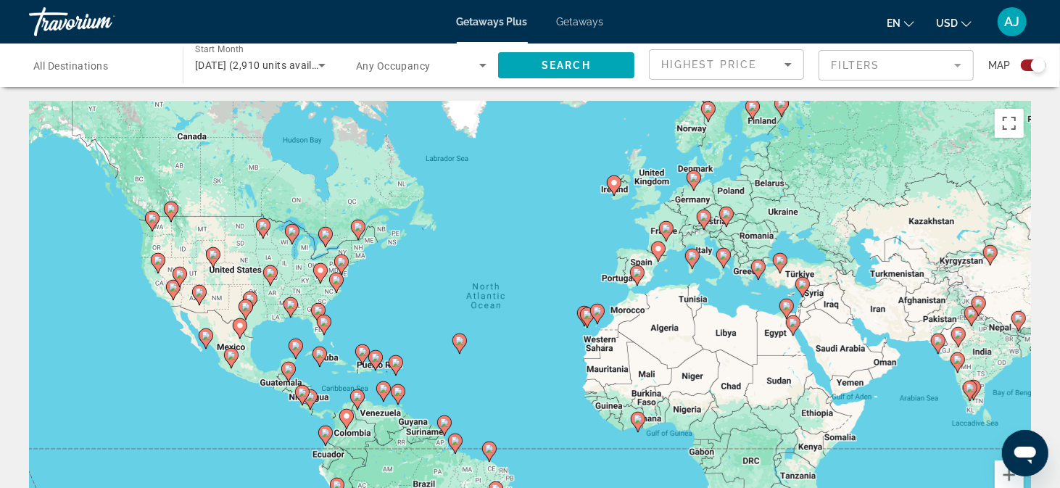
click at [959, 66] on mat-form-field "Filters" at bounding box center [895, 65] width 155 height 30
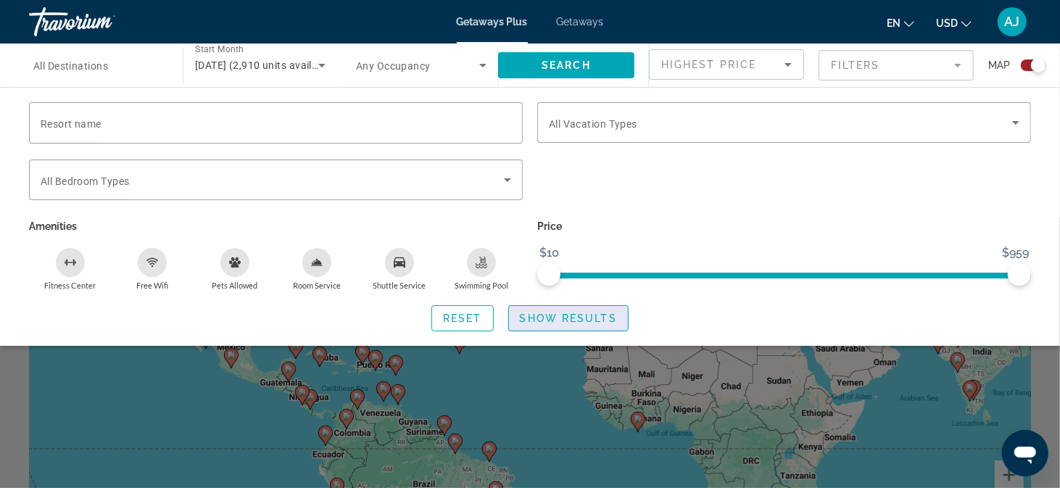
click at [568, 316] on span "Show Results" at bounding box center [568, 318] width 97 height 12
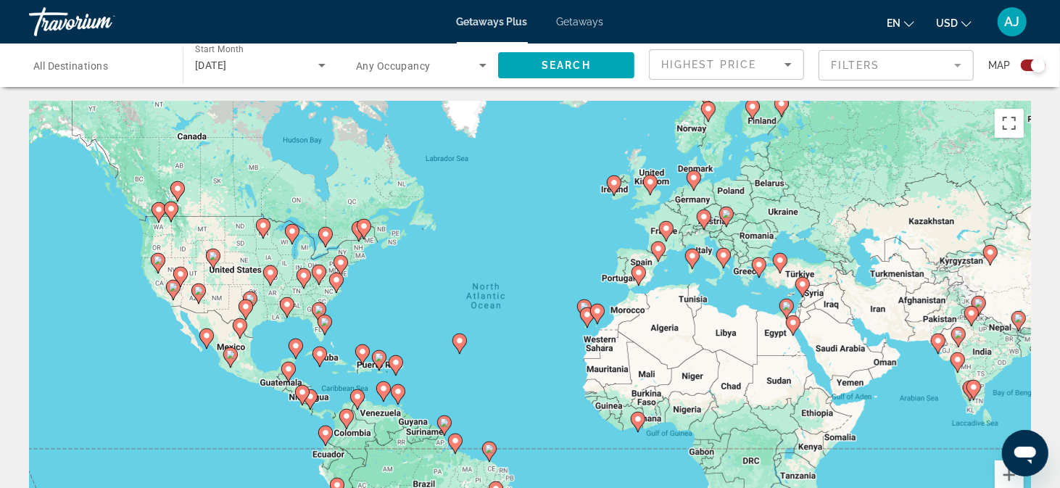
click at [88, 68] on span "All Destinations" at bounding box center [70, 66] width 75 height 12
click at [88, 68] on input "Destination All Destinations" at bounding box center [98, 65] width 130 height 17
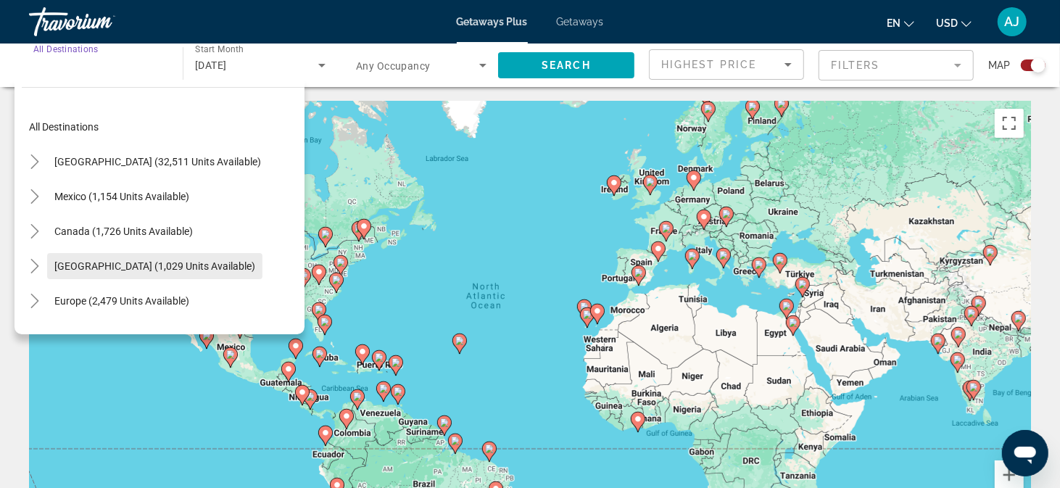
click at [159, 268] on span "Caribbean & Atlantic Islands (1,029 units available)" at bounding box center [154, 266] width 201 height 12
type input "**********"
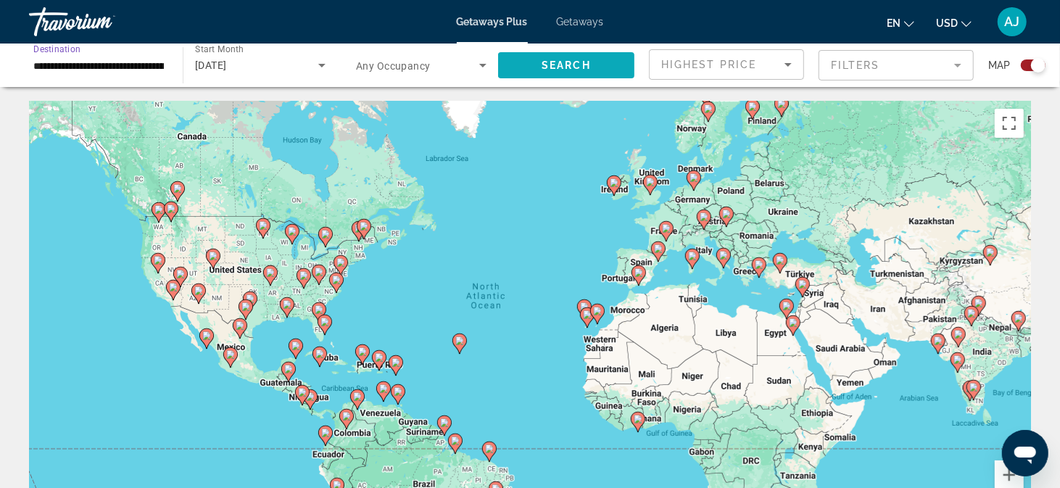
click at [592, 69] on span "Search widget" at bounding box center [566, 65] width 136 height 35
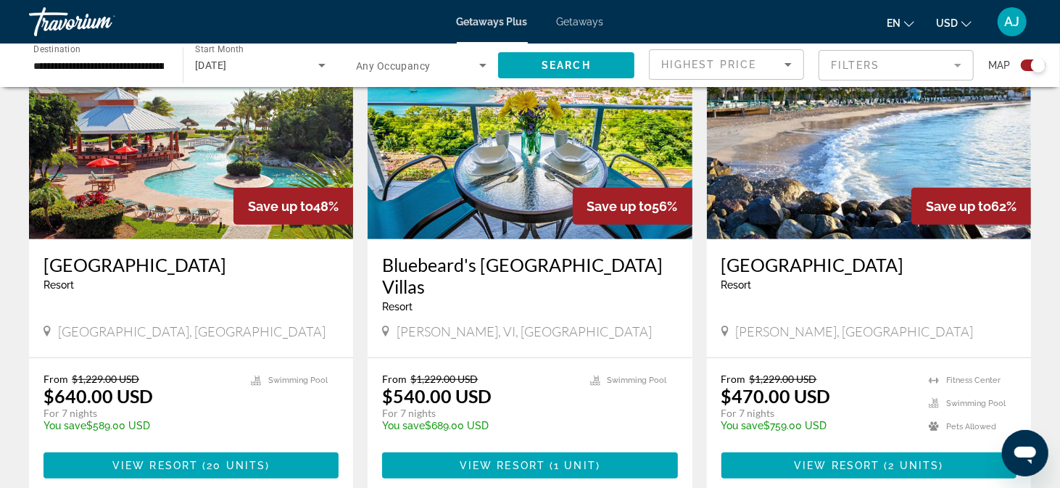
scroll to position [580, 0]
click at [795, 262] on h3 "Belair Beach Hotel" at bounding box center [868, 265] width 295 height 22
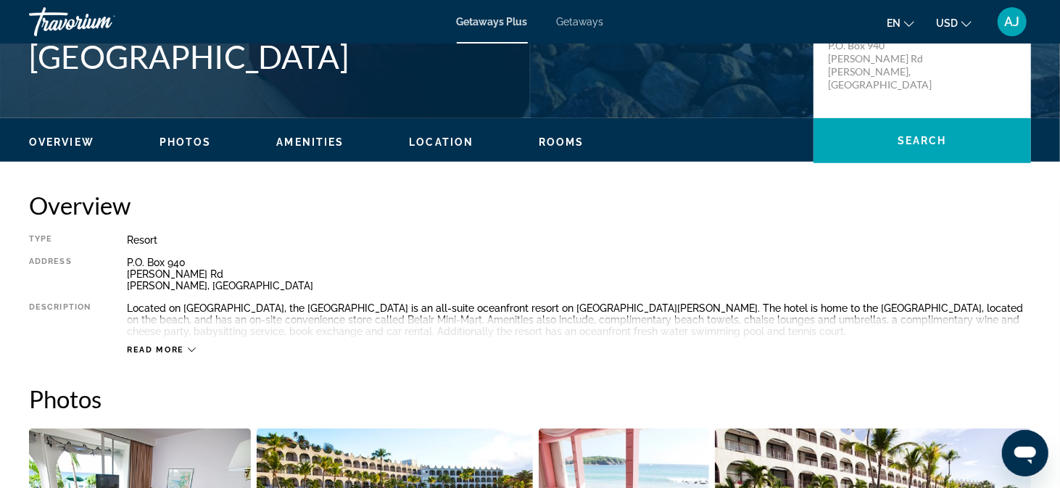
scroll to position [361, 0]
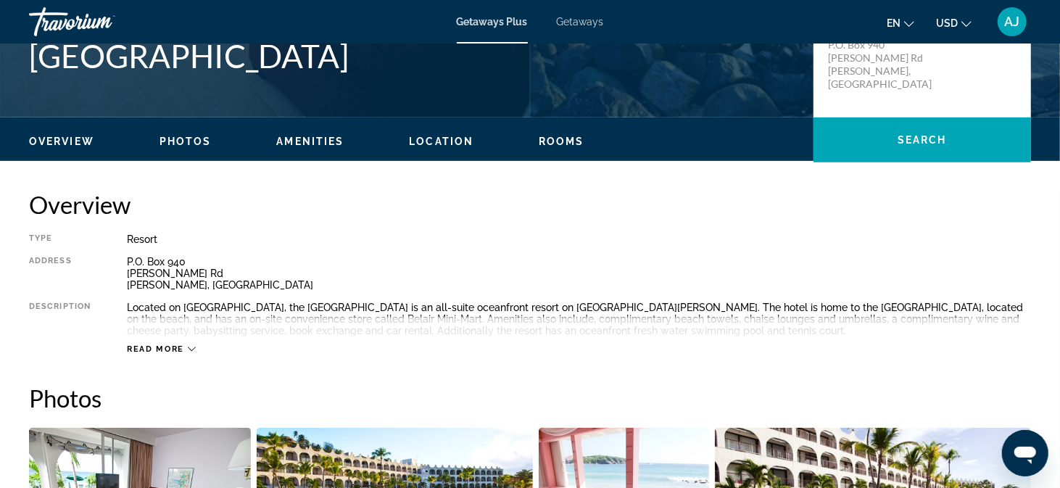
click at [184, 341] on div "Read more" at bounding box center [579, 335] width 904 height 40
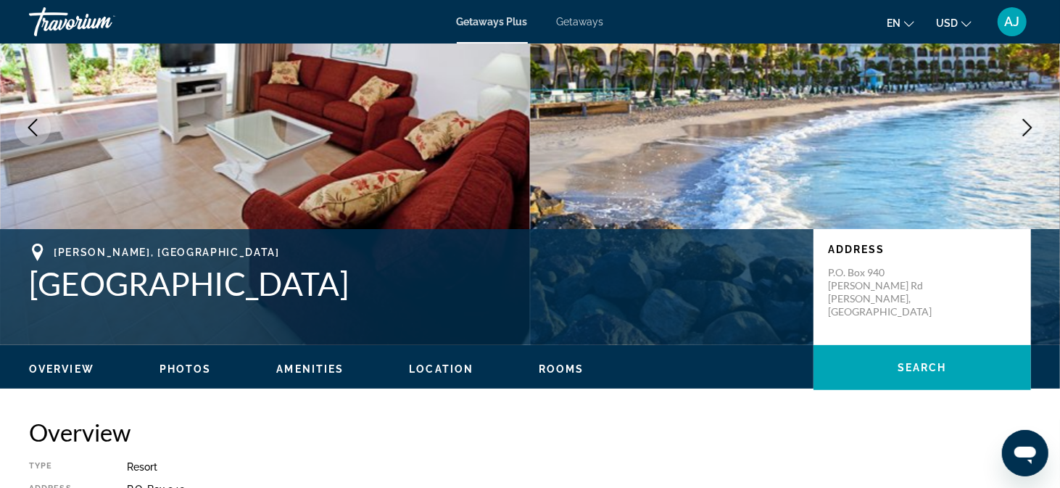
scroll to position [0, 0]
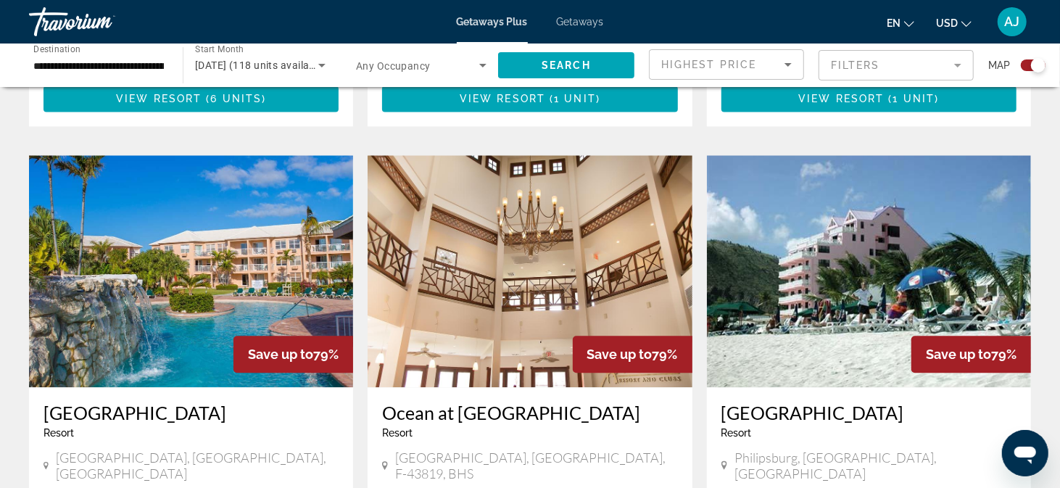
scroll to position [2028, 0]
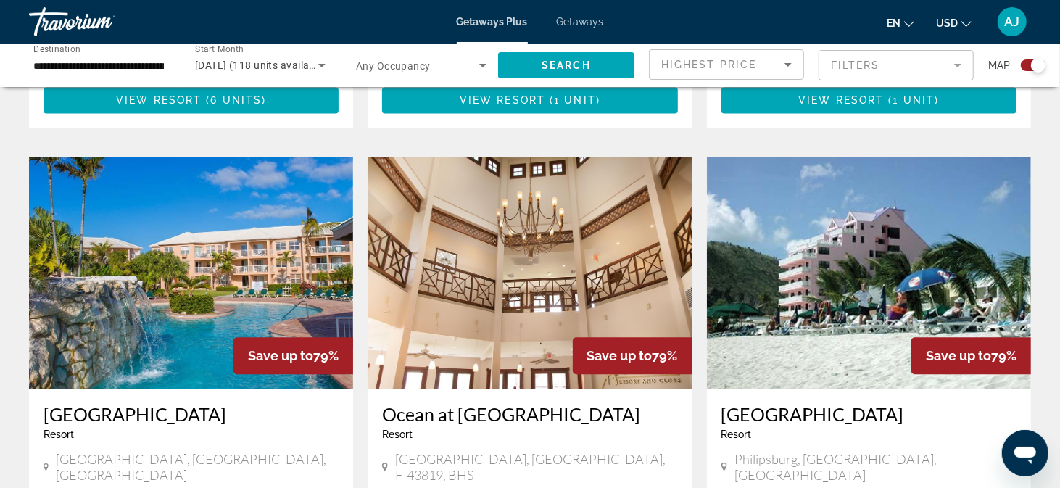
click at [492, 403] on h3 "Ocean at Taino Beach Resort" at bounding box center [529, 414] width 295 height 22
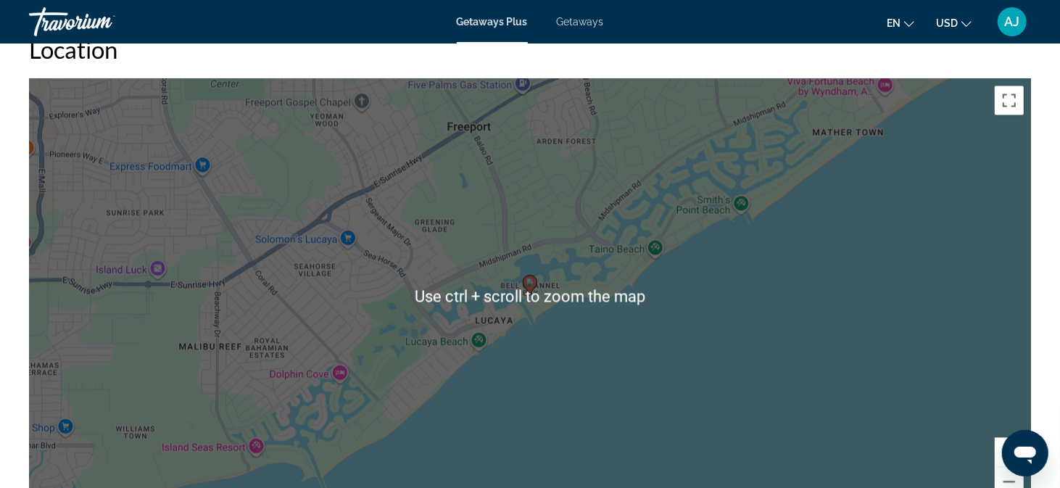
scroll to position [1803, 0]
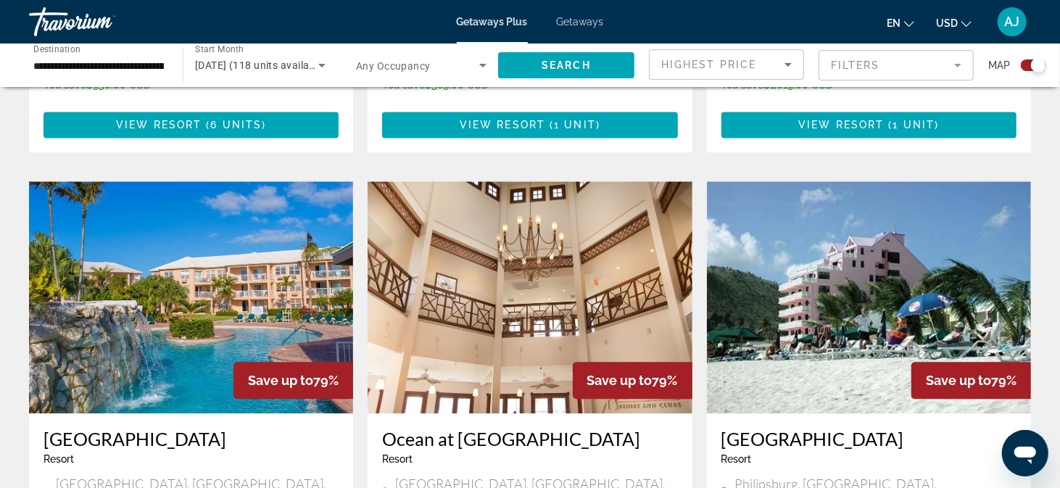
scroll to position [2001, 0]
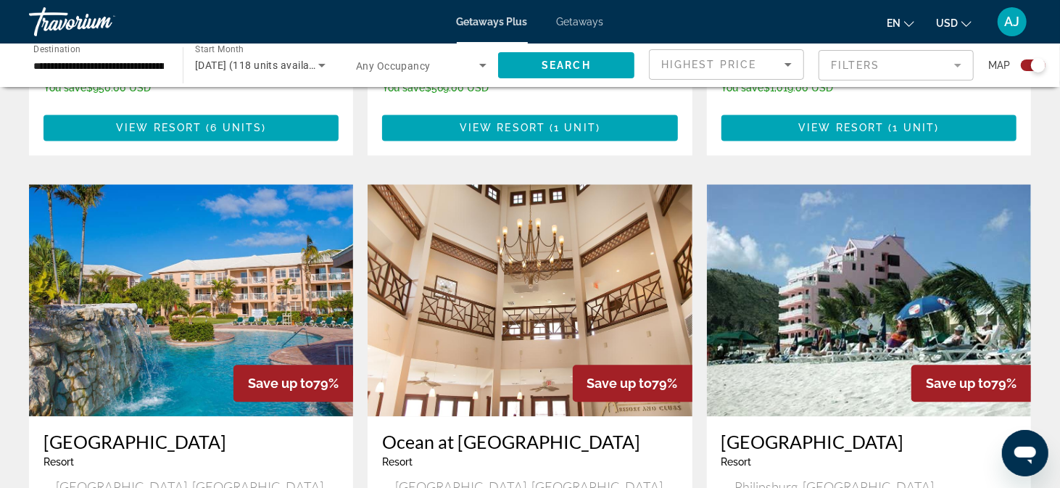
click at [154, 431] on h3 "Island Seas Resort" at bounding box center [190, 442] width 295 height 22
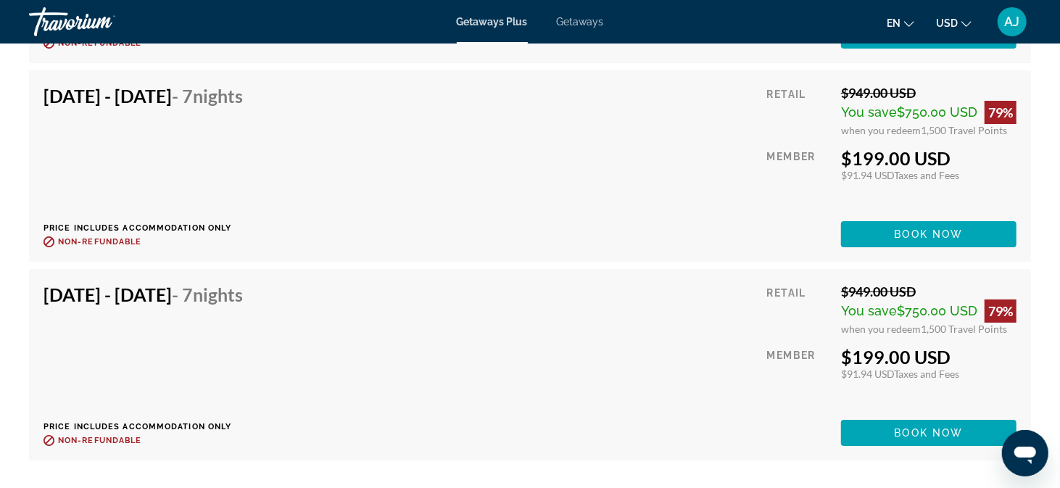
scroll to position [3332, 0]
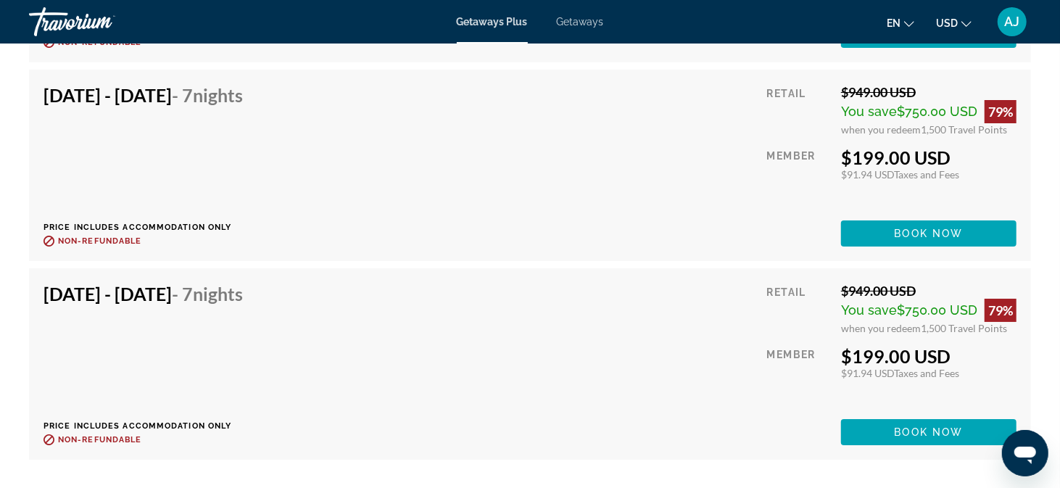
click at [243, 354] on div "Sep 28, 2025 - Oct 5, 2025 - 7 Nights Price includes accommodation only Refunda…" at bounding box center [148, 364] width 210 height 162
click at [254, 354] on div "Sep 28, 2025 - Oct 5, 2025 - 7 Nights Price includes accommodation only Refunda…" at bounding box center [148, 364] width 210 height 162
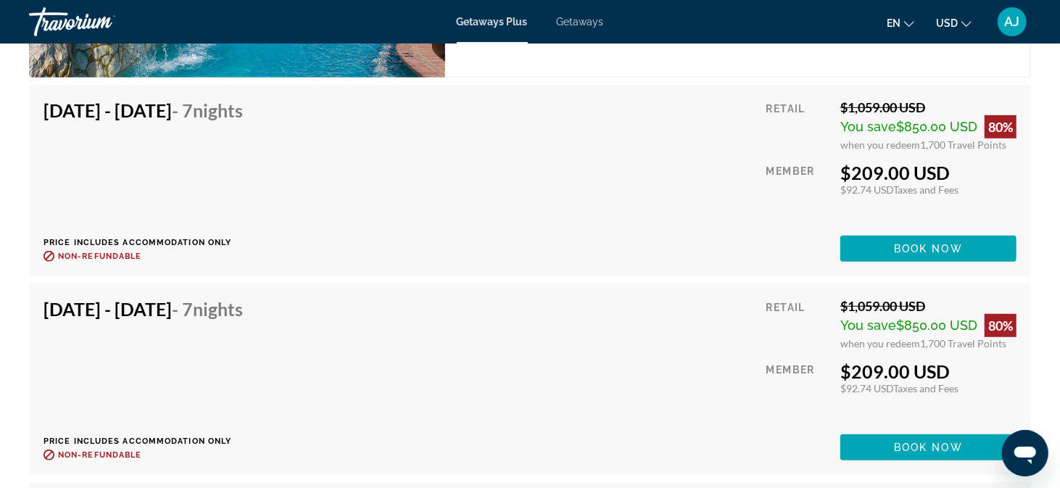
scroll to position [4027, 0]
